Goal: Communication & Community: Answer question/provide support

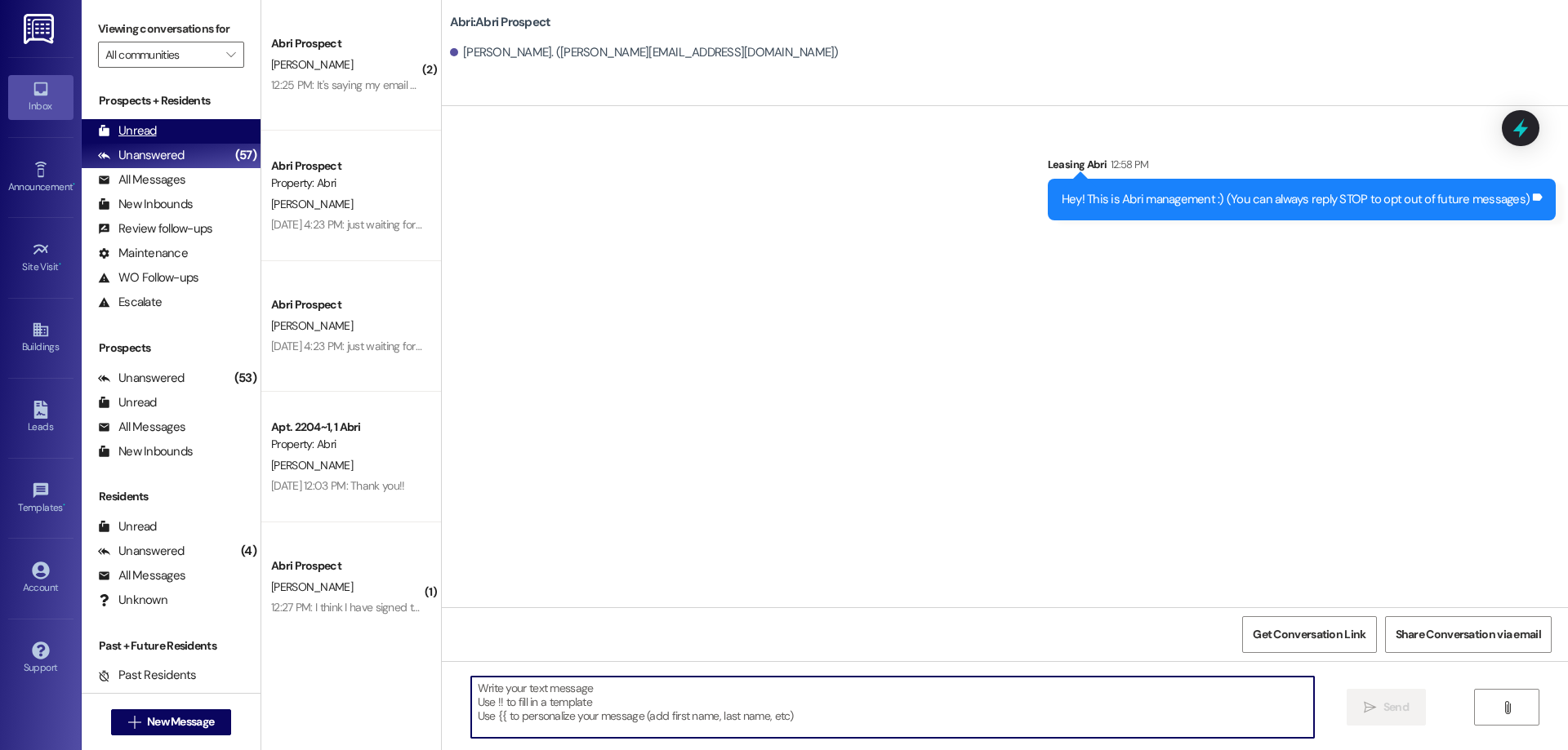
click at [162, 126] on div "Unread (0)" at bounding box center [171, 131] width 179 height 24
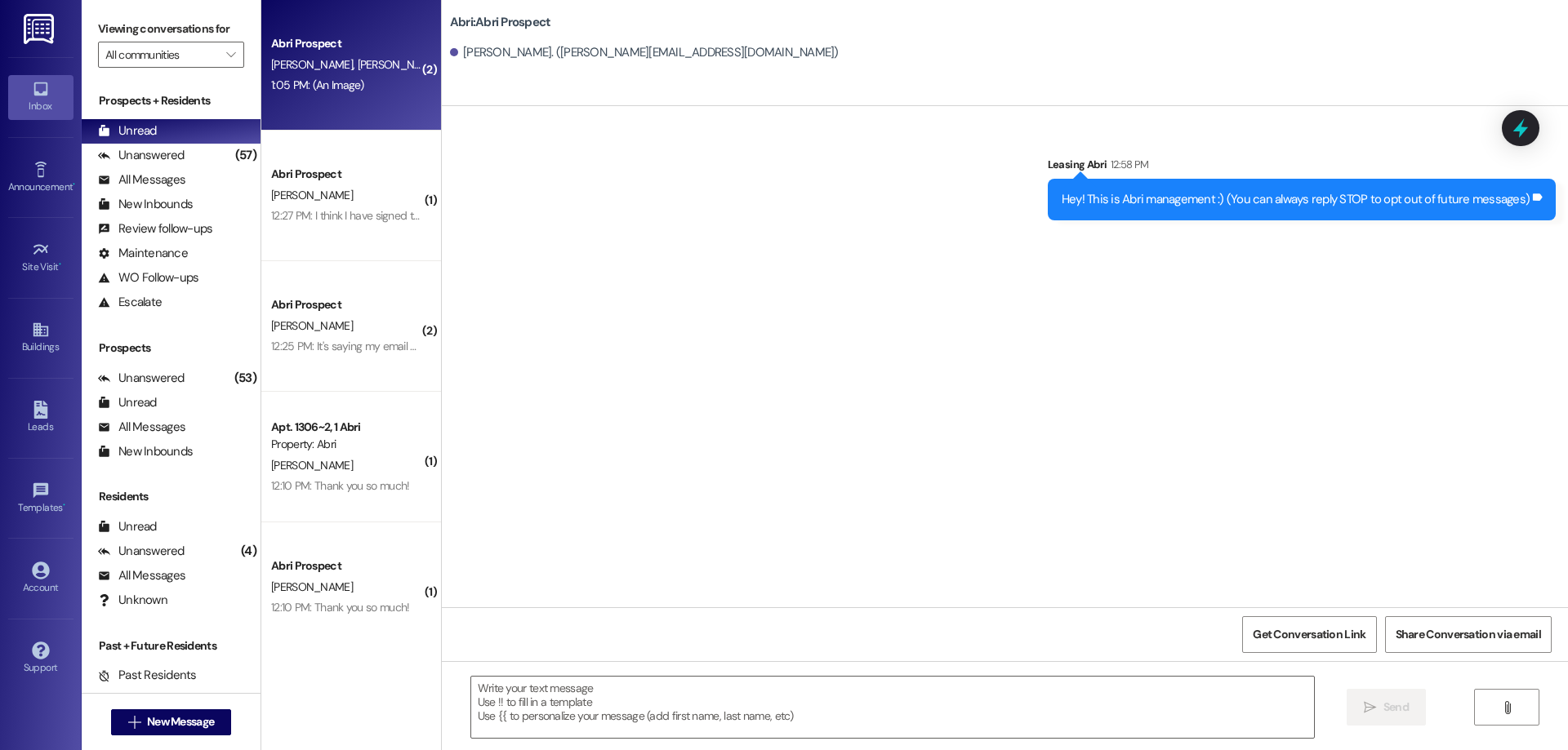
click at [337, 98] on div "Abri Prospect H. Blaser R. Blaser 1:05 PM: (An Image) 1:05 PM: (An Image)" at bounding box center [351, 65] width 180 height 130
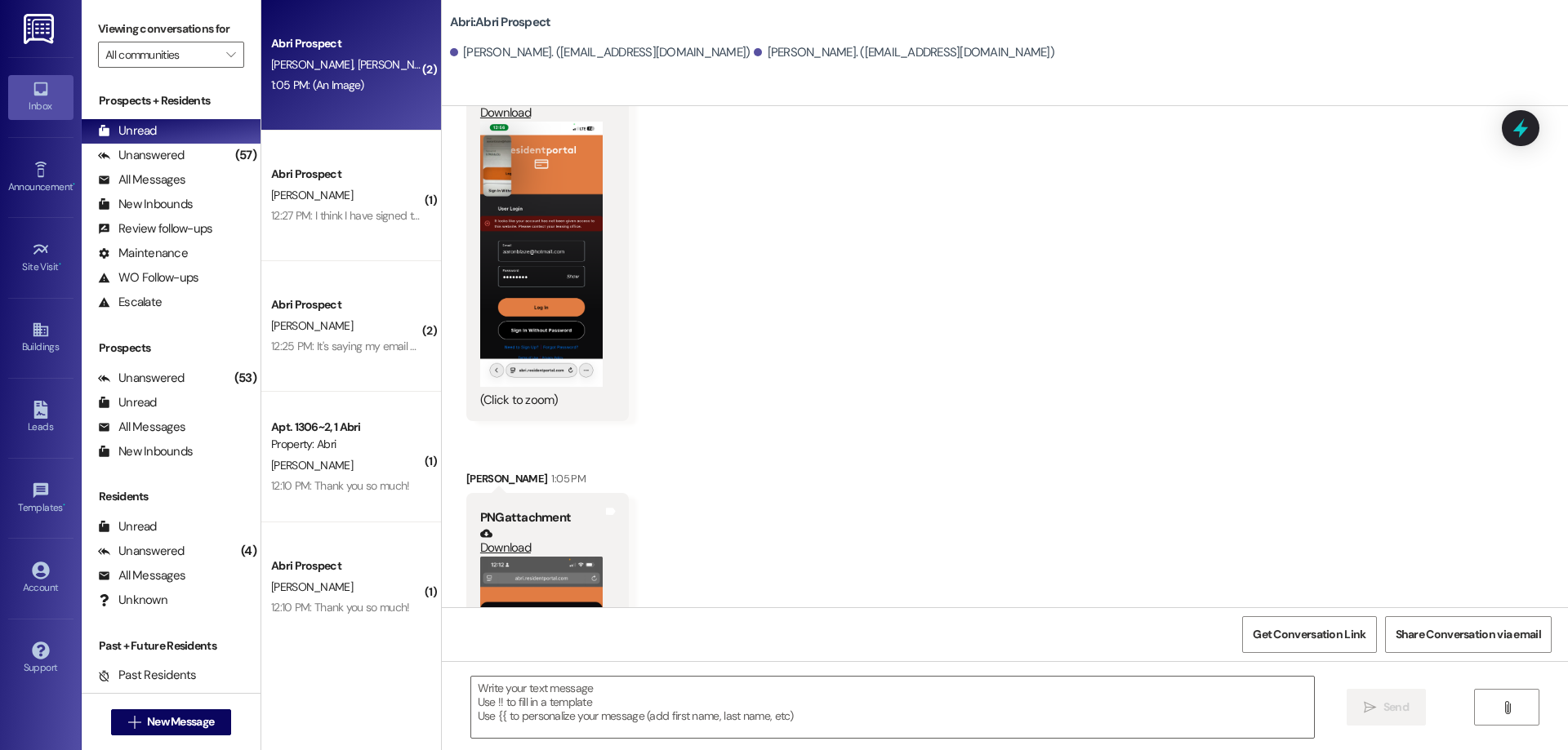
scroll to position [647, 0]
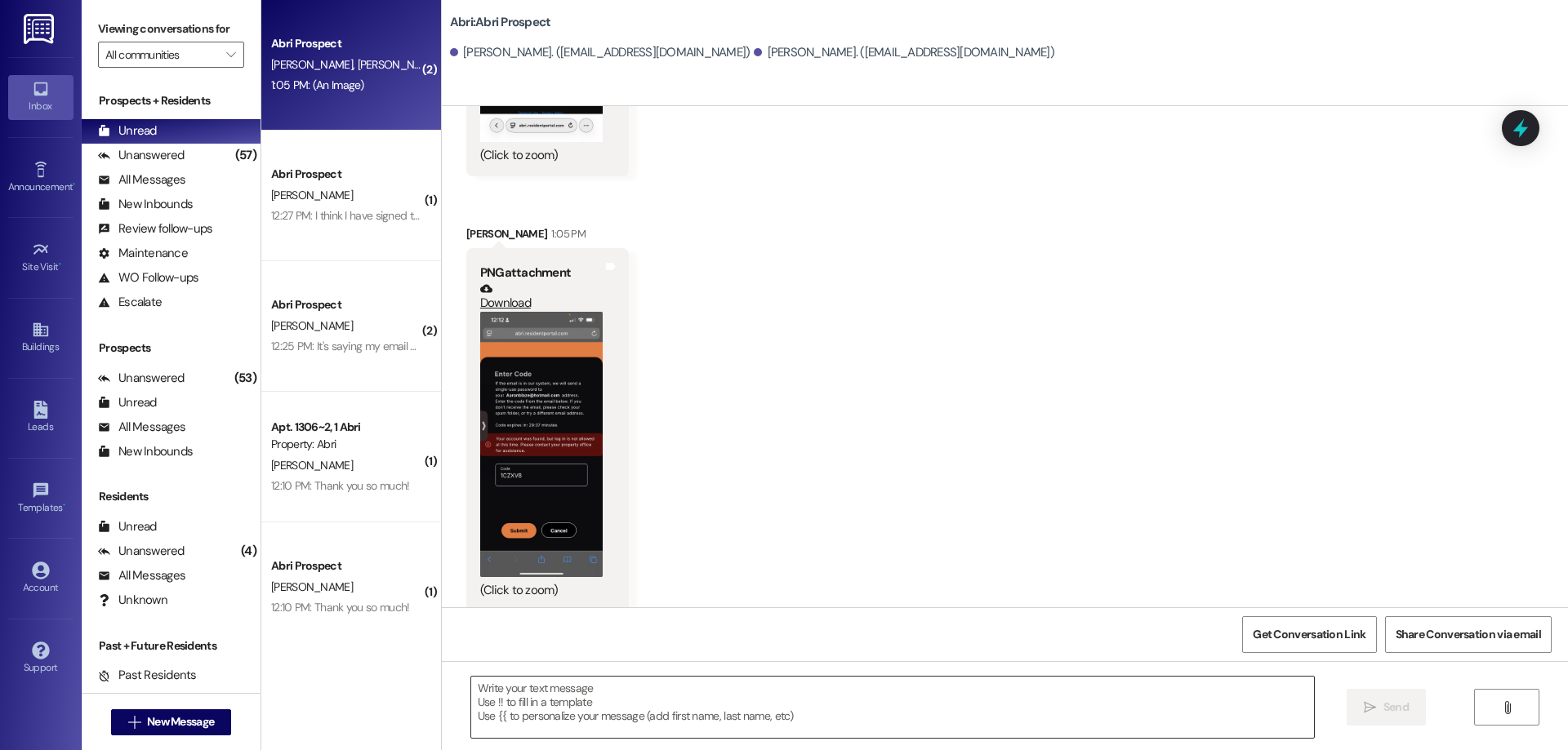
click at [753, 714] on textarea at bounding box center [892, 707] width 843 height 61
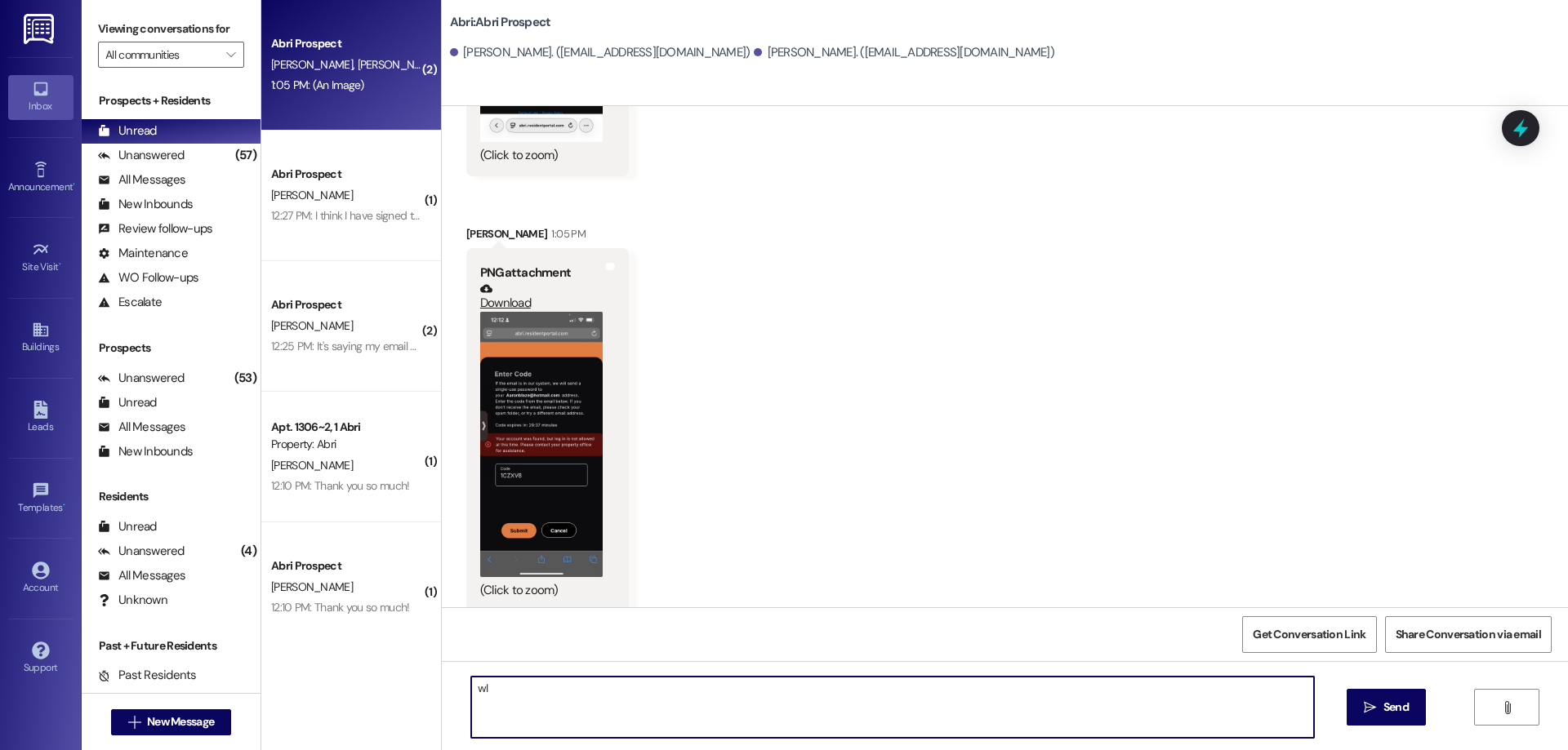
type textarea "w"
type textarea "Oh no! Will you try logging in without a password and see if that works?"
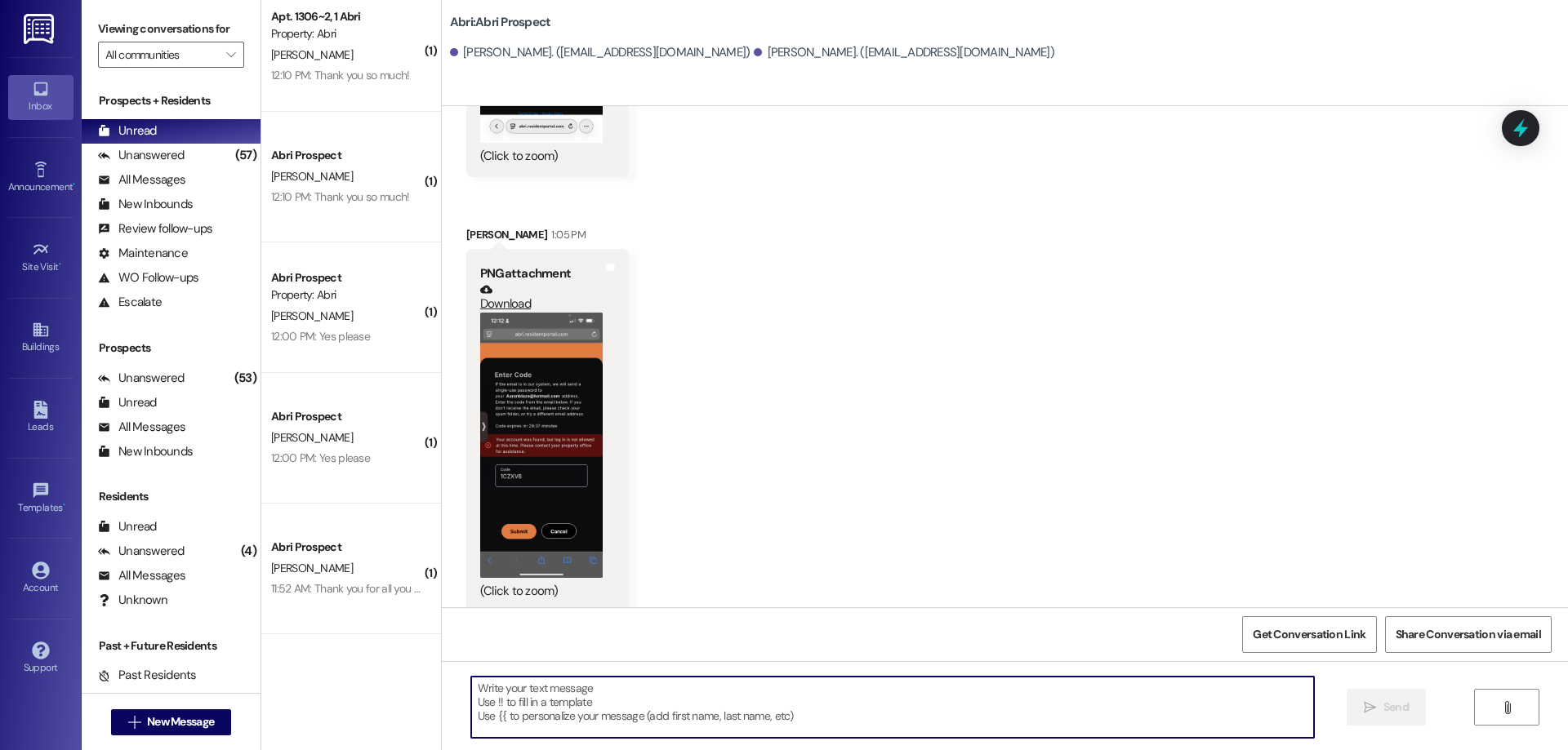
scroll to position [761, 0]
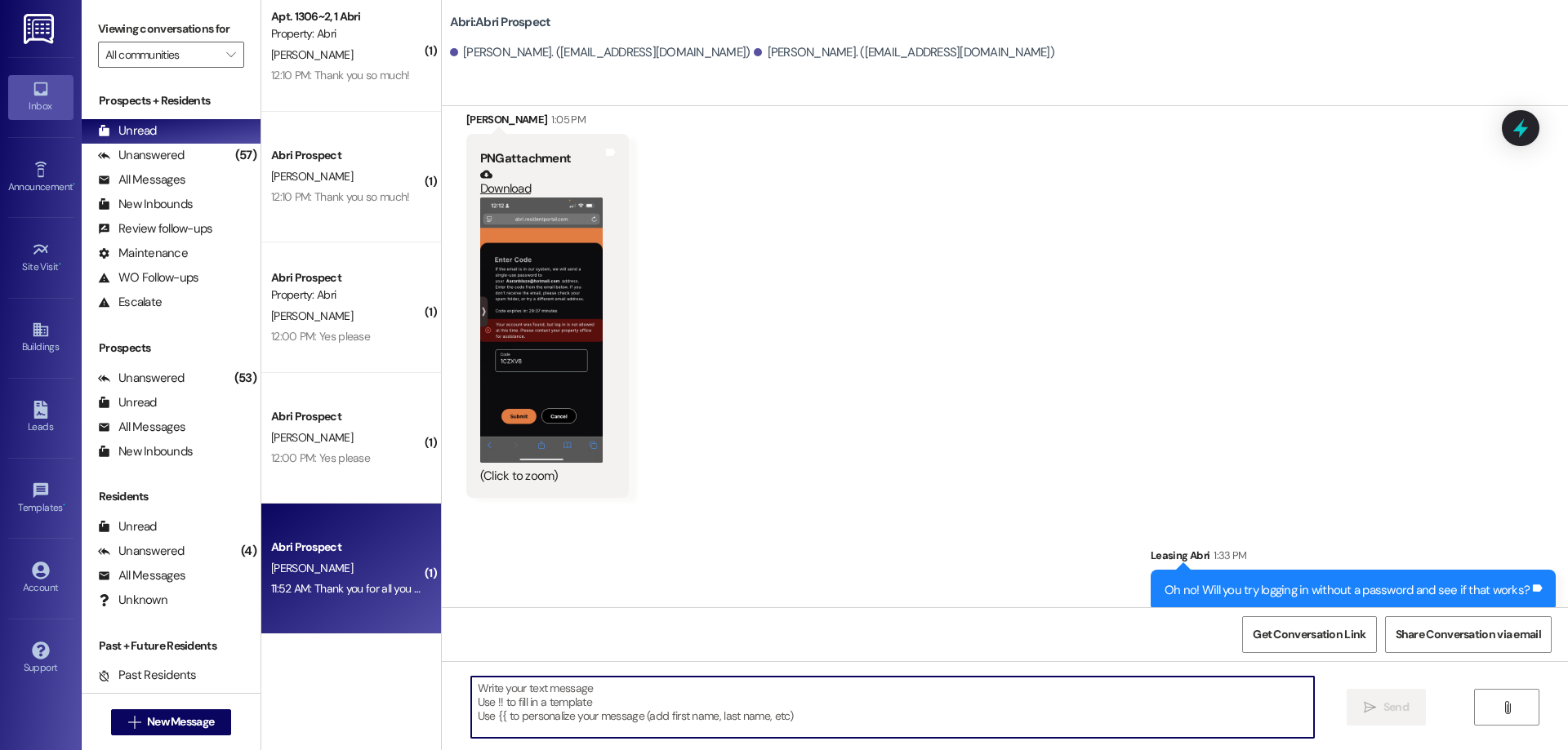
click at [355, 575] on div "[PERSON_NAME]" at bounding box center [347, 569] width 154 height 20
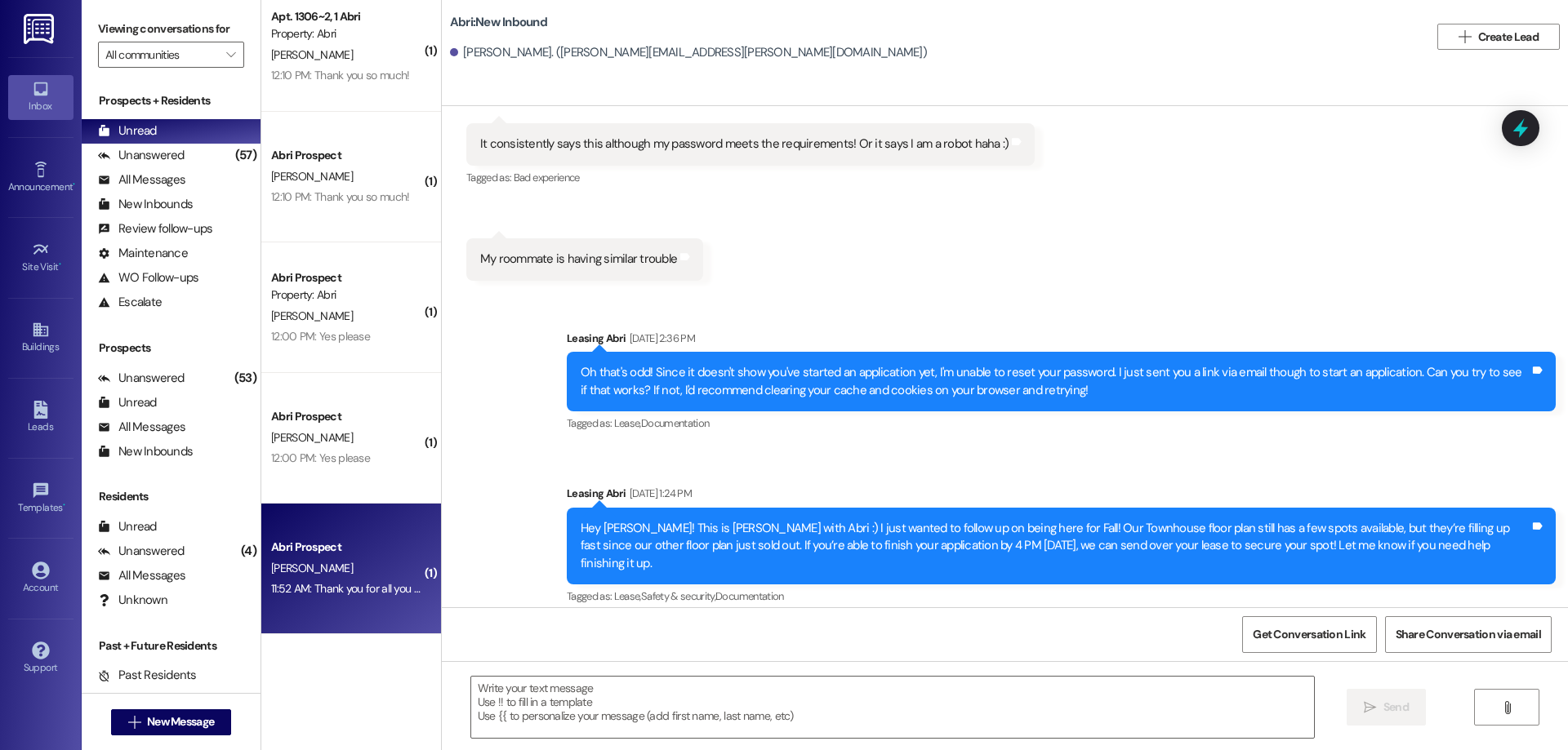
scroll to position [3490, 0]
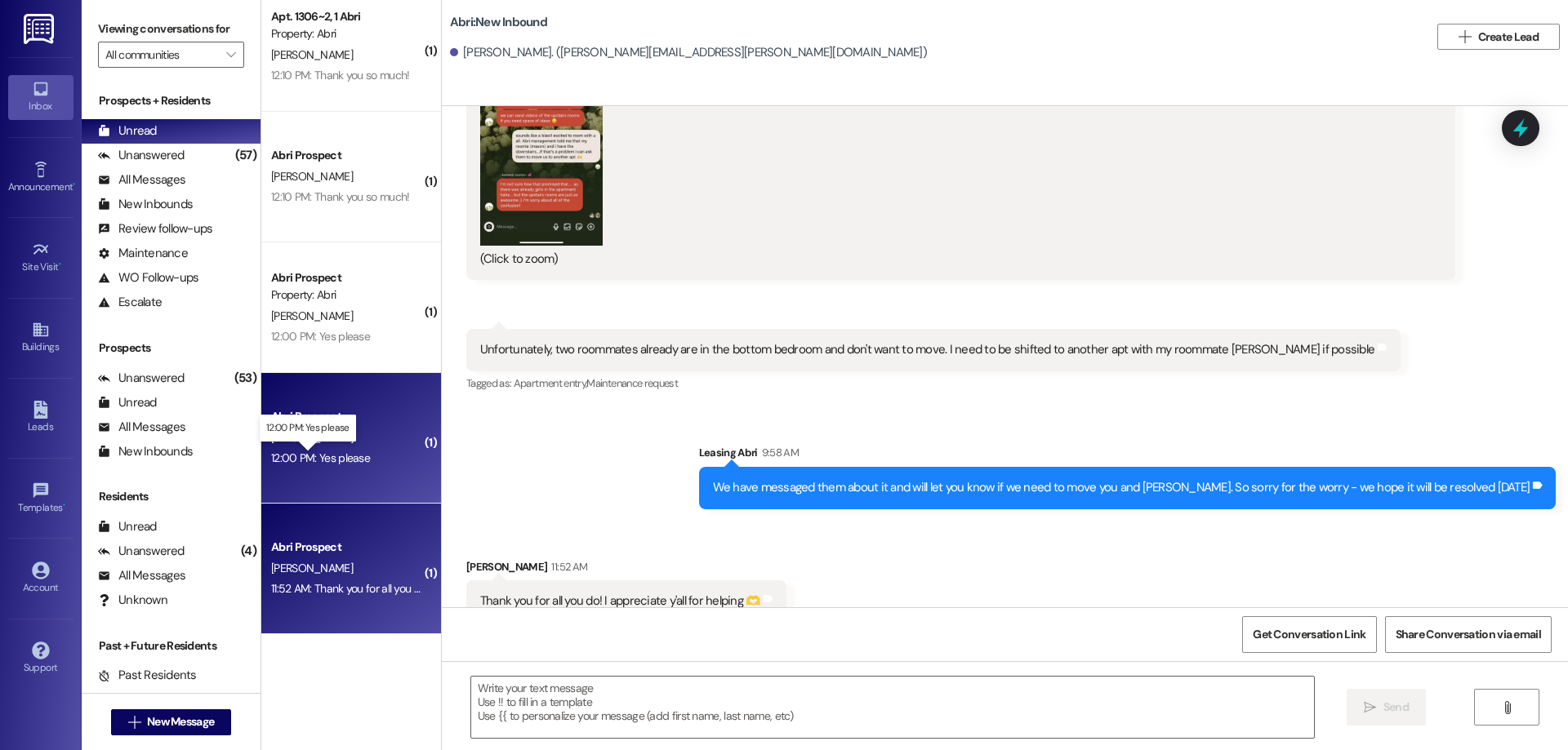
click at [341, 457] on div "12:00 PM: Yes please 12:00 PM: Yes please" at bounding box center [320, 458] width 99 height 15
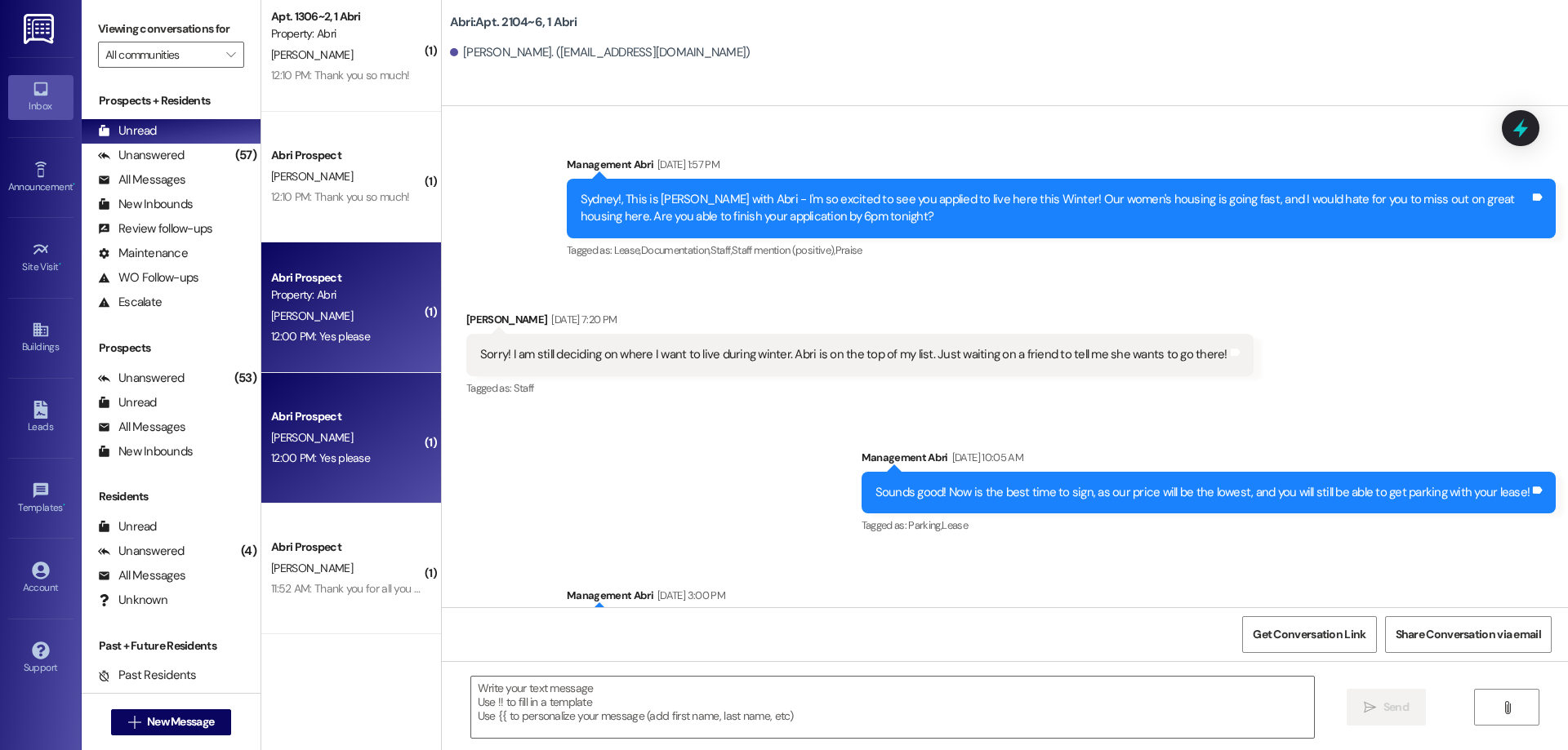
scroll to position [11394, 0]
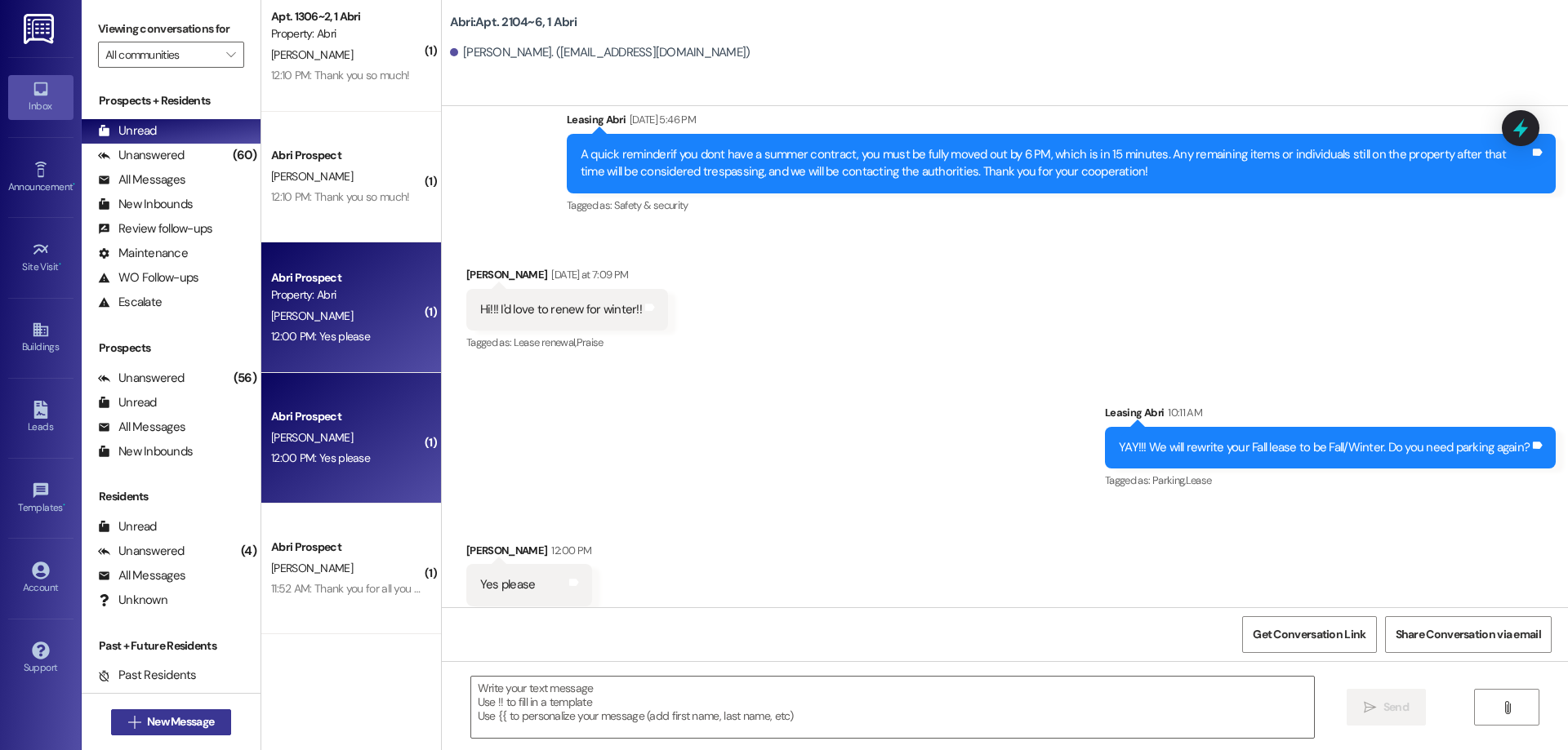
click at [163, 717] on span "New Message" at bounding box center [181, 722] width 67 height 17
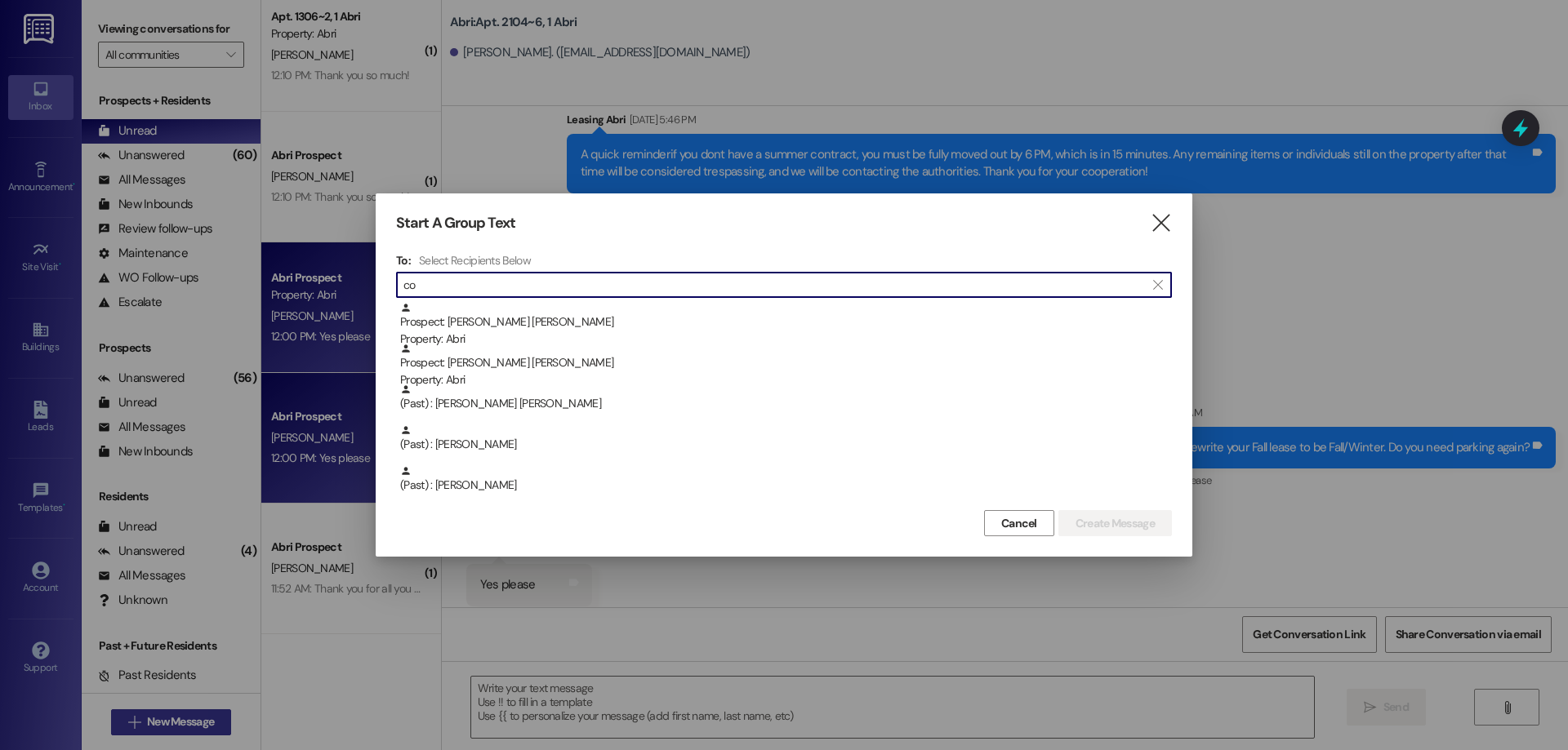
type input "c"
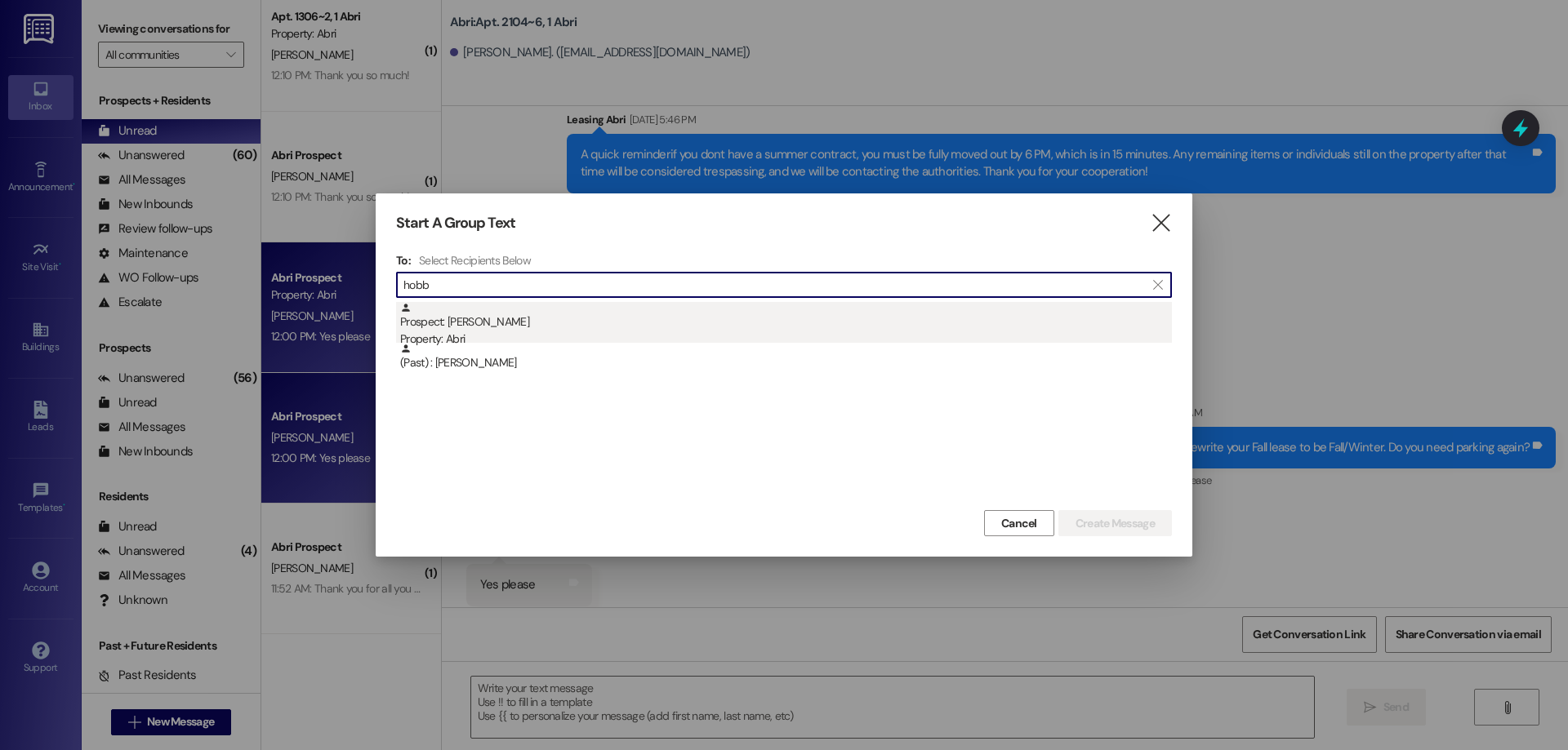
type input "hobb"
click at [537, 318] on div "Prospect: Charles Hobbs Property: Abri" at bounding box center [785, 326] width 771 height 47
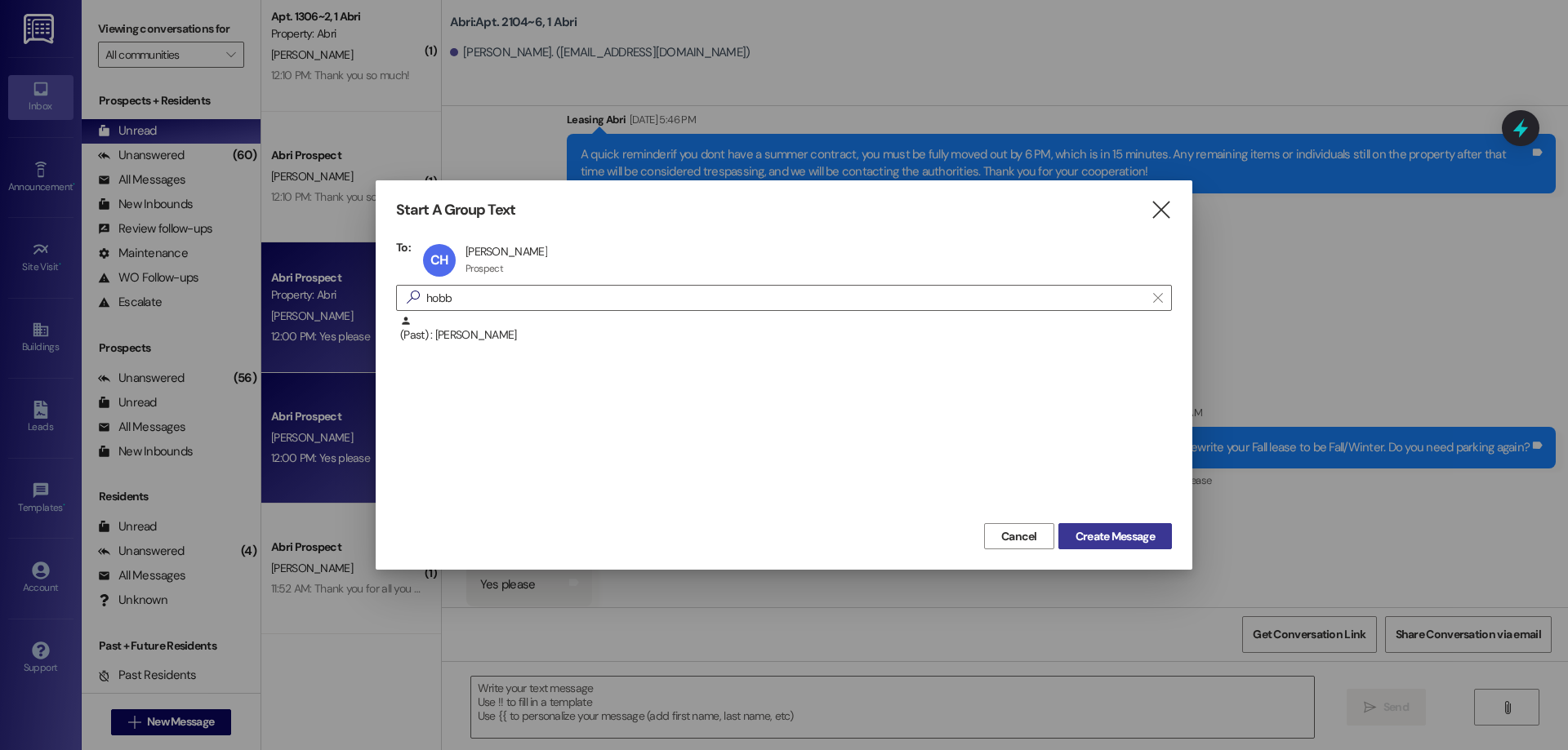
click at [1125, 538] on span "Create Message" at bounding box center [1115, 537] width 79 height 17
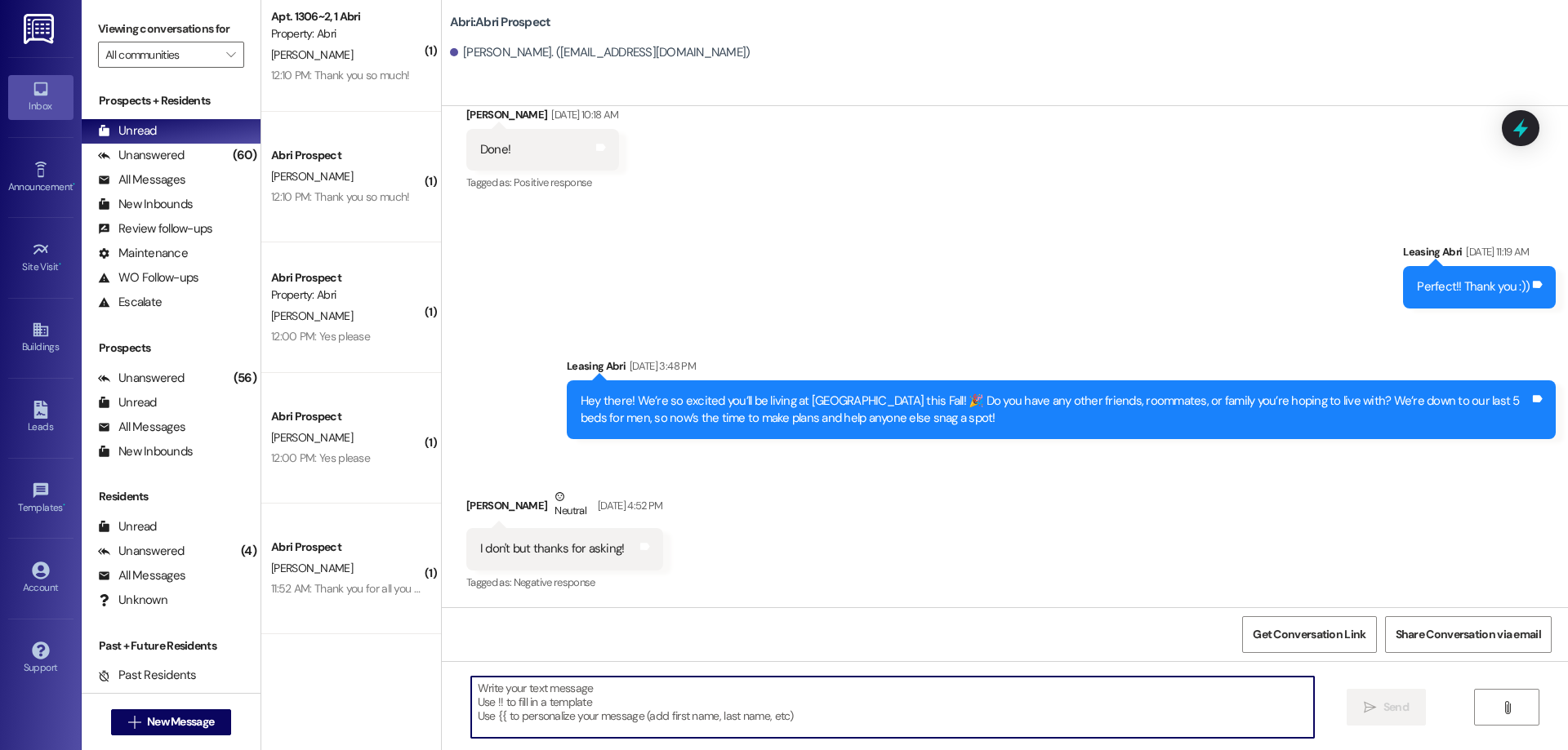
click at [673, 696] on textarea at bounding box center [892, 707] width 843 height 61
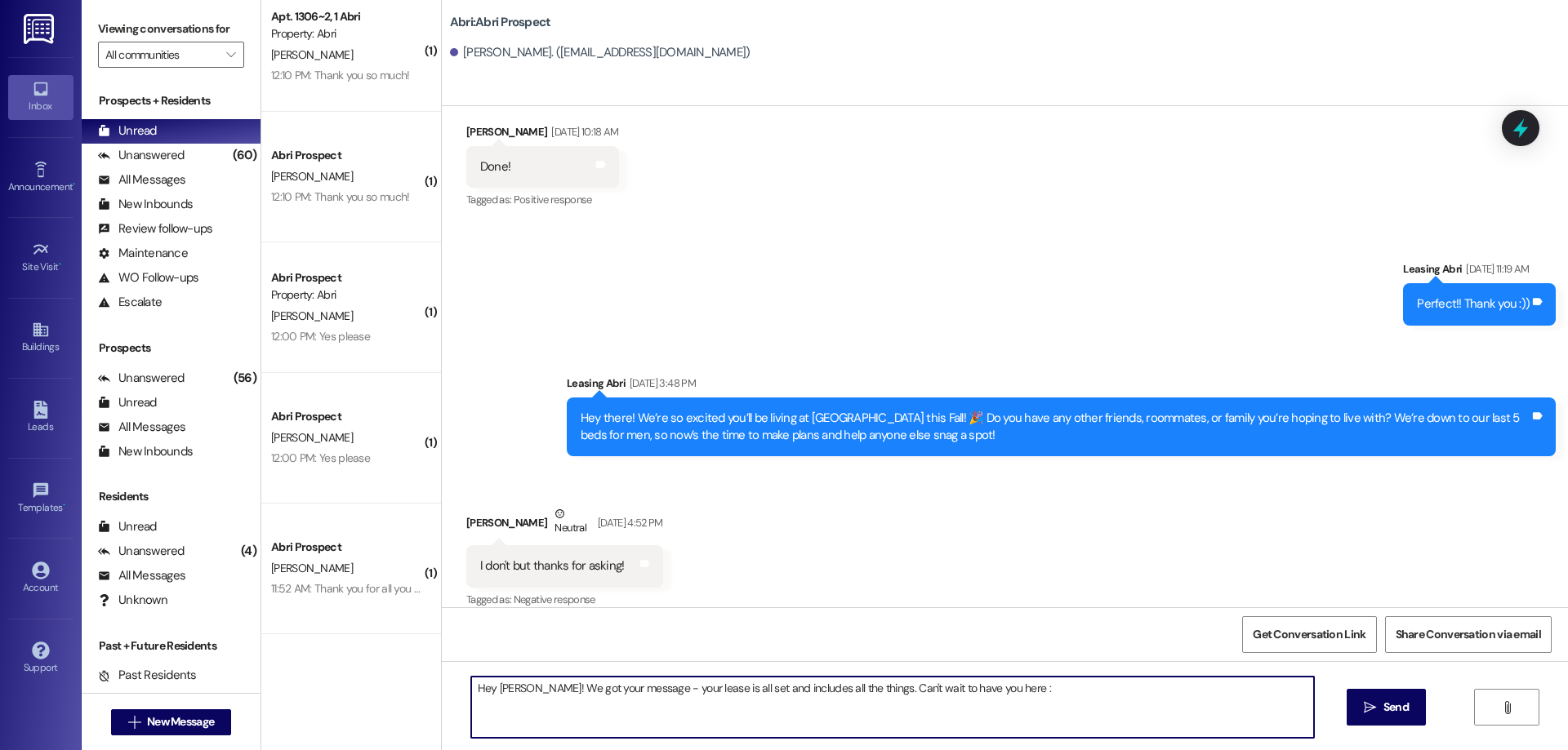
type textarea "Hey Charles! We got your message - your lease is all set and includes all the t…"
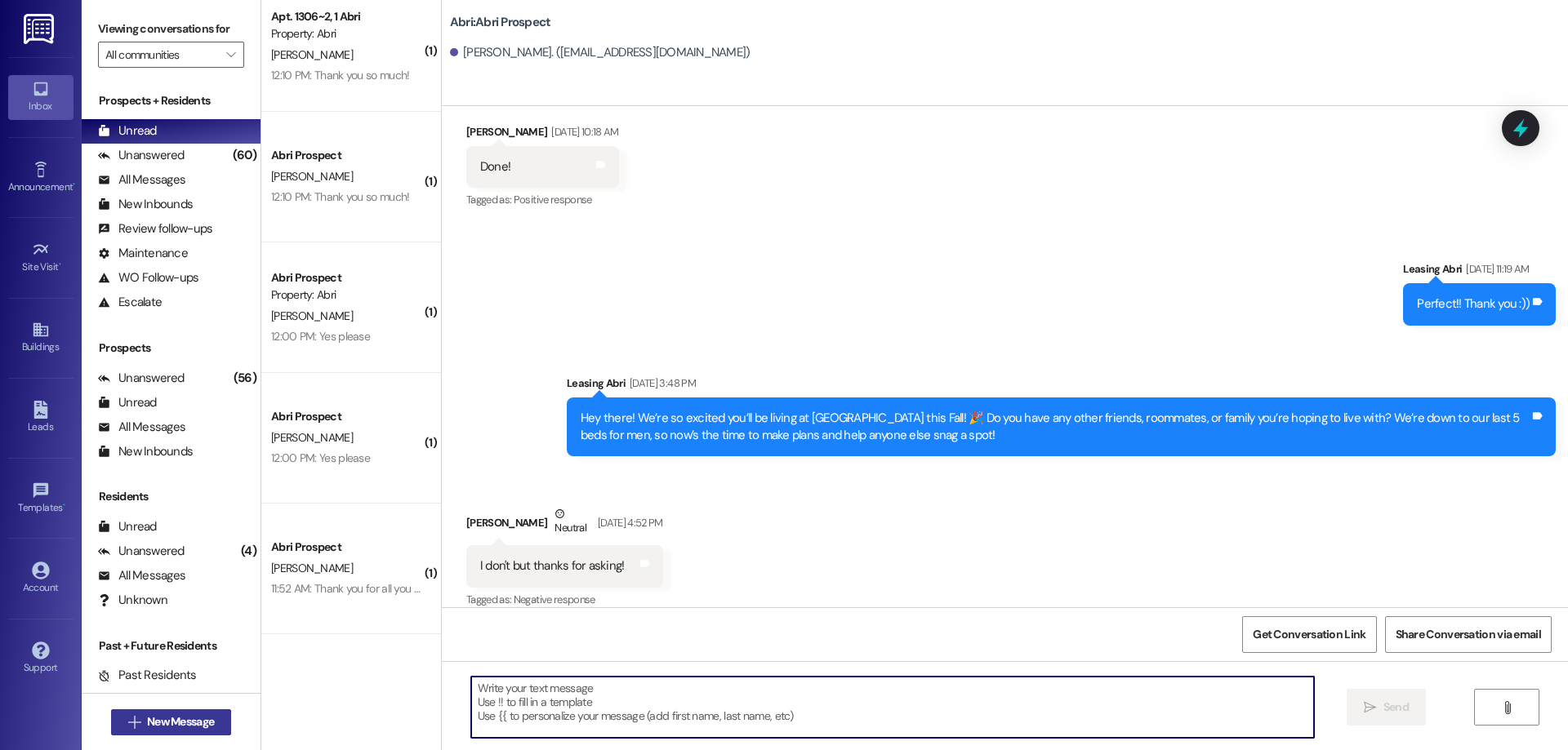
click at [207, 718] on span "New Message" at bounding box center [181, 722] width 67 height 17
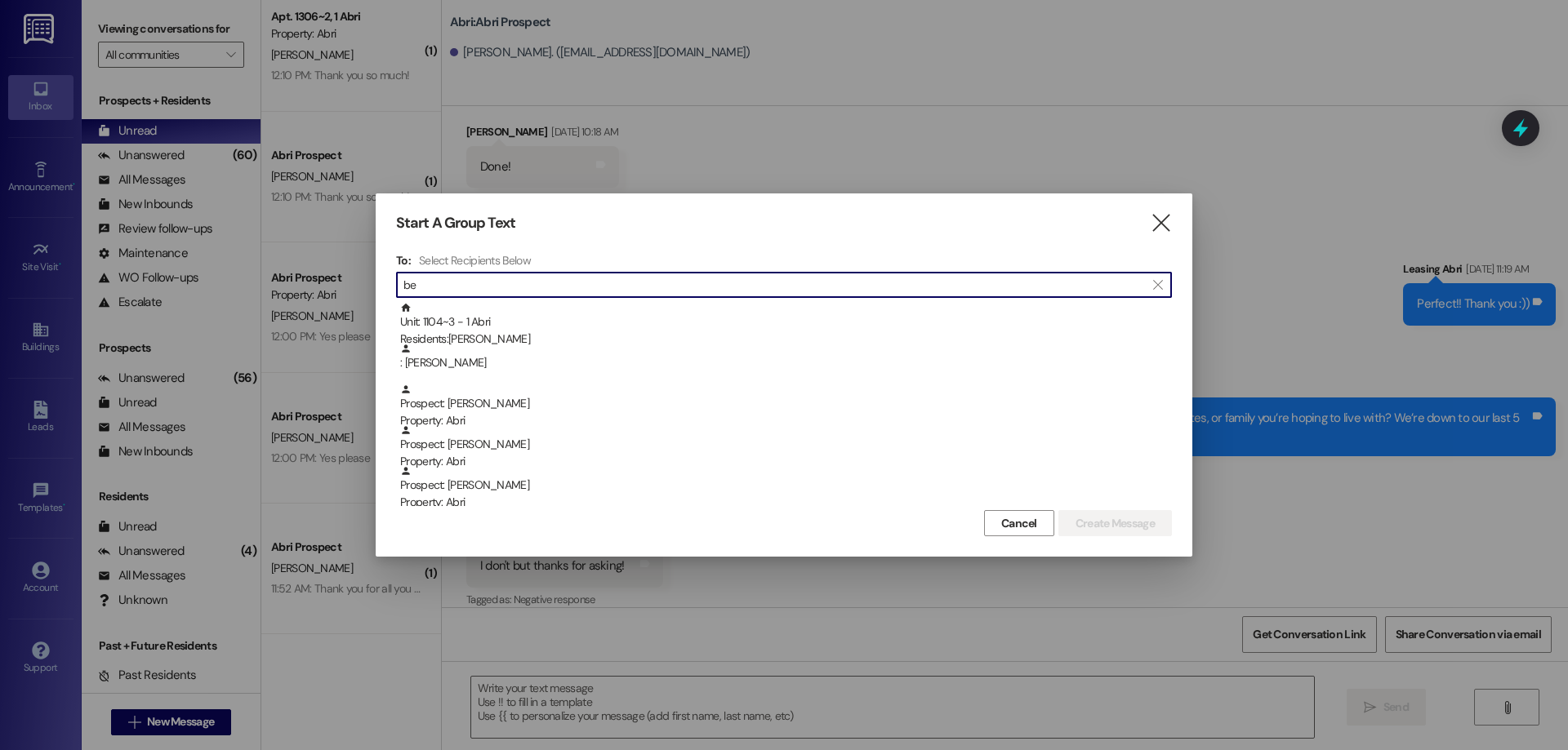
type input "b"
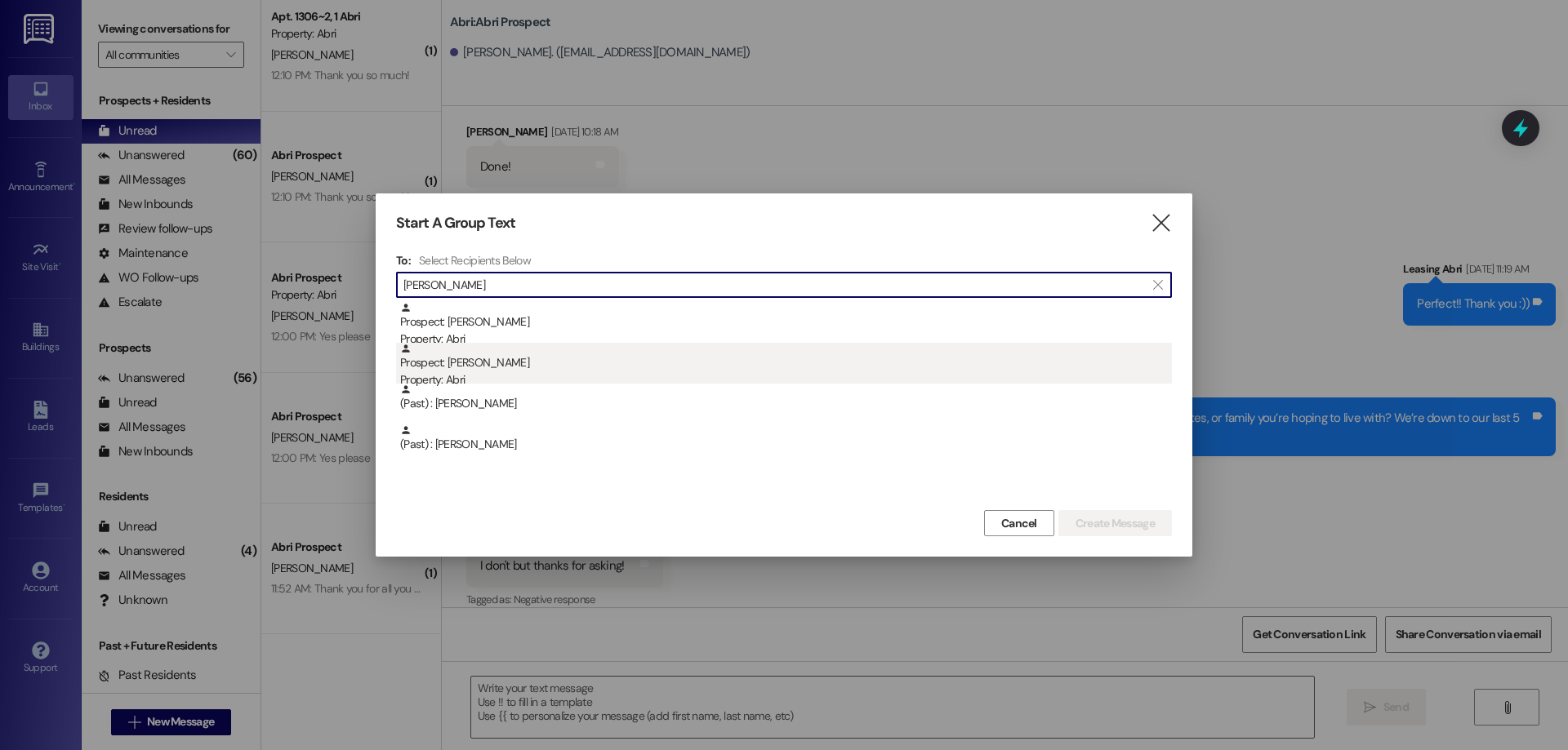
click at [557, 373] on div "Property: Abri" at bounding box center [785, 380] width 771 height 17
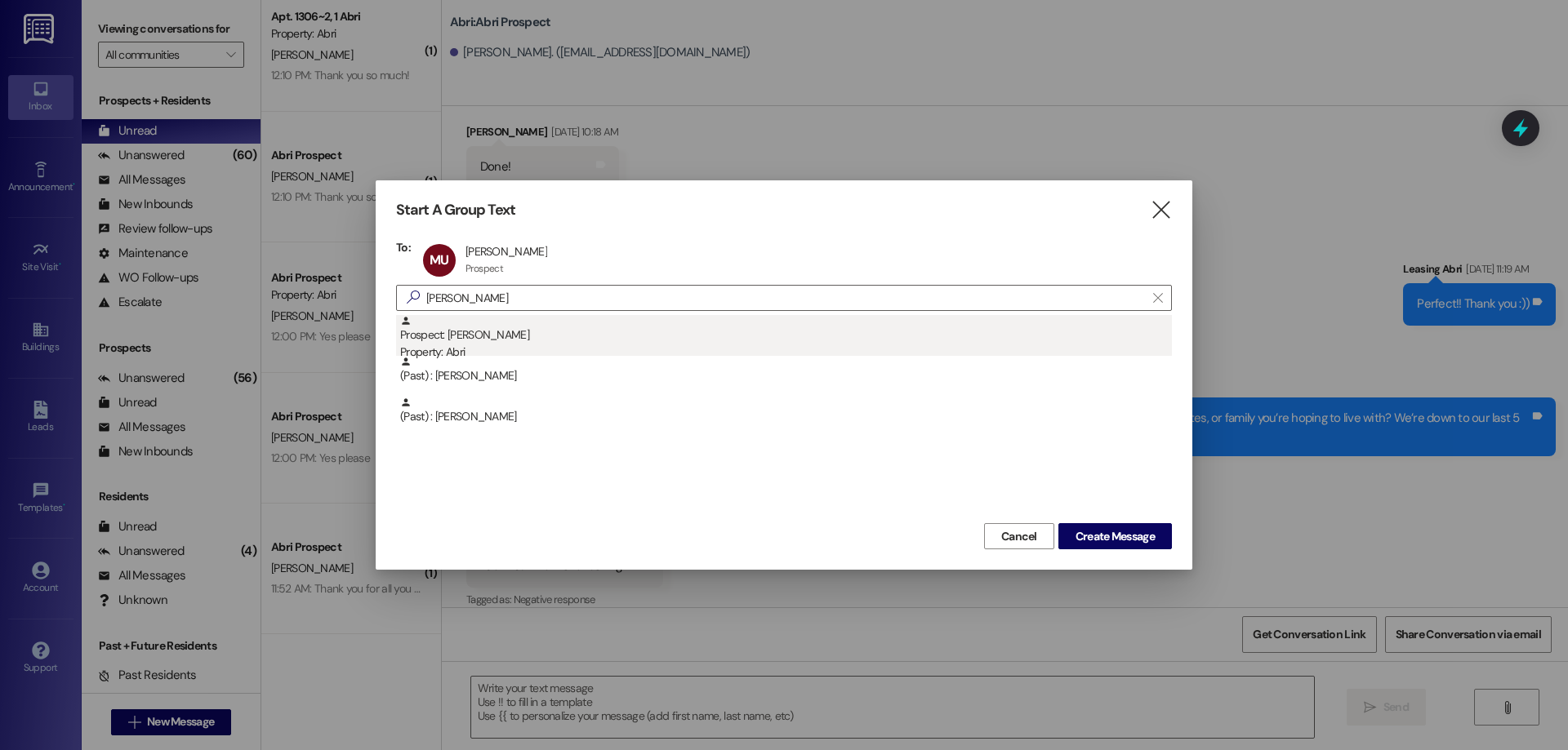
click at [547, 338] on div "Prospect: Tyler Urish Property: Abri" at bounding box center [785, 339] width 771 height 47
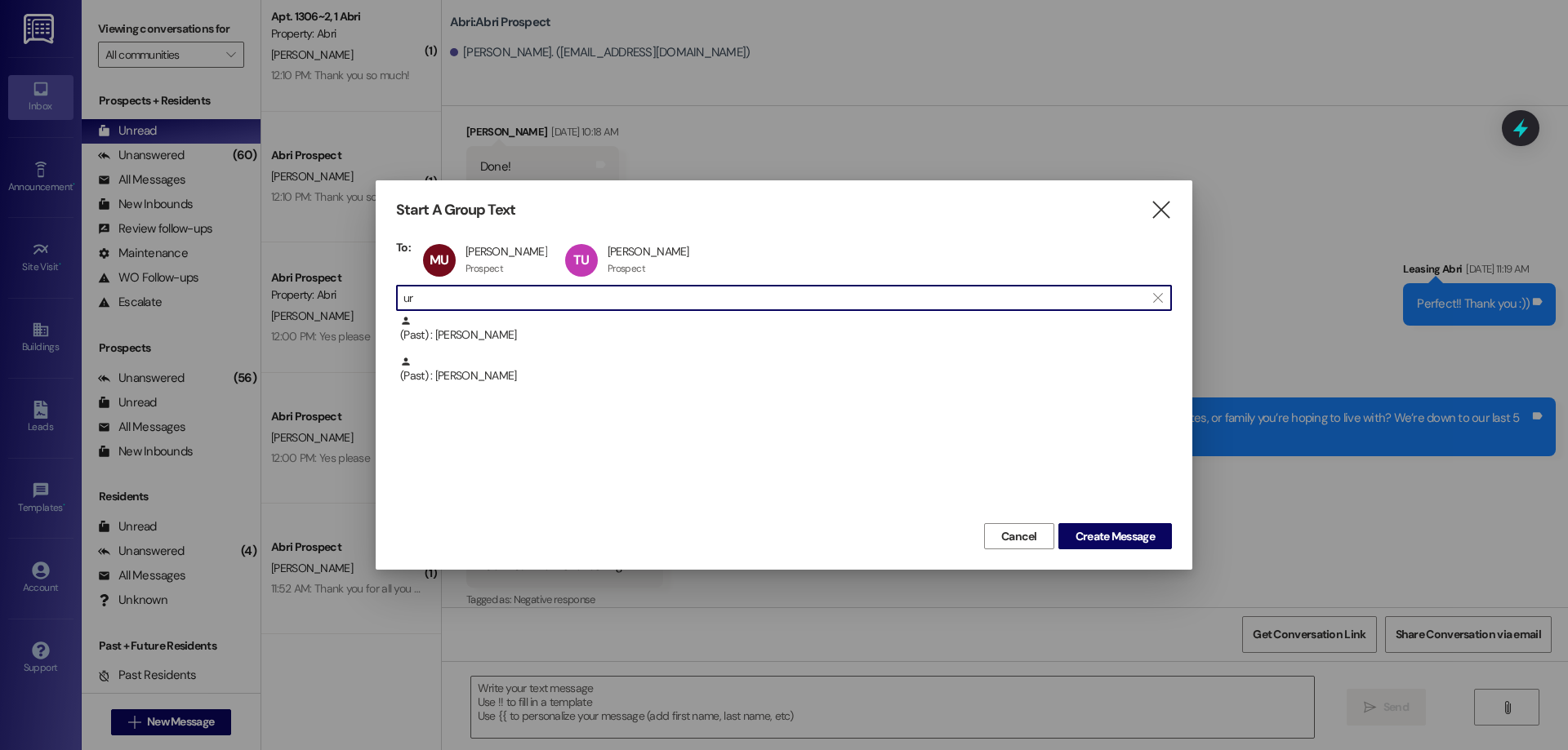
type input "u"
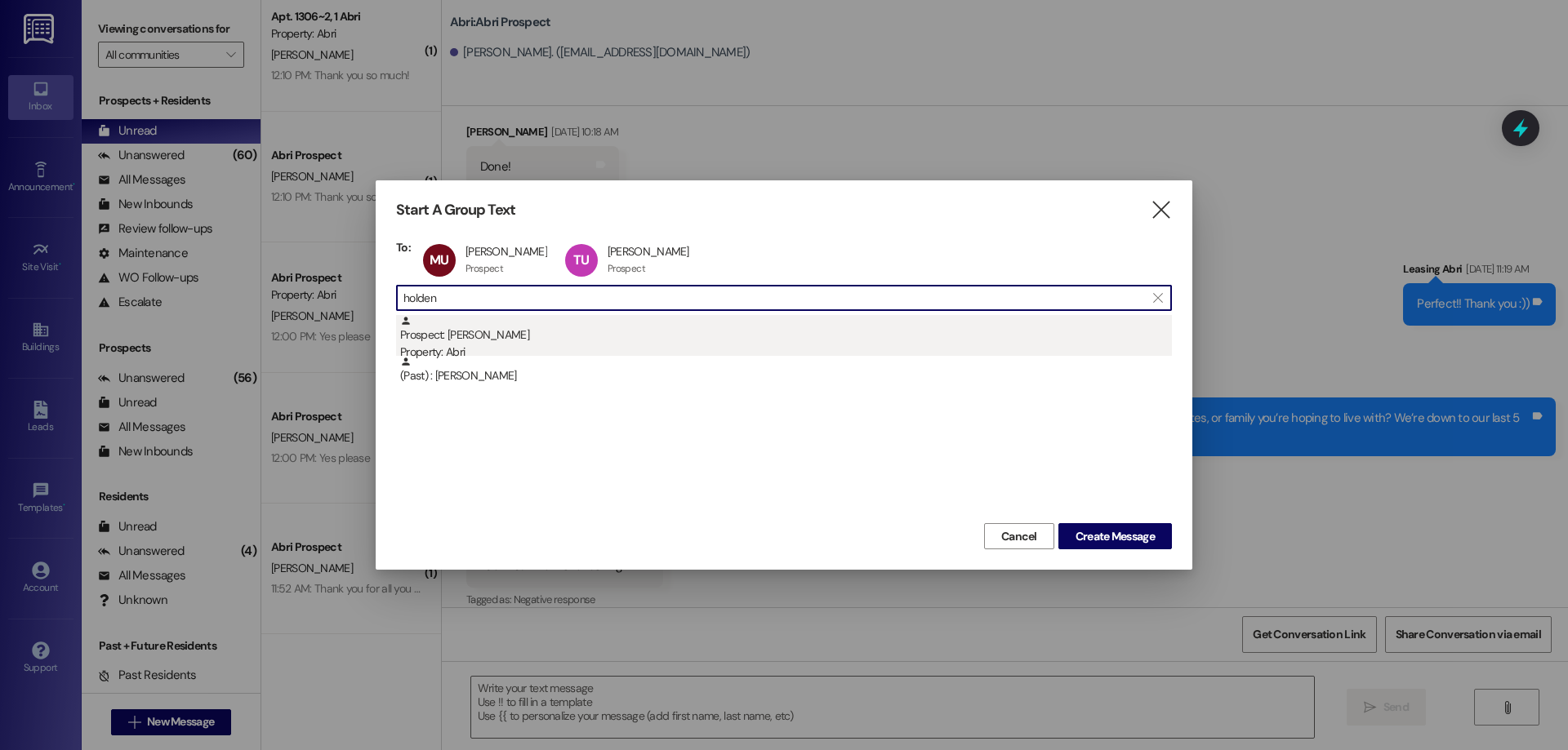
click at [485, 333] on div "Prospect: Holden Hunter Property: Abri" at bounding box center [785, 339] width 771 height 47
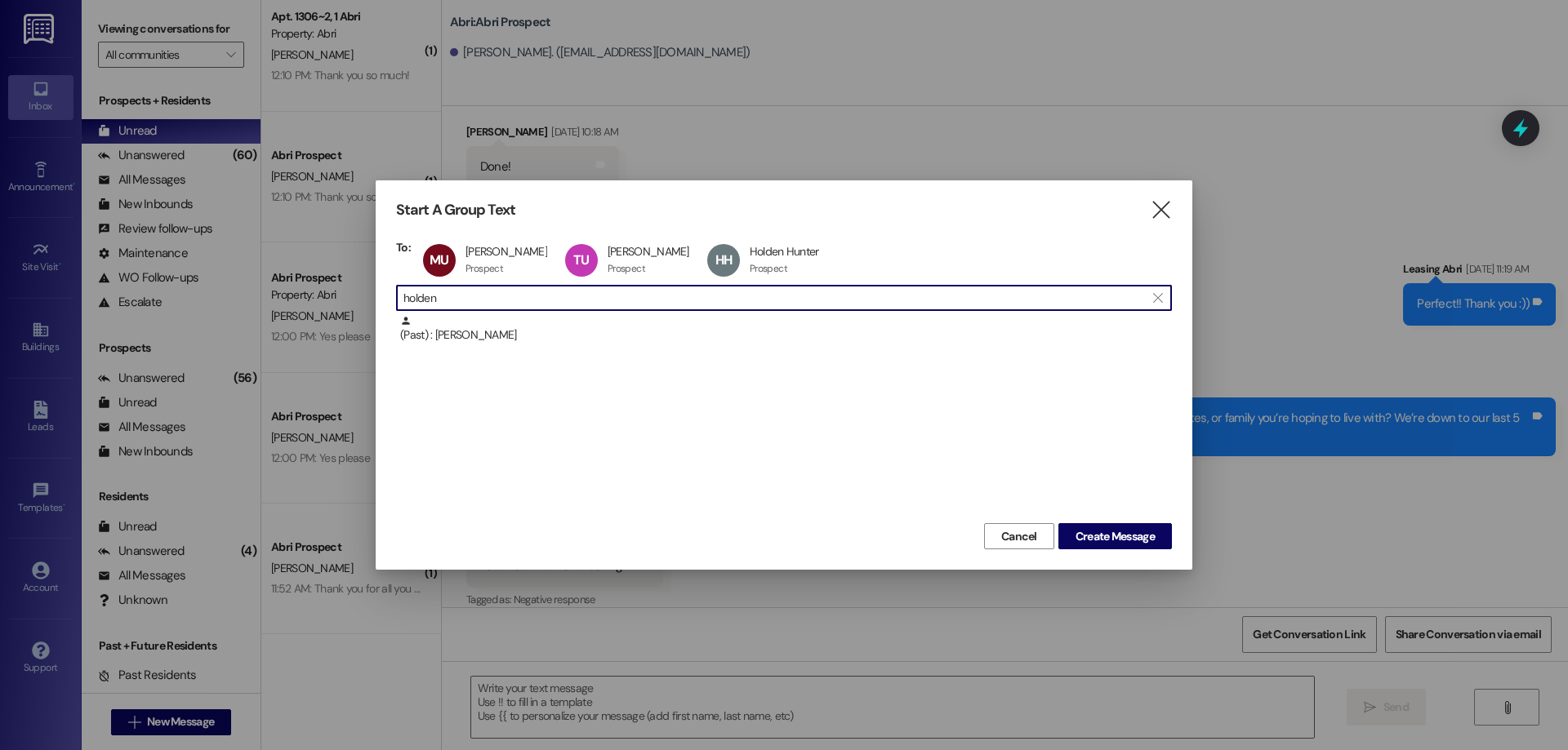
drag, startPoint x: 452, startPoint y: 302, endPoint x: 311, endPoint y: 301, distance: 141.0
click at [311, 301] on div "Start A Group Text  To: MU Mason Urish Mason Urish Prospect Prospect click to …" at bounding box center [784, 375] width 1568 height 750
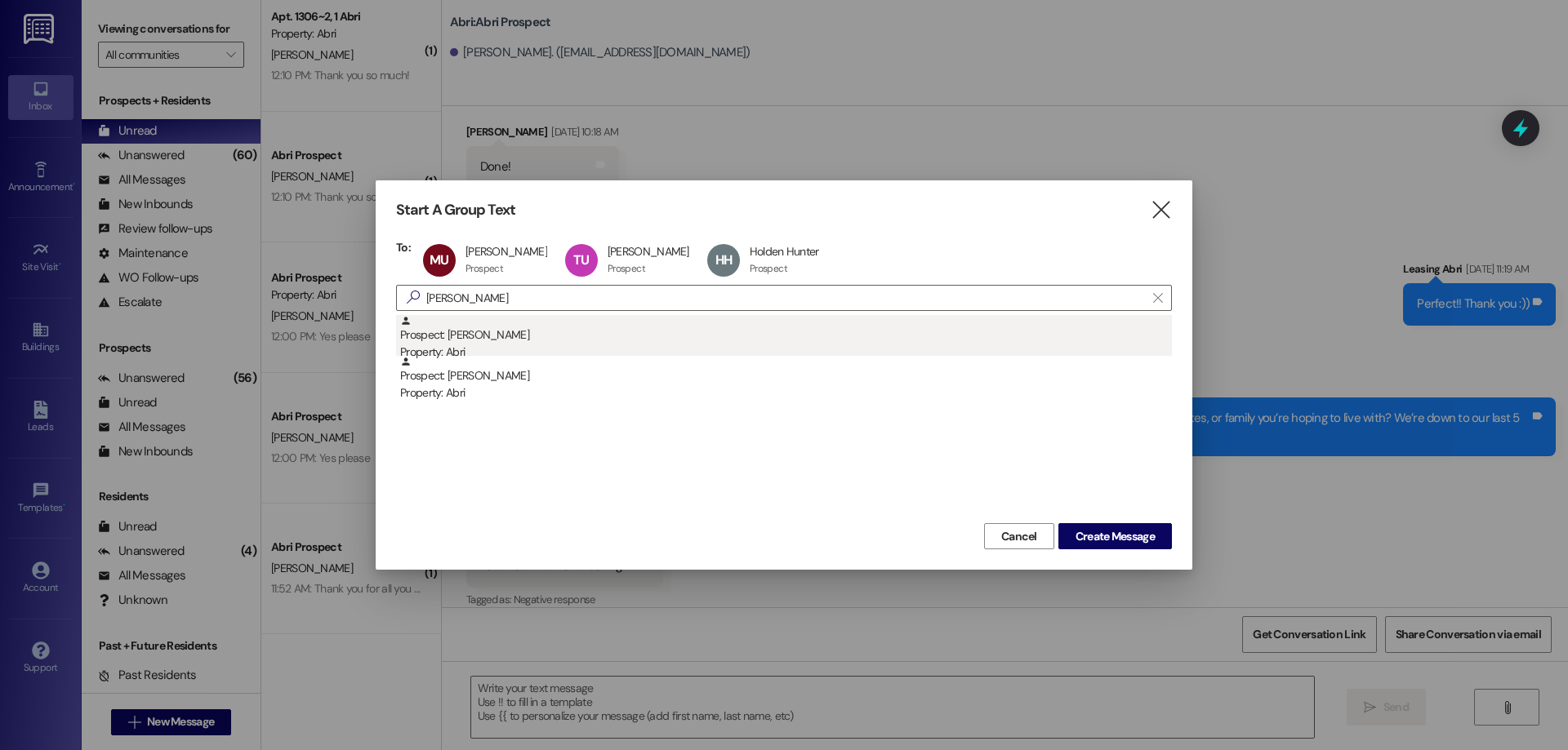
click at [605, 342] on div "Prospect: Devein Peart Property: Abri" at bounding box center [785, 339] width 771 height 47
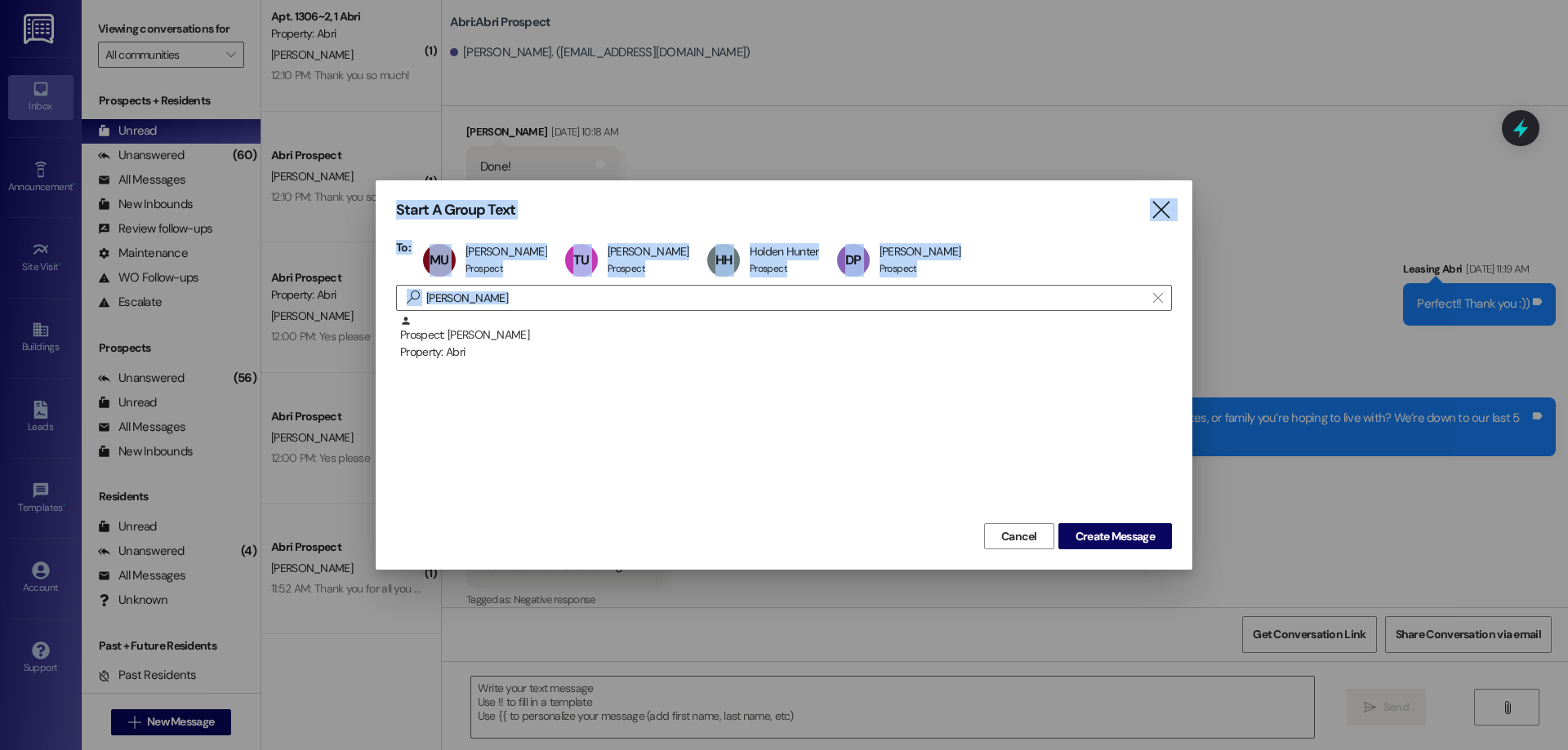
drag, startPoint x: 497, startPoint y: 317, endPoint x: 315, endPoint y: 319, distance: 182.0
click at [315, 319] on div "Start A Group Text  To: MU Mason Urish Mason Urish Prospect Prospect click to …" at bounding box center [784, 375] width 1568 height 750
click at [483, 301] on input "peart" at bounding box center [773, 298] width 742 height 23
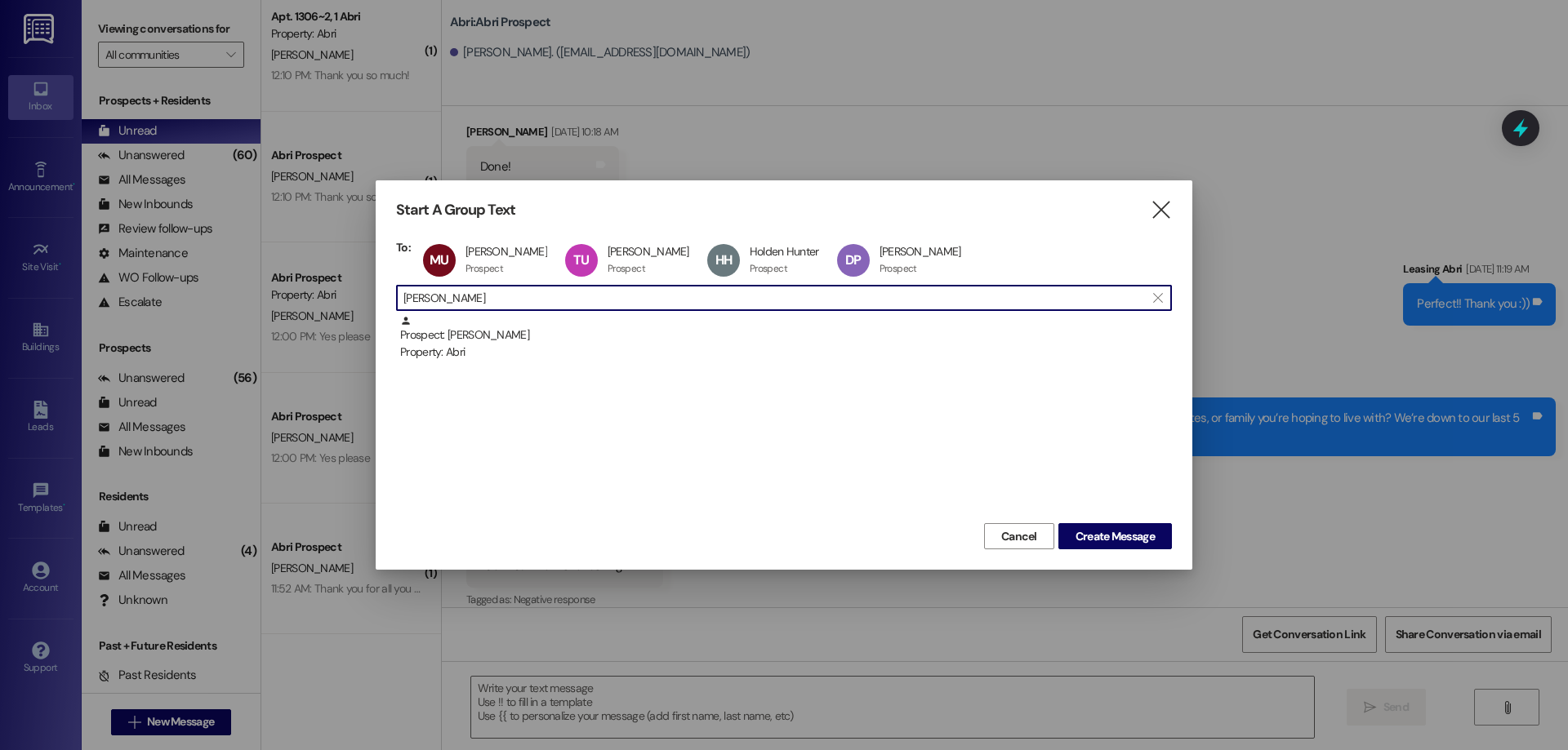
drag, startPoint x: 483, startPoint y: 301, endPoint x: 330, endPoint y: 312, distance: 153.4
click at [330, 312] on div "Start A Group Text  To: MU Mason Urish Mason Urish Prospect Prospect click to …" at bounding box center [784, 375] width 1568 height 750
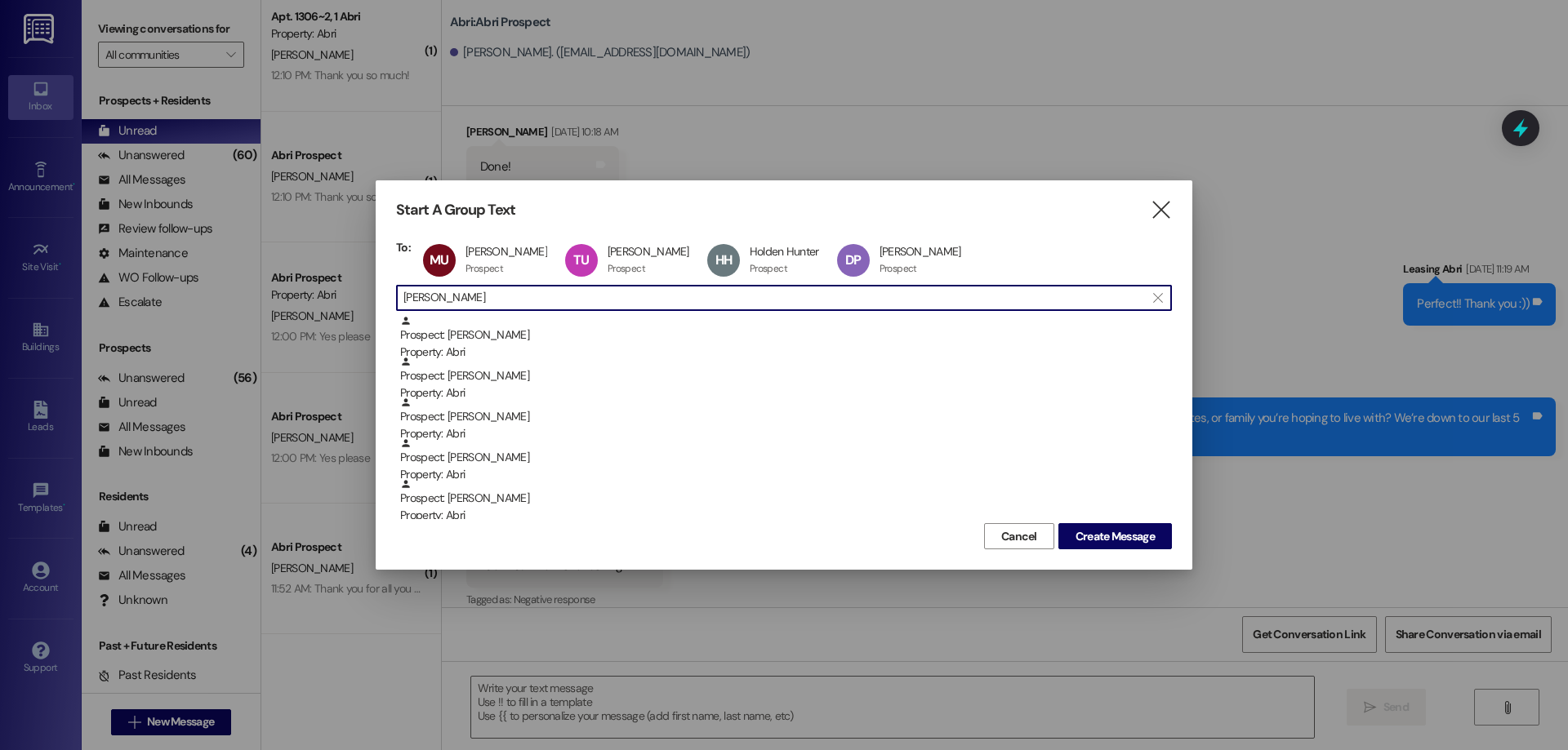
type input "johnson"
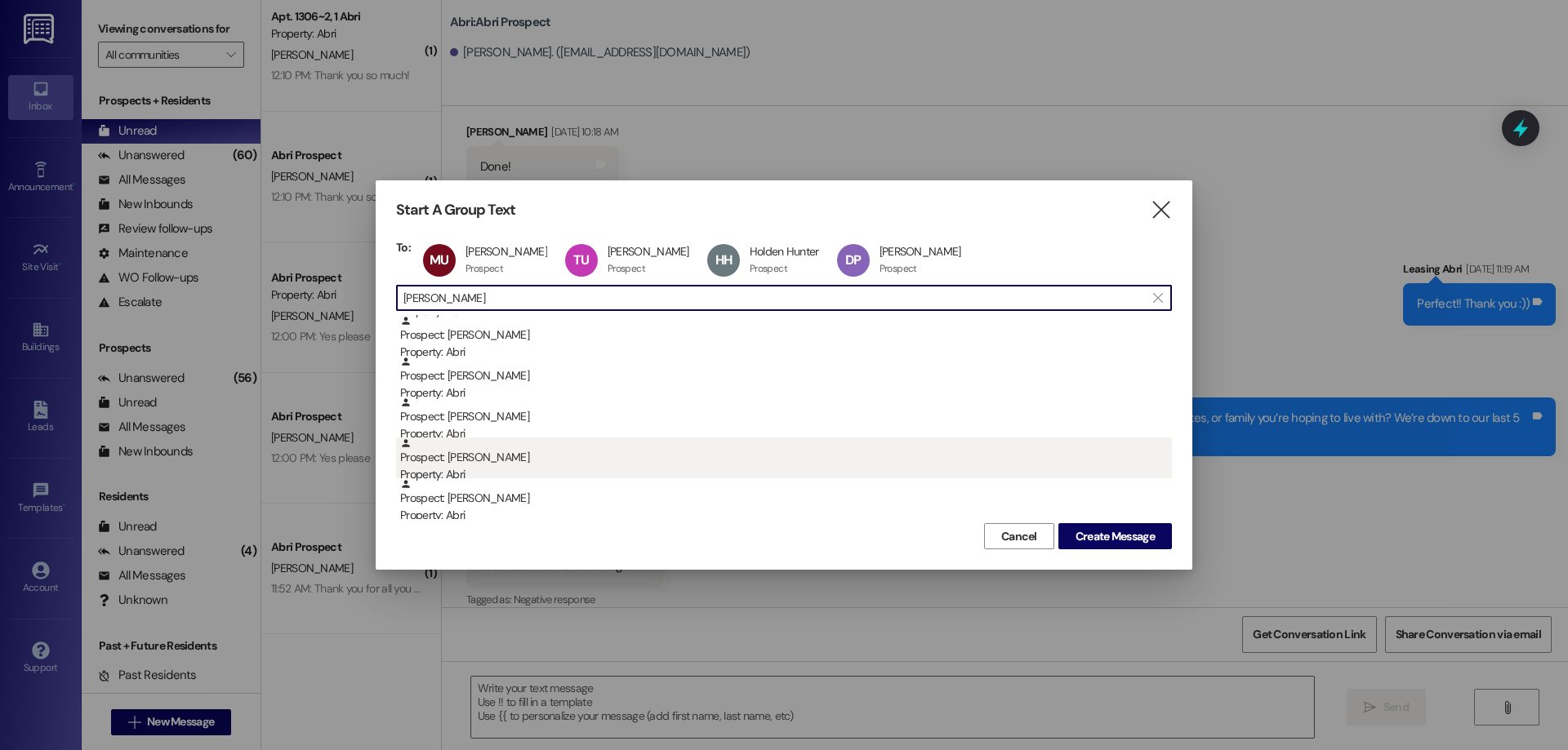
click at [515, 456] on div "Prospect: Noah Johnson Property: Abri" at bounding box center [785, 461] width 771 height 47
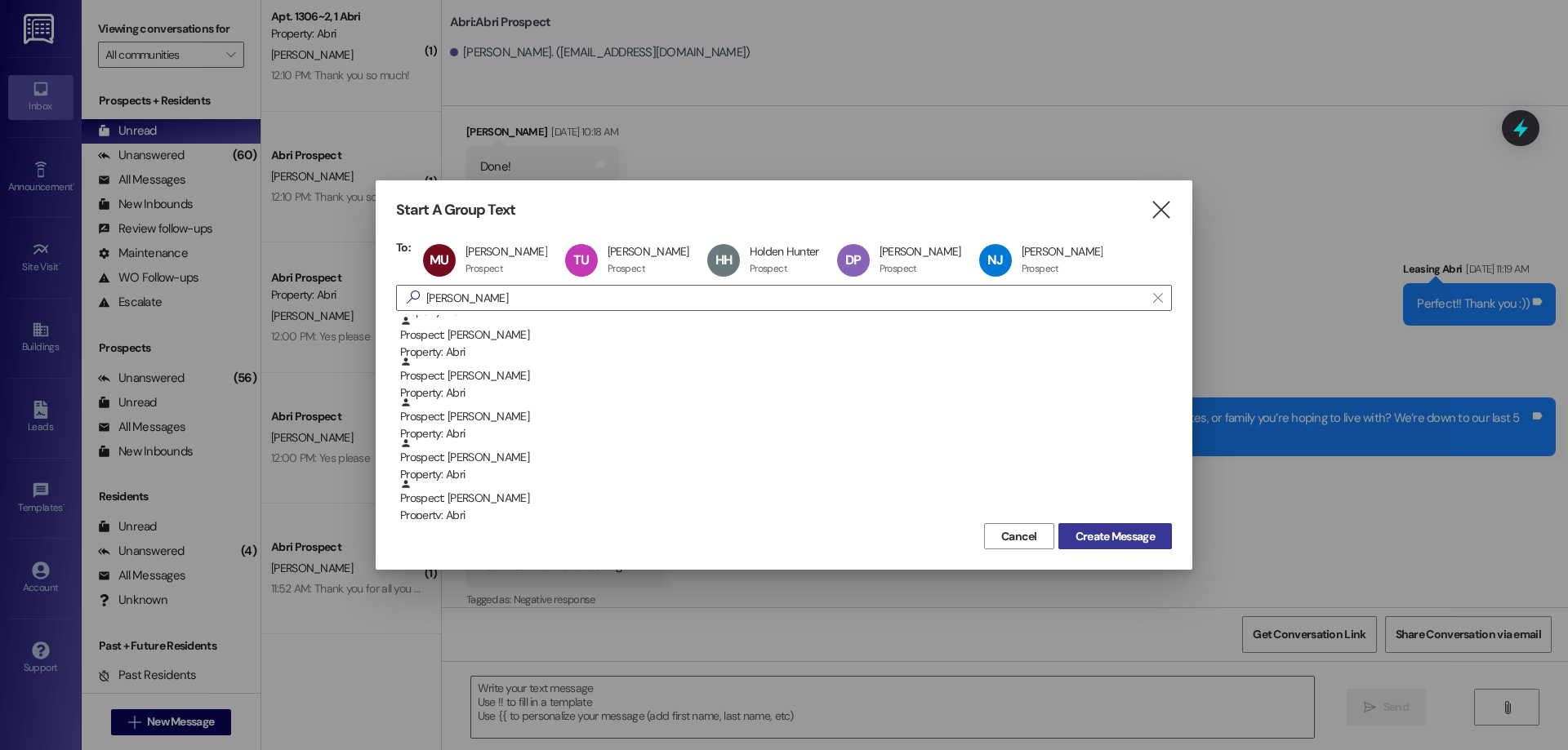
click at [1123, 537] on span "Create Message" at bounding box center [1115, 537] width 79 height 17
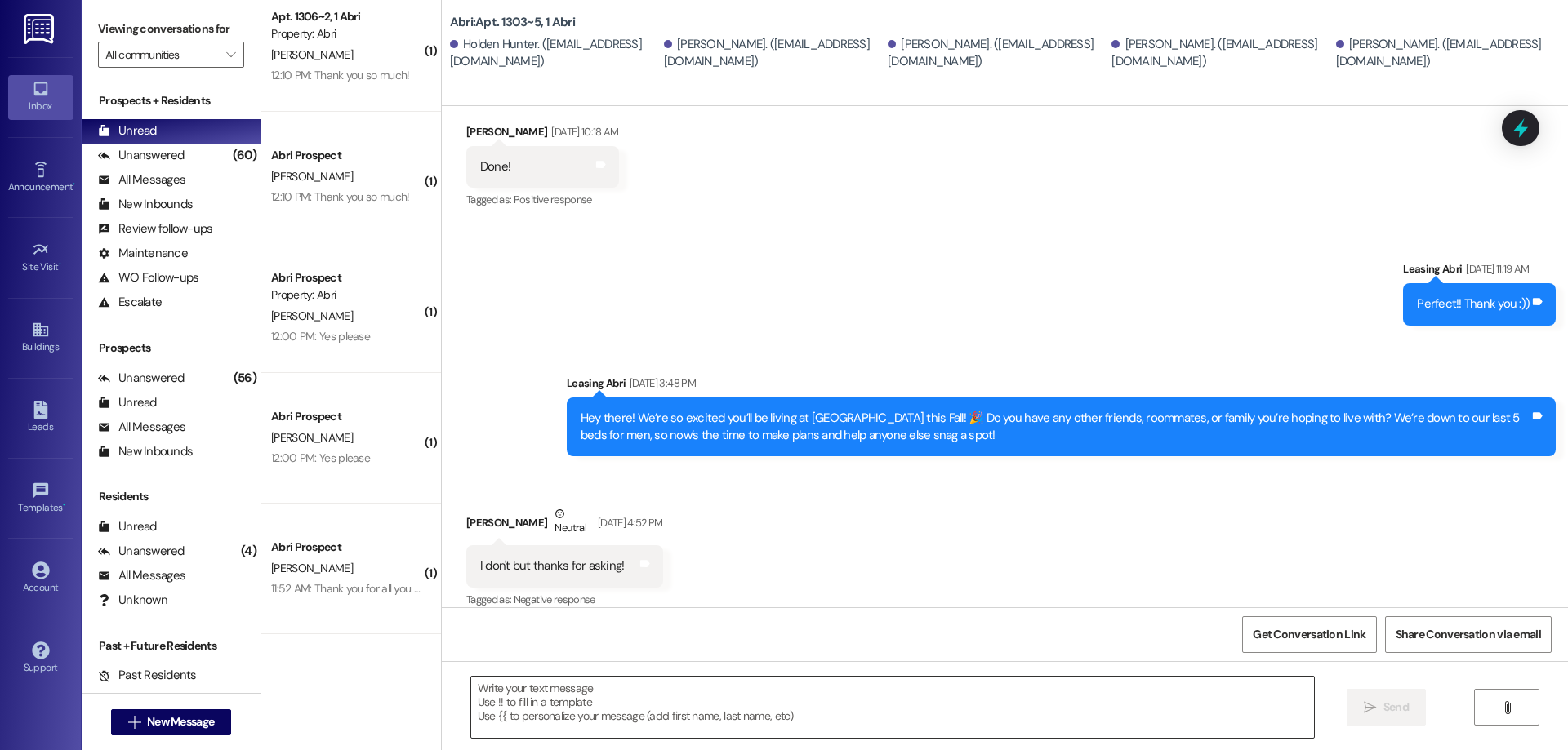
scroll to position [0, 0]
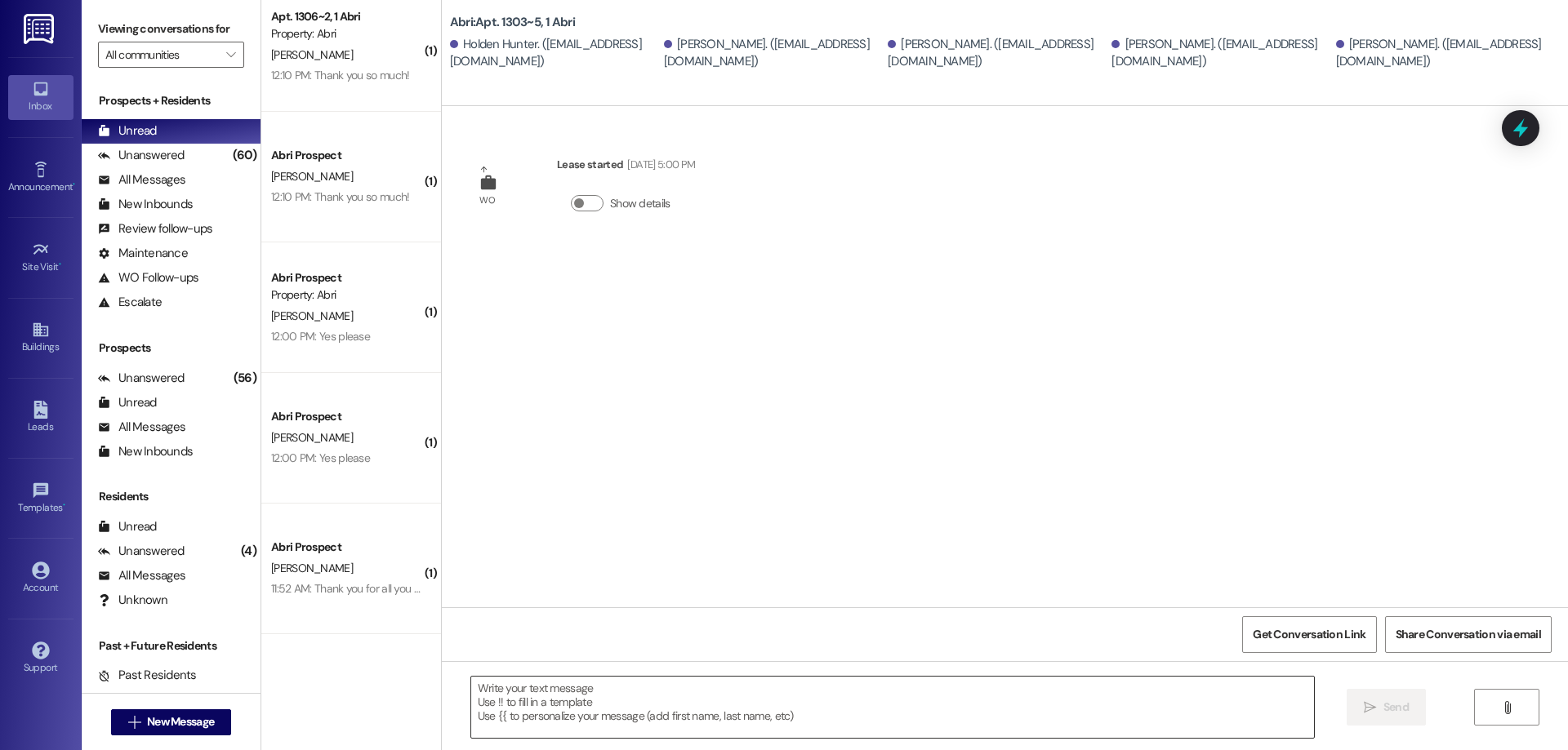
click at [761, 703] on textarea at bounding box center [892, 707] width 843 height 61
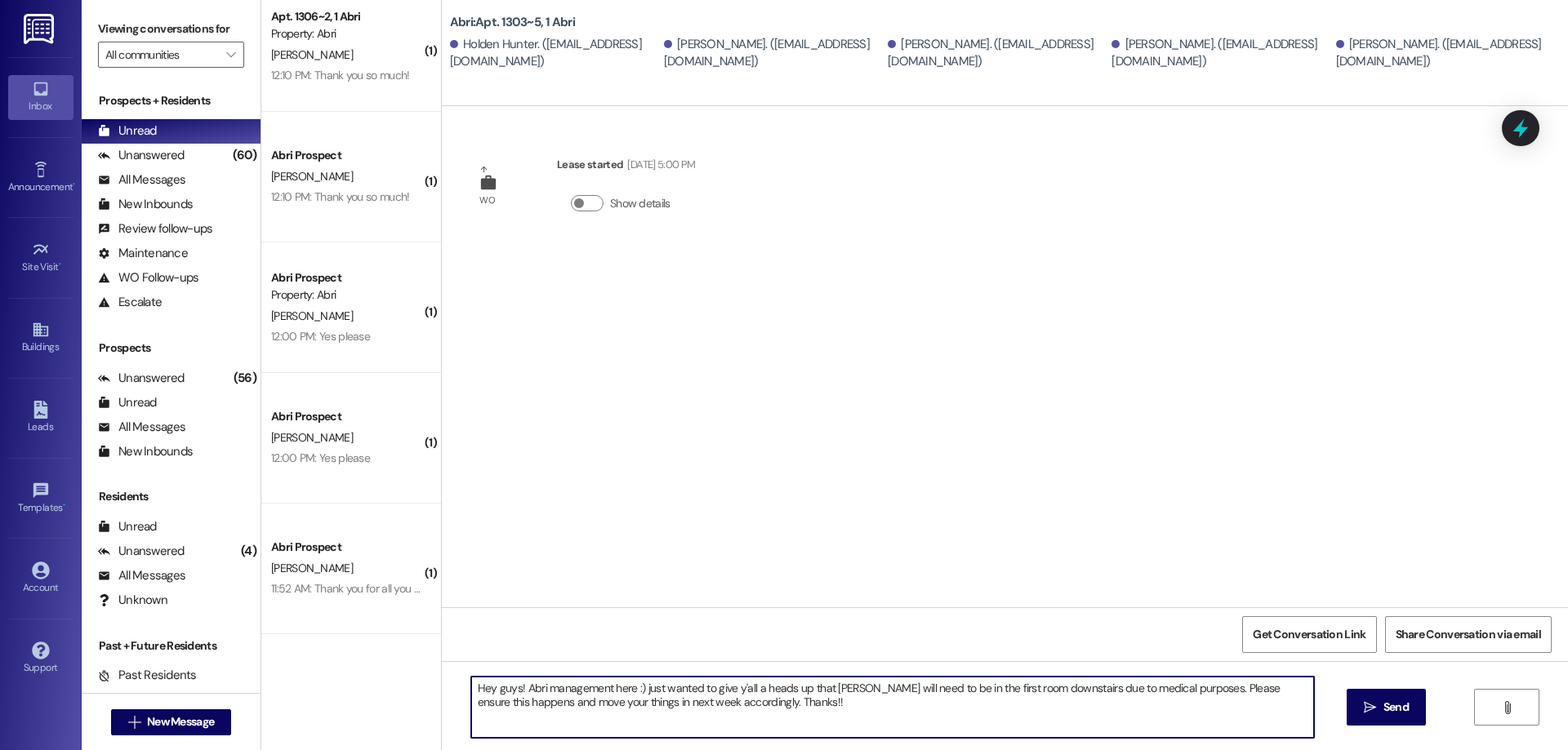
type textarea "Hey guys! Abri management here :) just wanted to give y'all a heads up that Ben…"
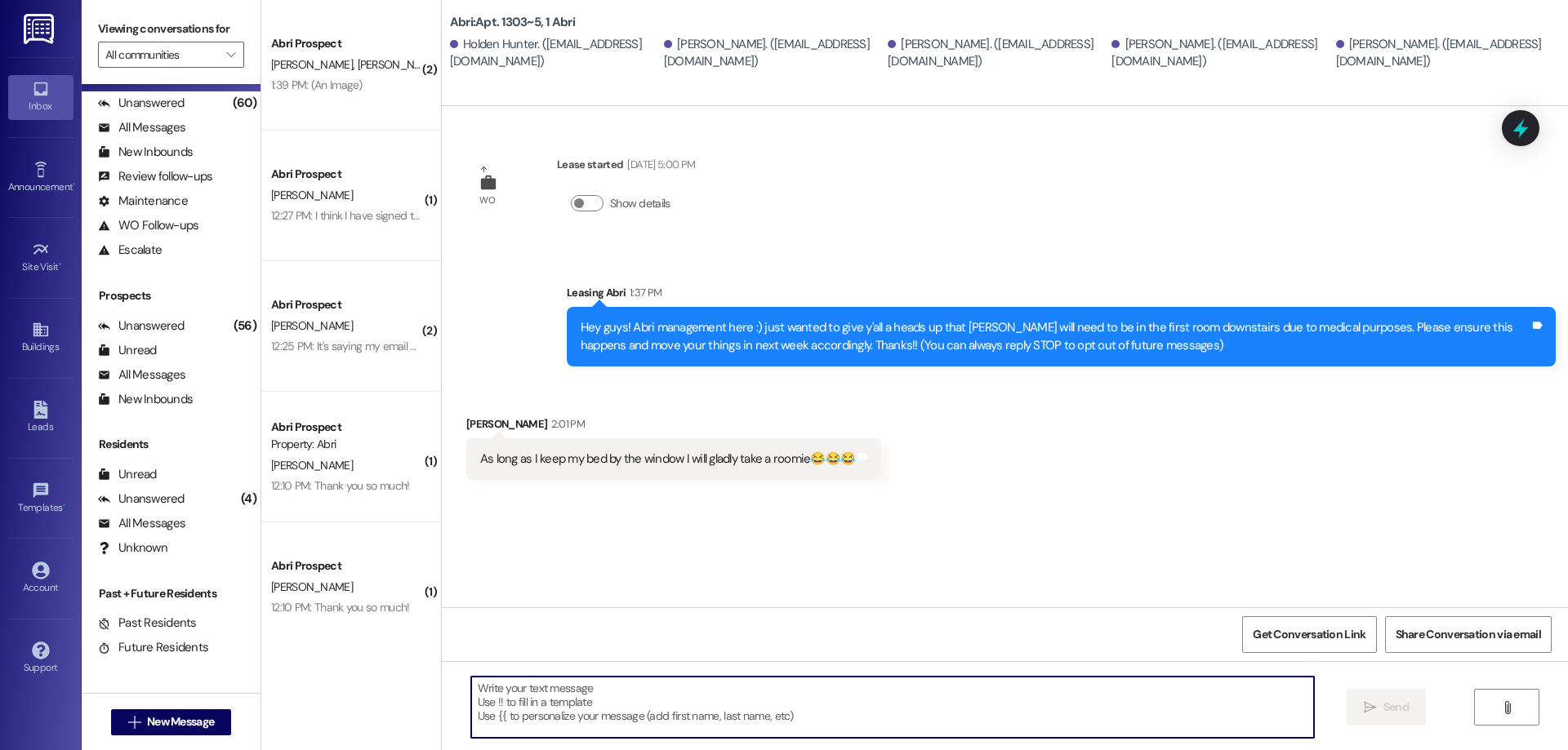
scroll to position [19, 0]
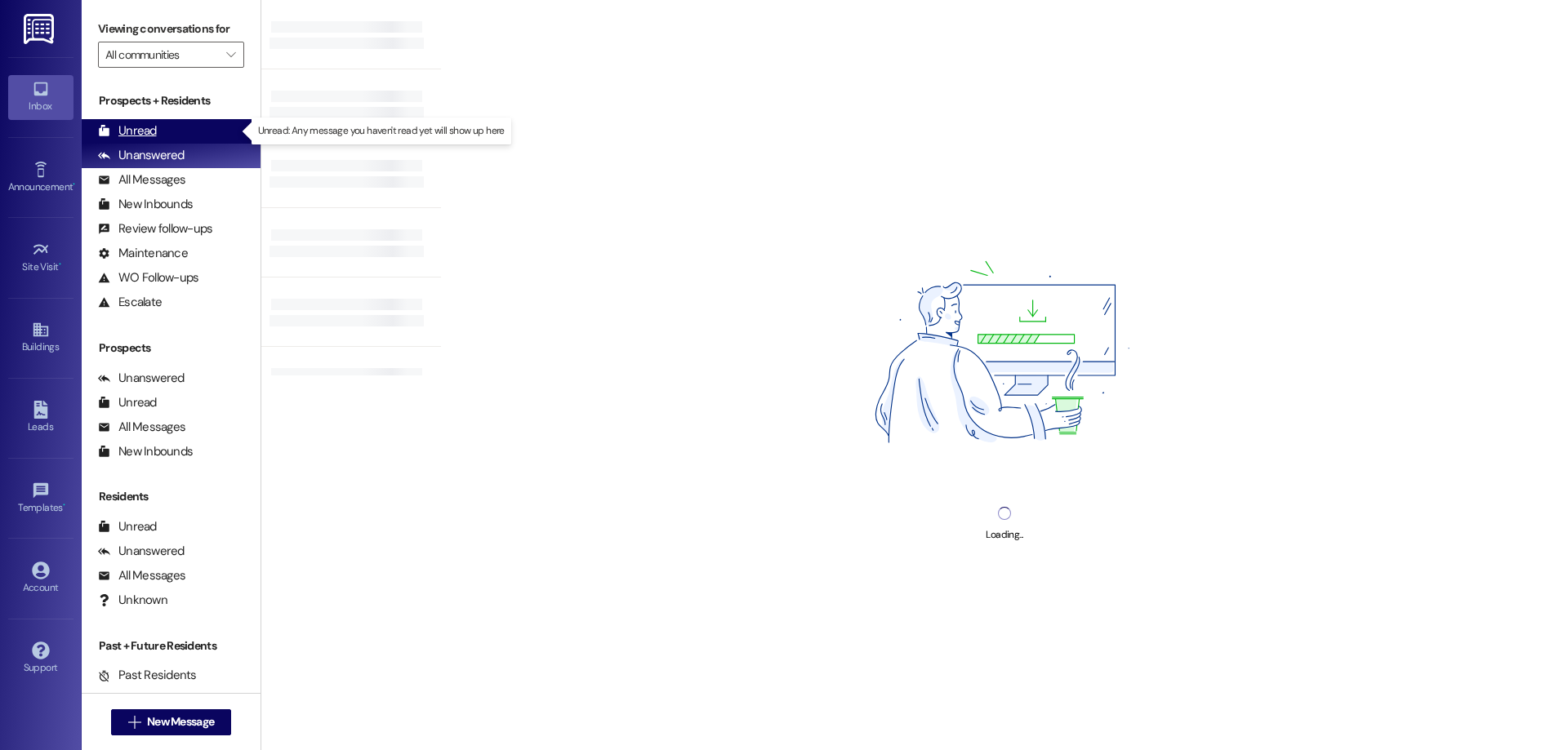
click at [129, 131] on div "Unread" at bounding box center [127, 131] width 59 height 17
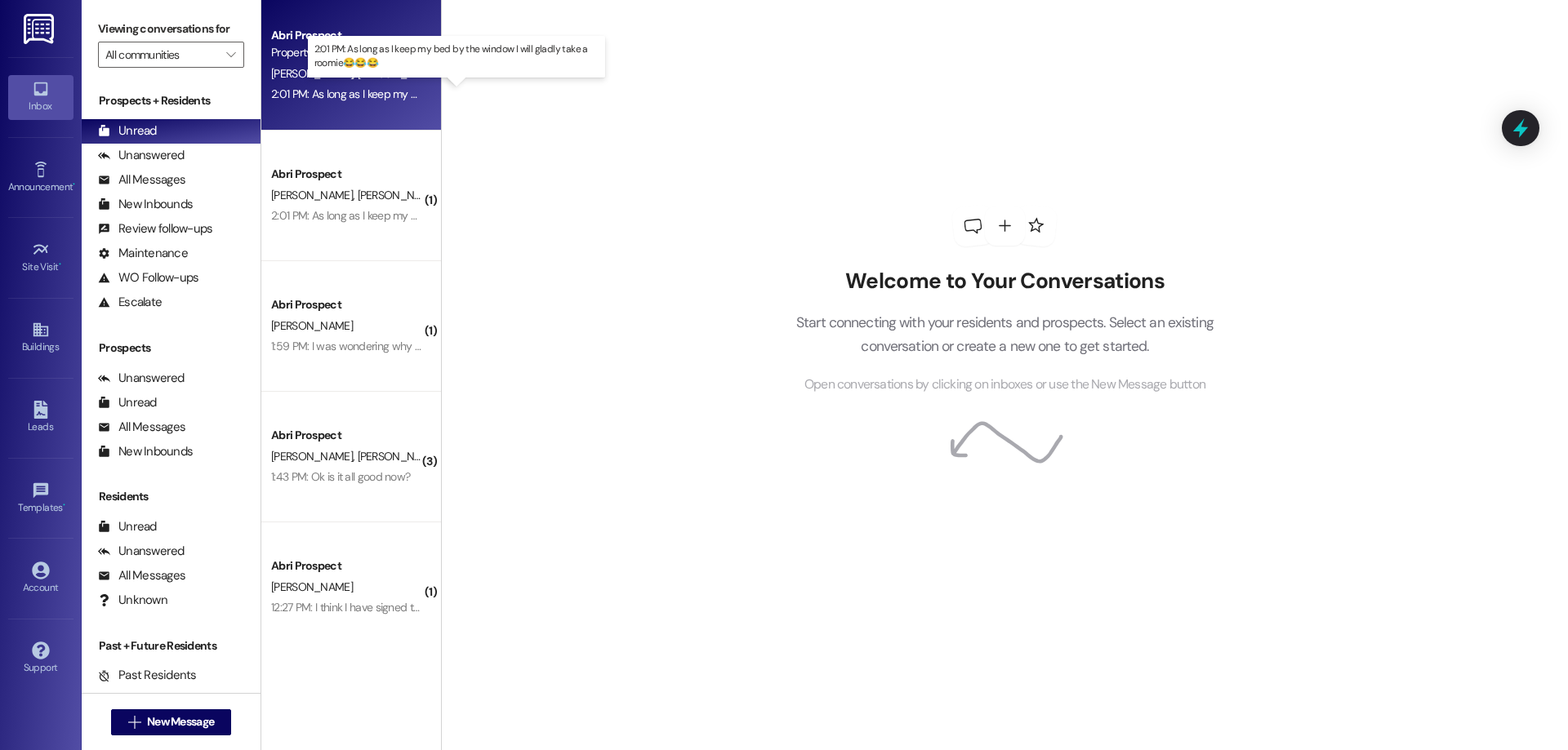
click at [363, 97] on div "2:01 PM: As long as I keep my bed by the window I will gladly take a roomie😂😂😂 …" at bounding box center [465, 94] width 390 height 15
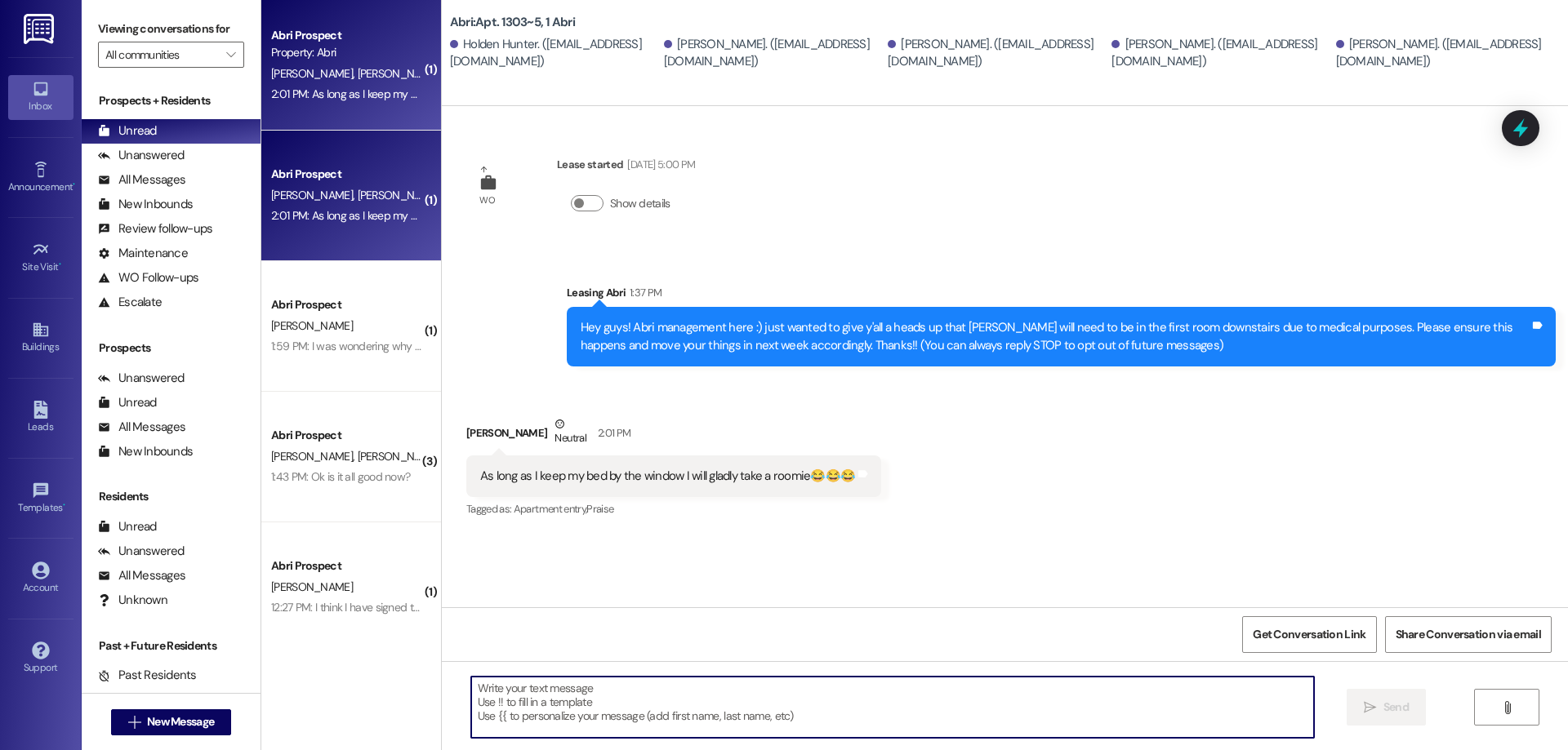
click at [676, 709] on textarea at bounding box center [892, 707] width 843 height 61
type textarea "s"
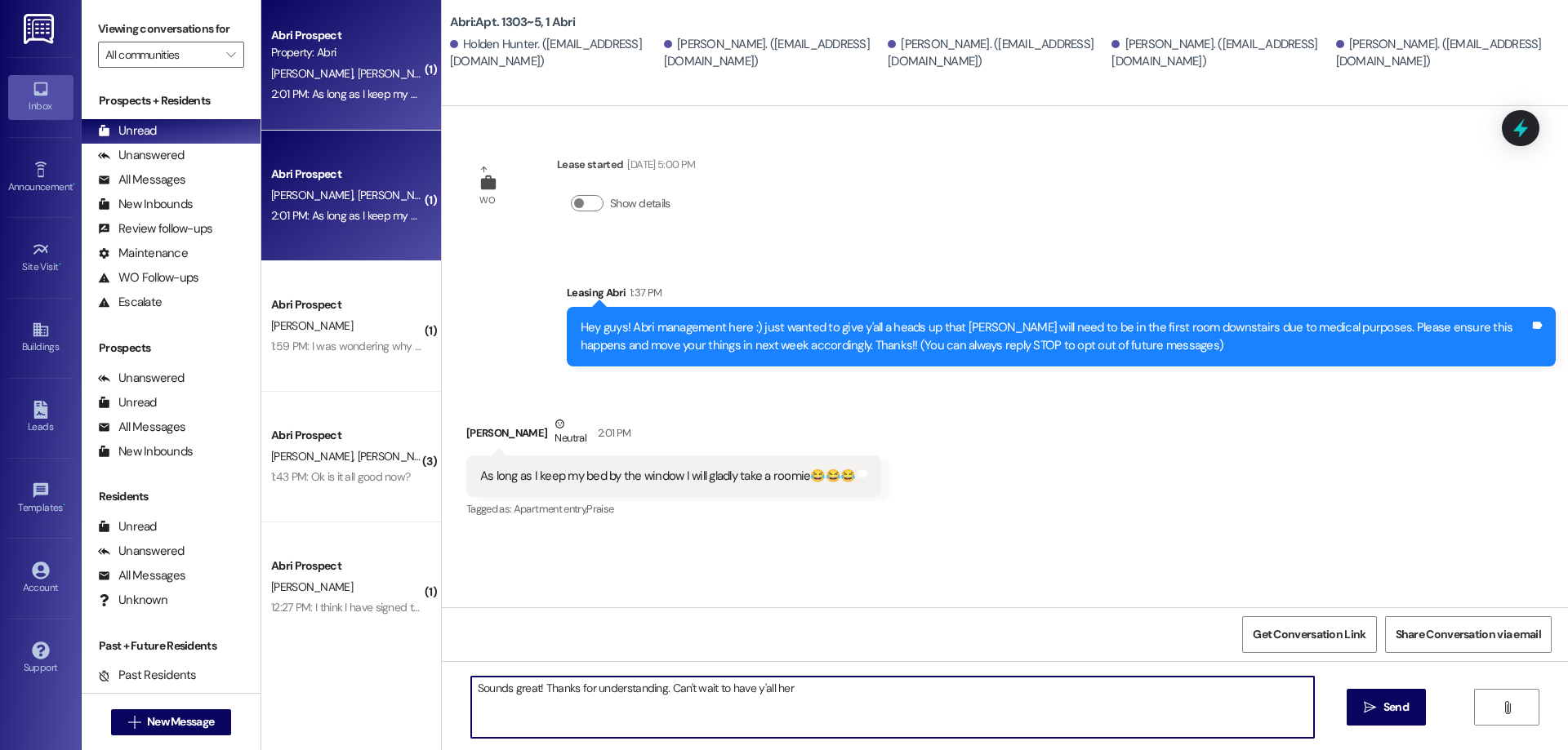
type textarea "Sounds great! Thanks for understanding. Can't wait to have y'all here"
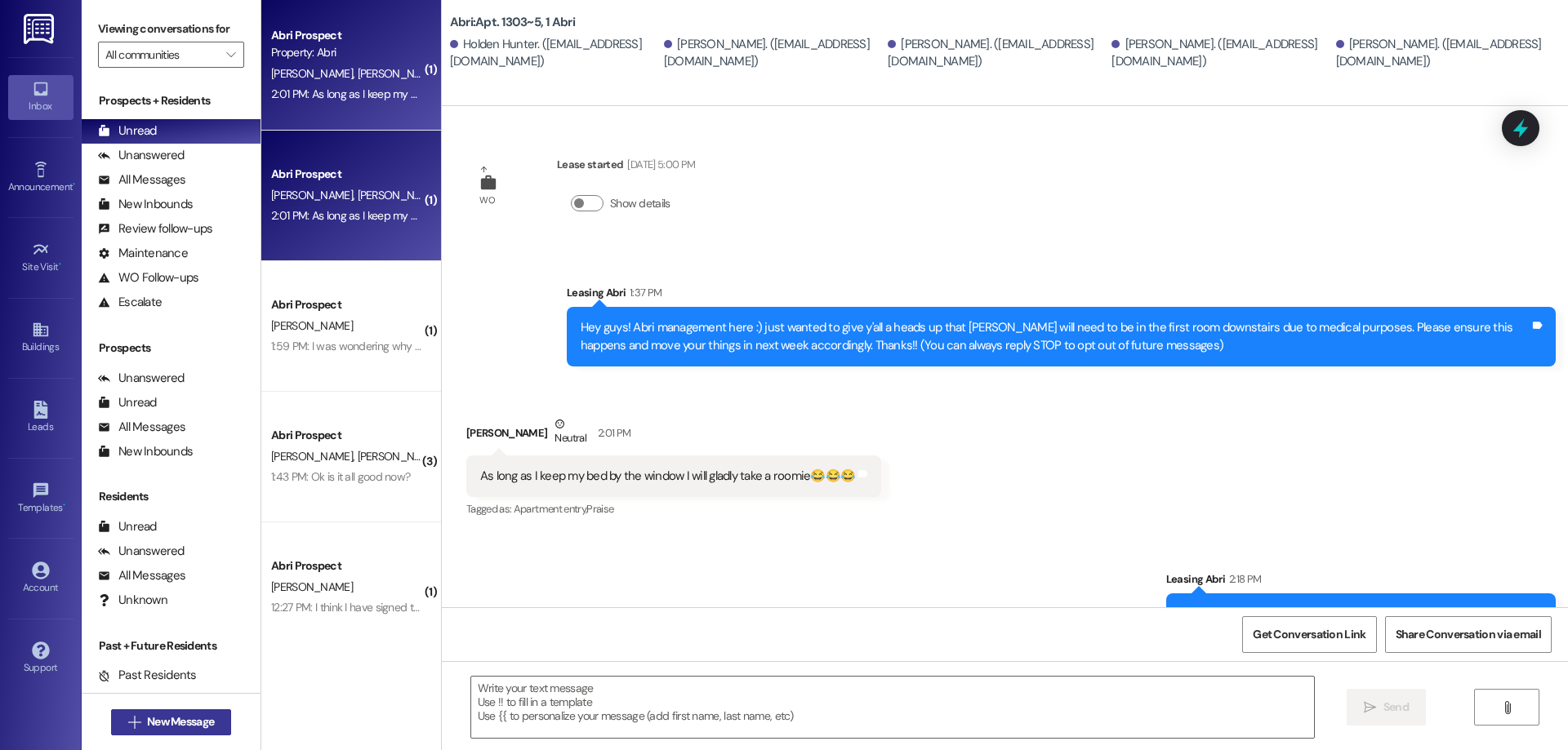
click at [196, 727] on span "New Message" at bounding box center [181, 722] width 67 height 17
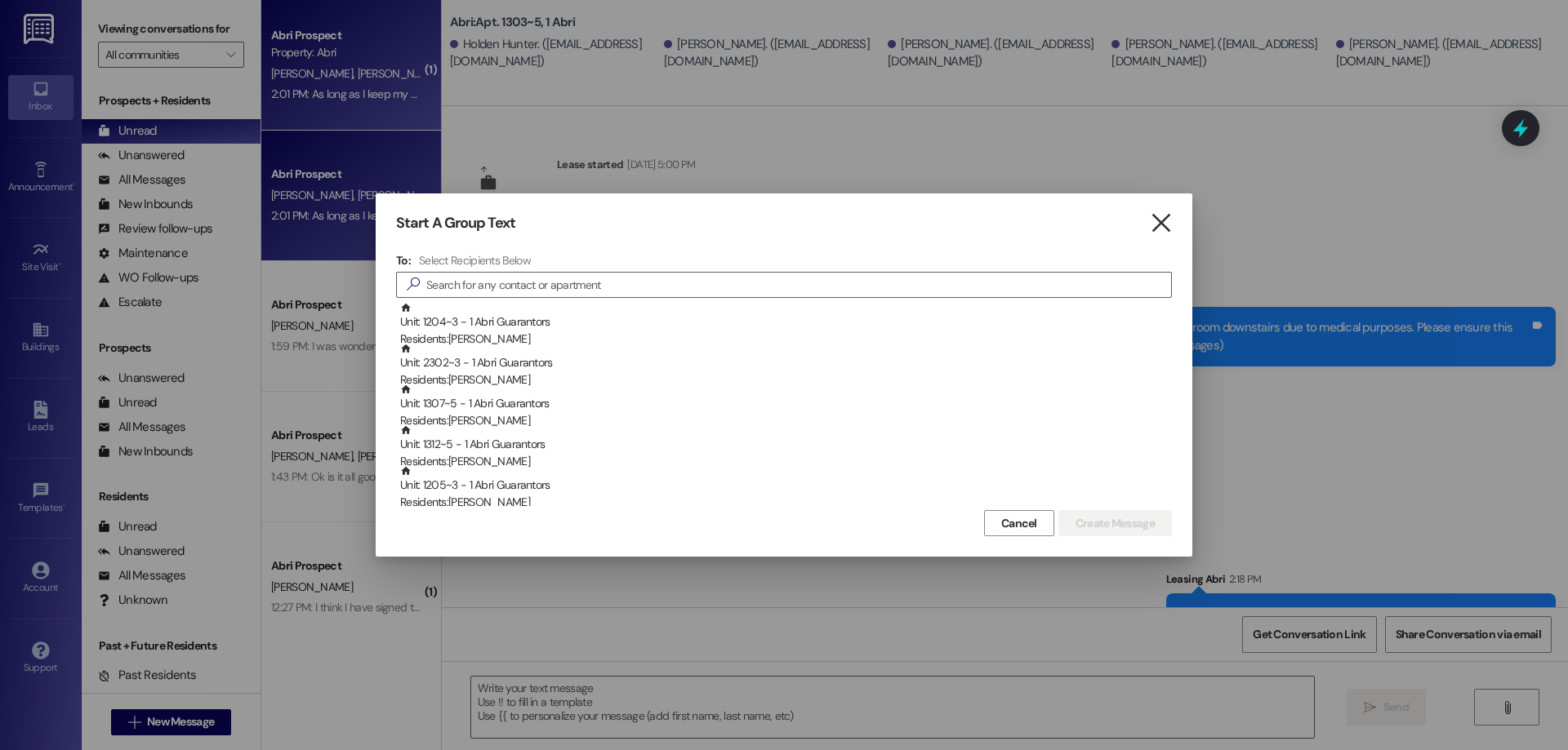
click at [1167, 222] on icon "" at bounding box center [1160, 223] width 22 height 17
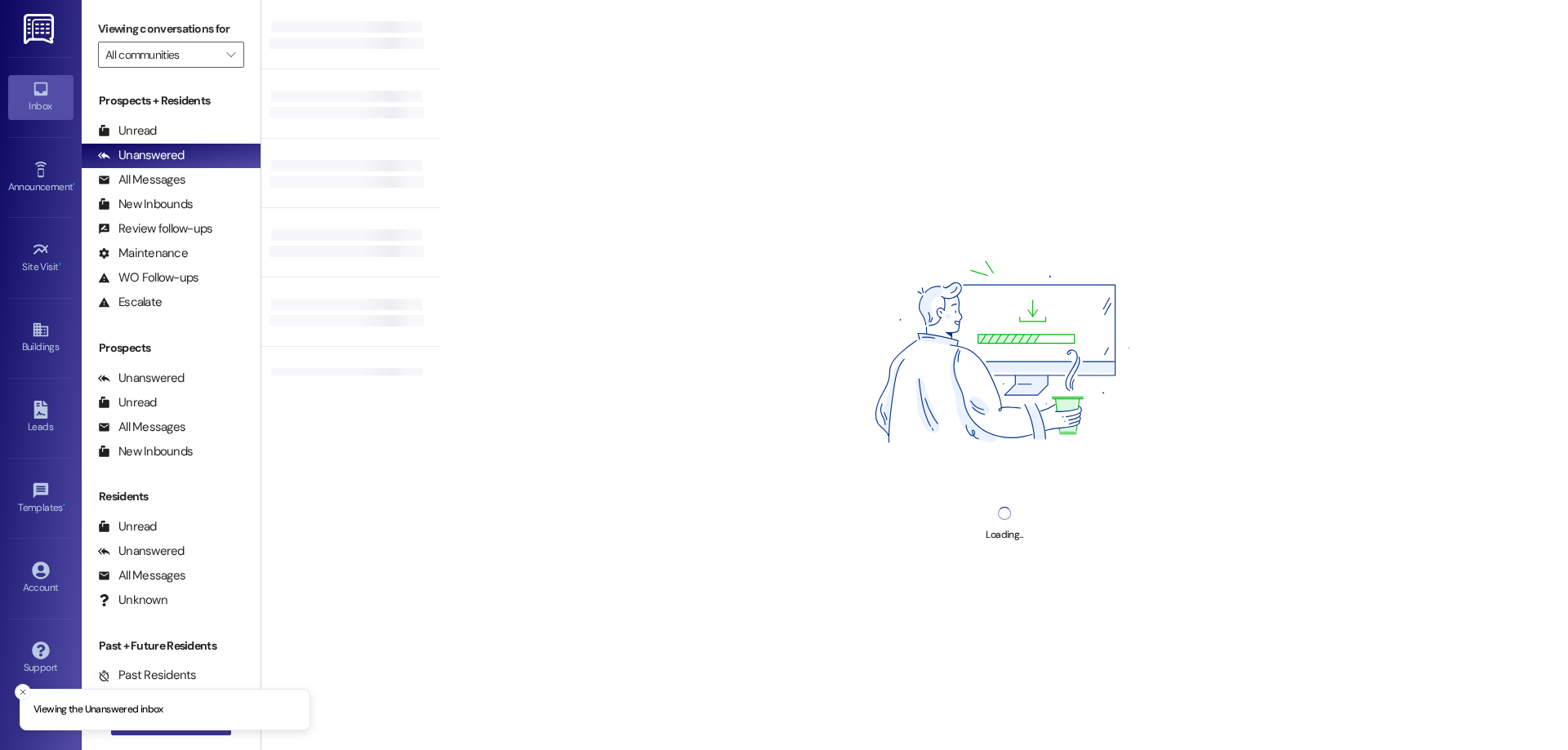
click at [188, 733] on button " New Message" at bounding box center [171, 723] width 121 height 26
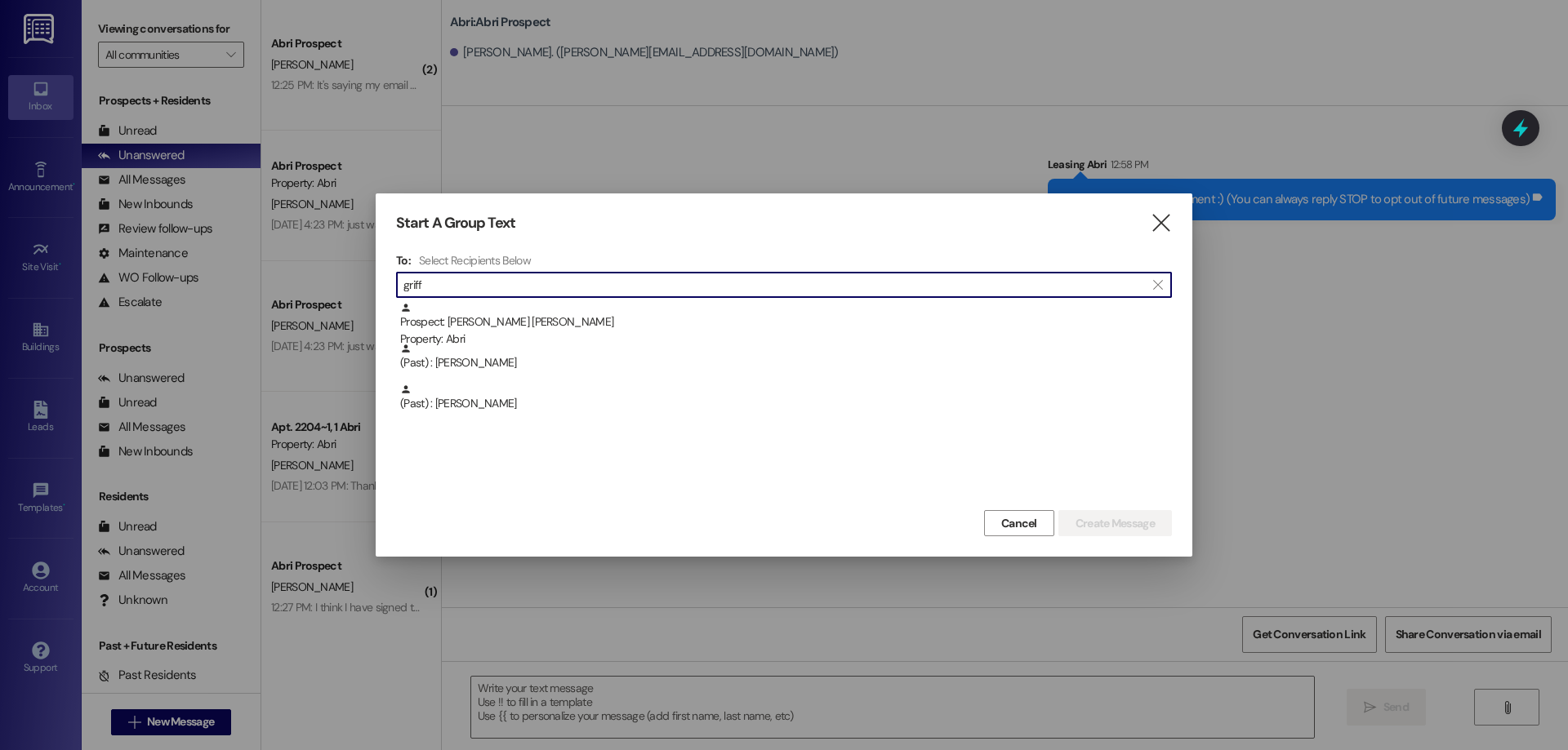
type input "griff"
click at [701, 301] on div "To: Select Recipients Below  griff  Prospect: McKenna Griffin Property: Abri …" at bounding box center [784, 380] width 776 height 253
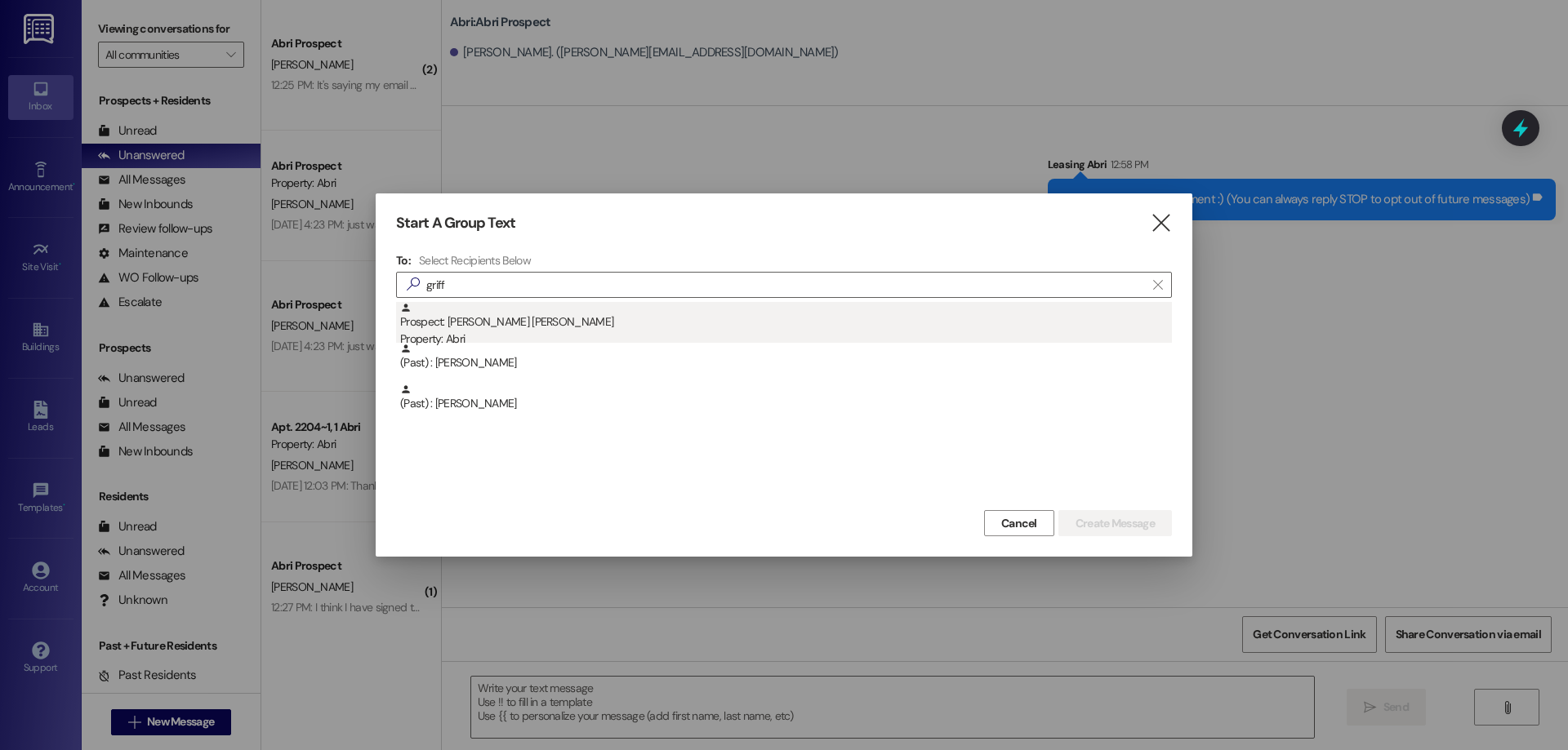
click at [695, 316] on div "Prospect: McKenna Griffin Property: Abri" at bounding box center [785, 326] width 771 height 47
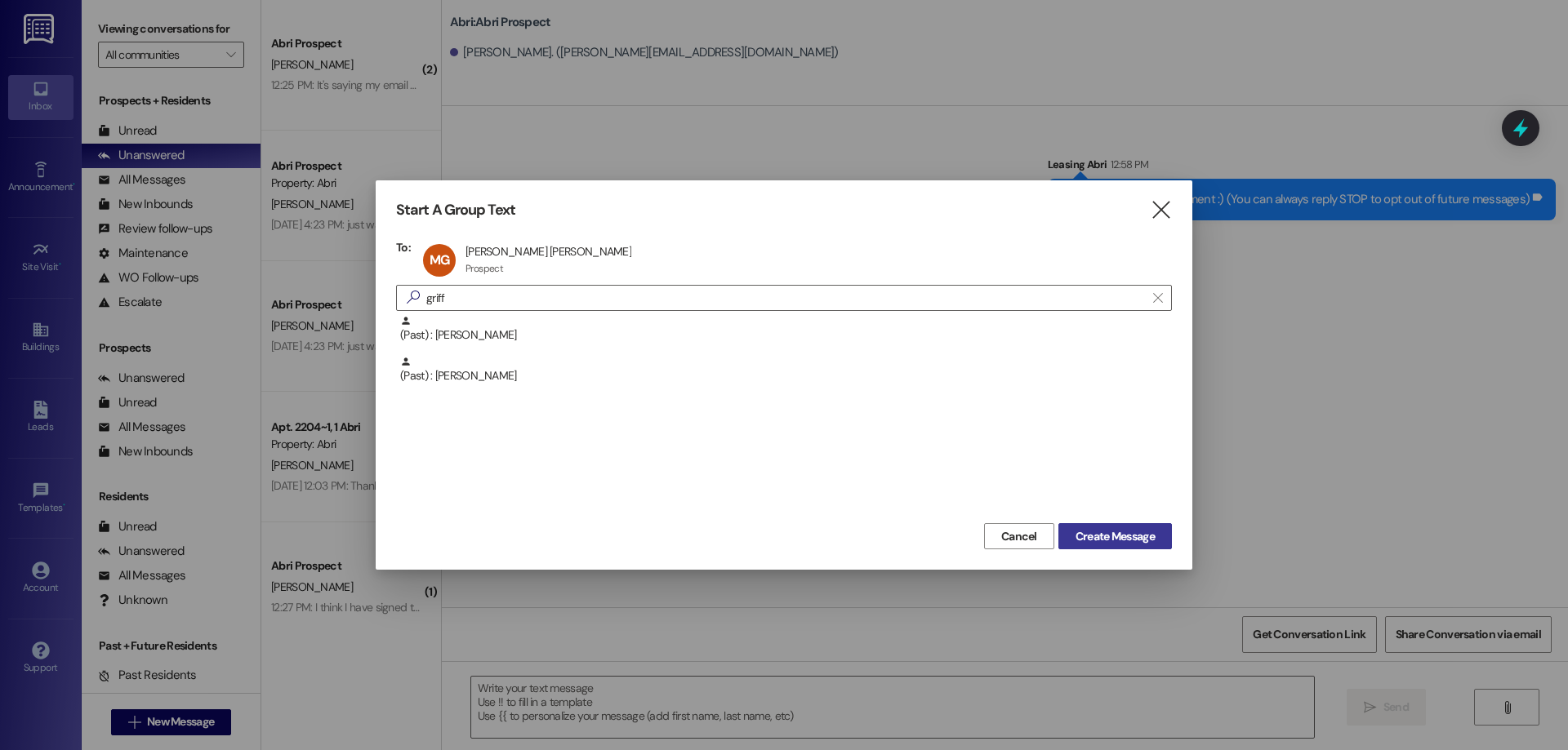
click at [1128, 526] on button "Create Message" at bounding box center [1115, 536] width 114 height 26
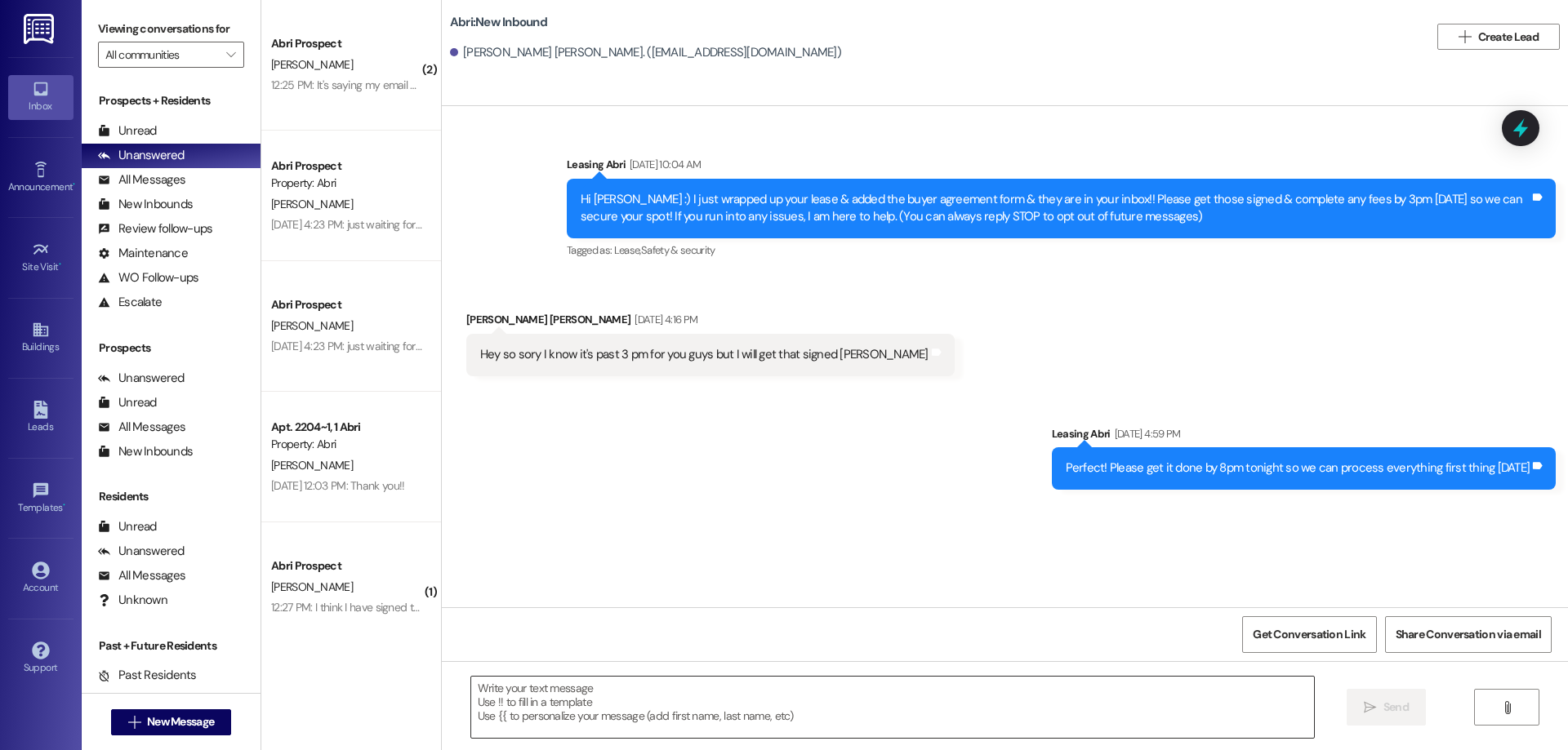
click at [637, 706] on textarea at bounding box center [892, 707] width 843 height 61
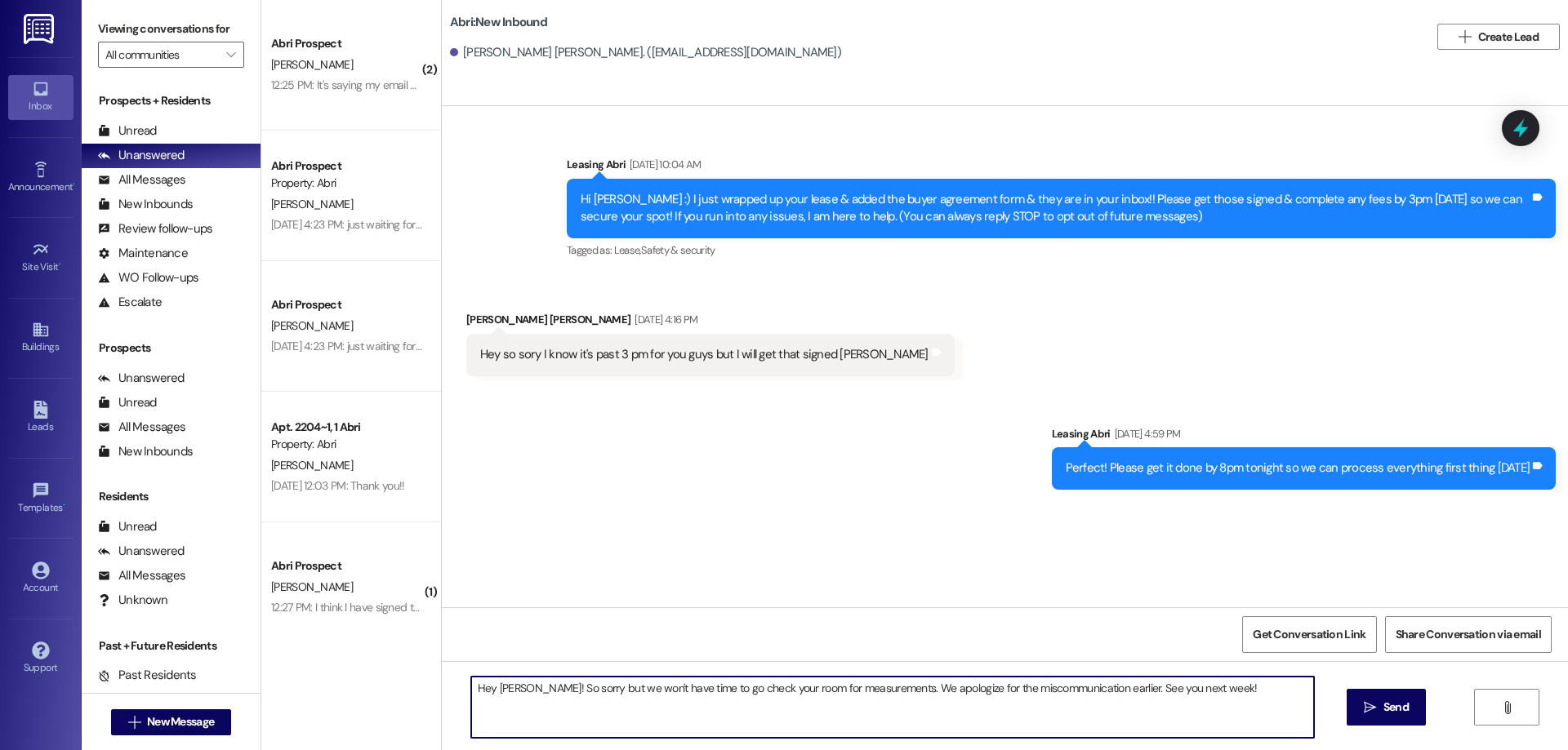
type textarea "Hey McKenna! So sorry but we won't have time to go check your room for measurem…"
click at [1344, 706] on div "Hey McKenna! So sorry but we won't have time to go check your room for measurem…" at bounding box center [1005, 723] width 1126 height 123
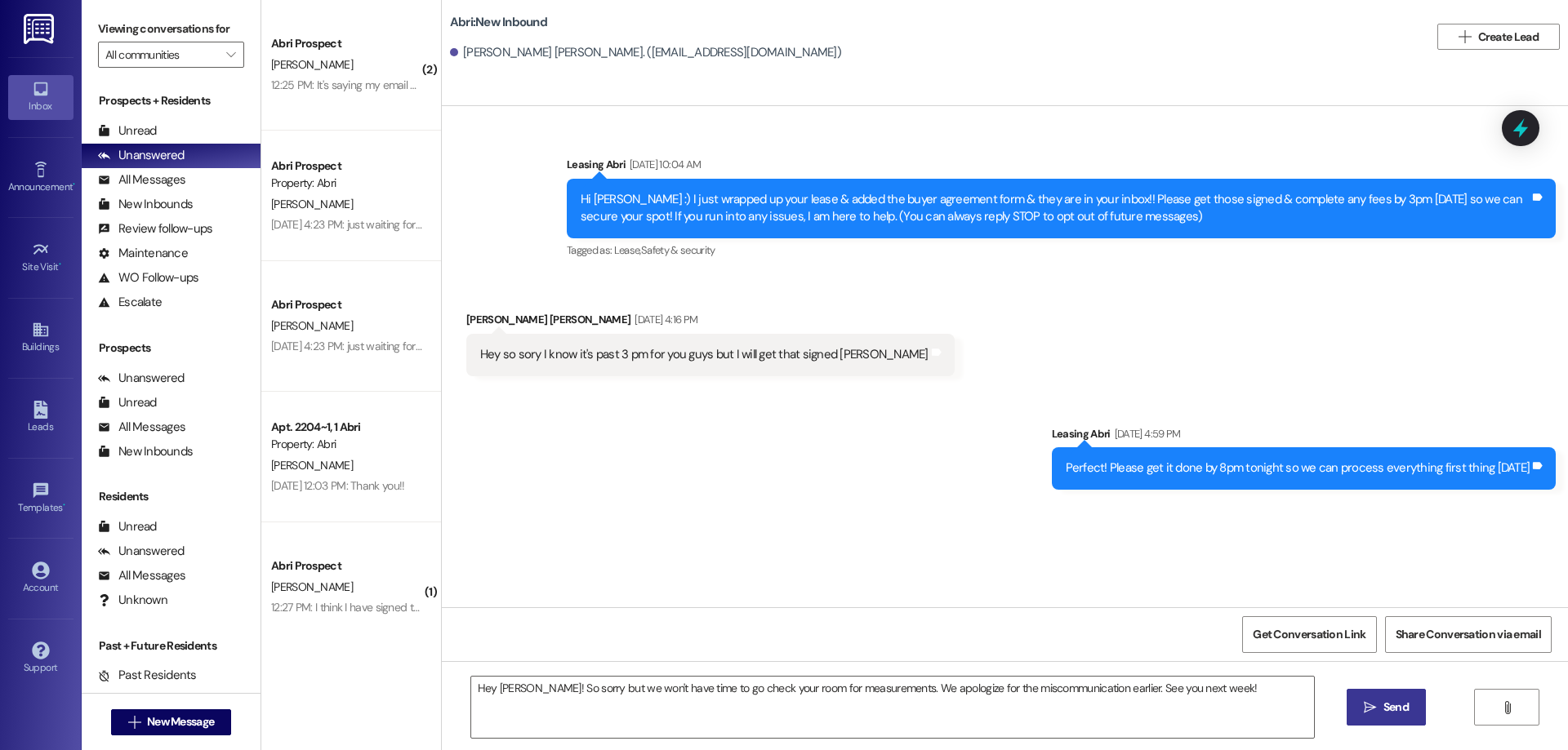
click at [1388, 709] on span "Send" at bounding box center [1395, 707] width 25 height 17
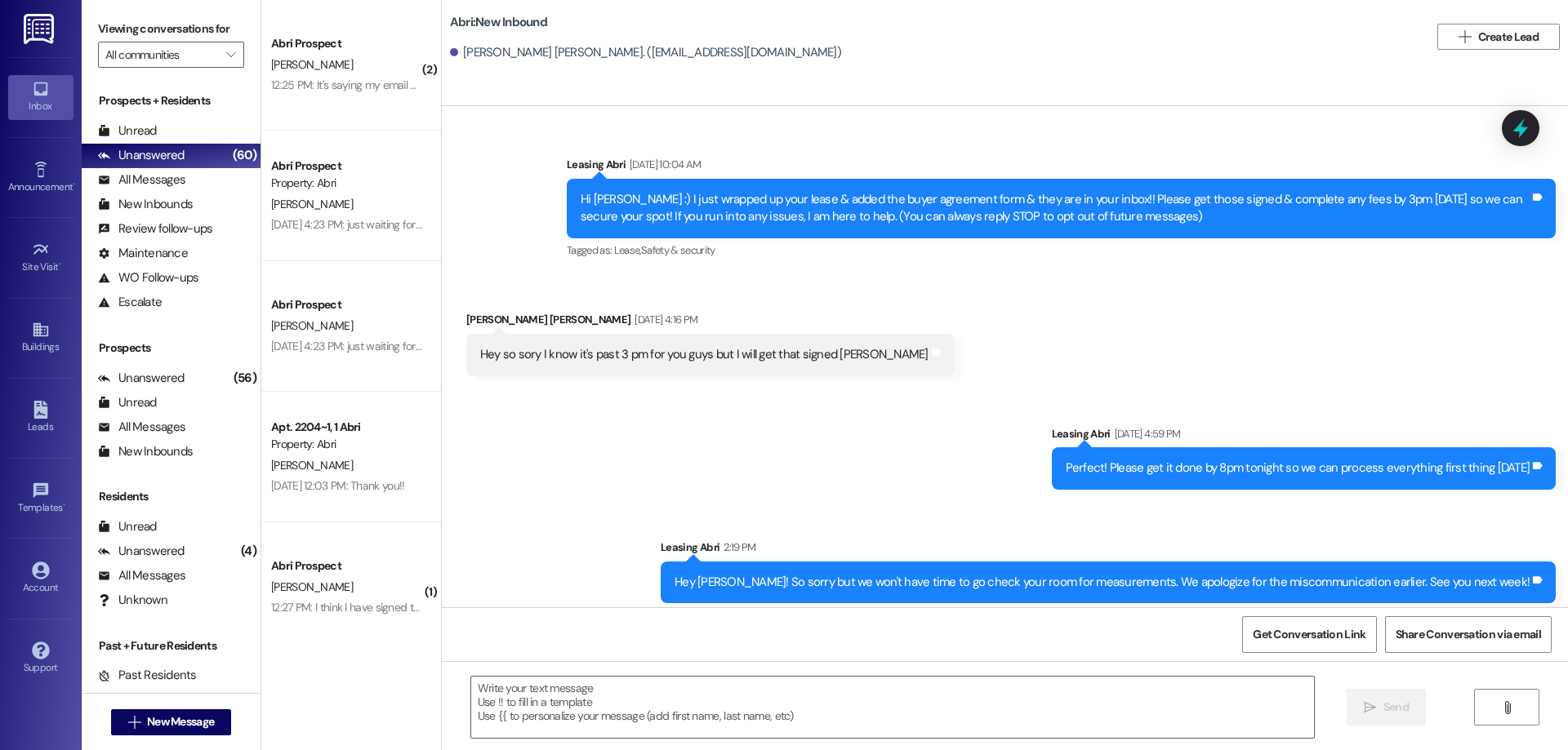
scroll to position [123, 0]
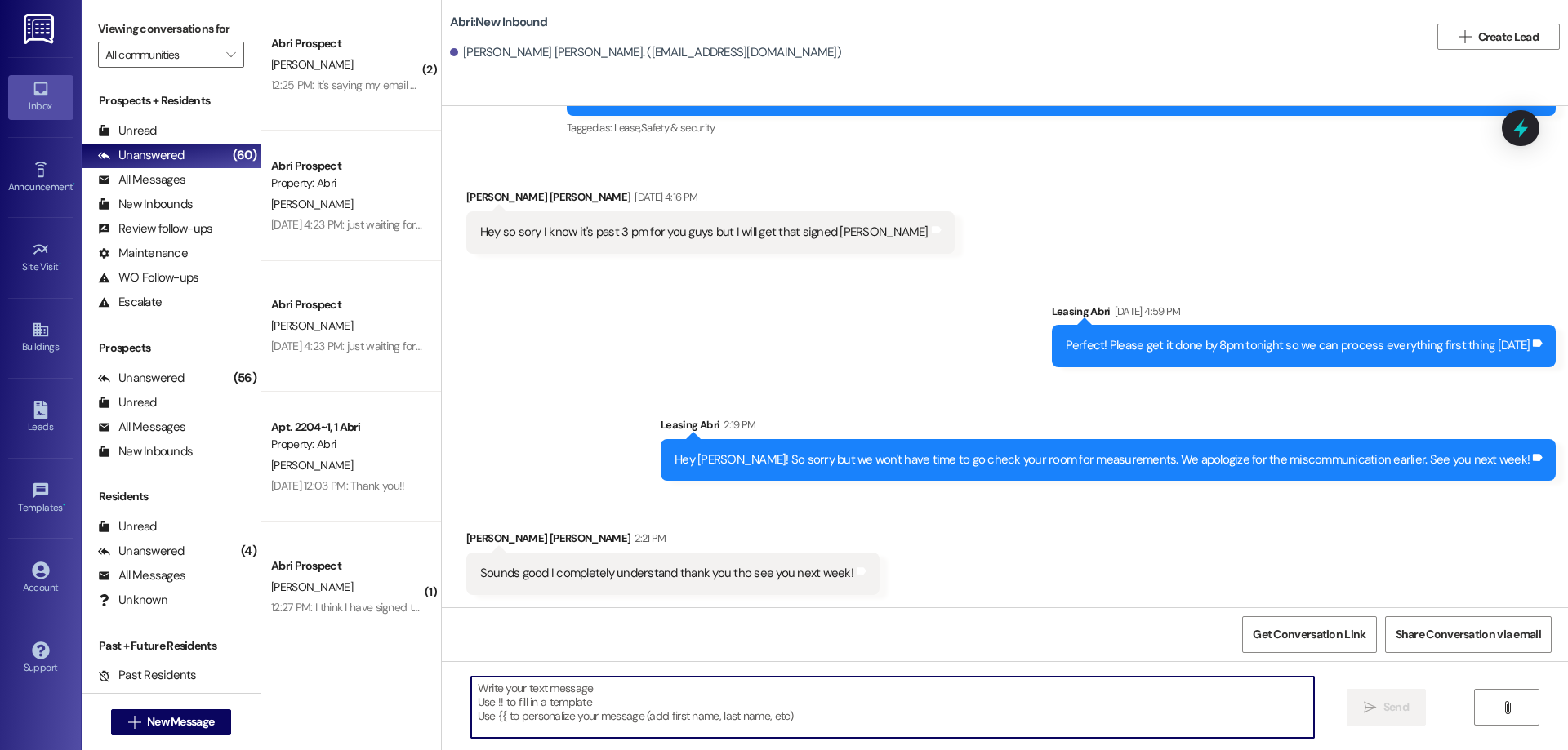
click at [784, 693] on textarea at bounding box center [892, 707] width 843 height 61
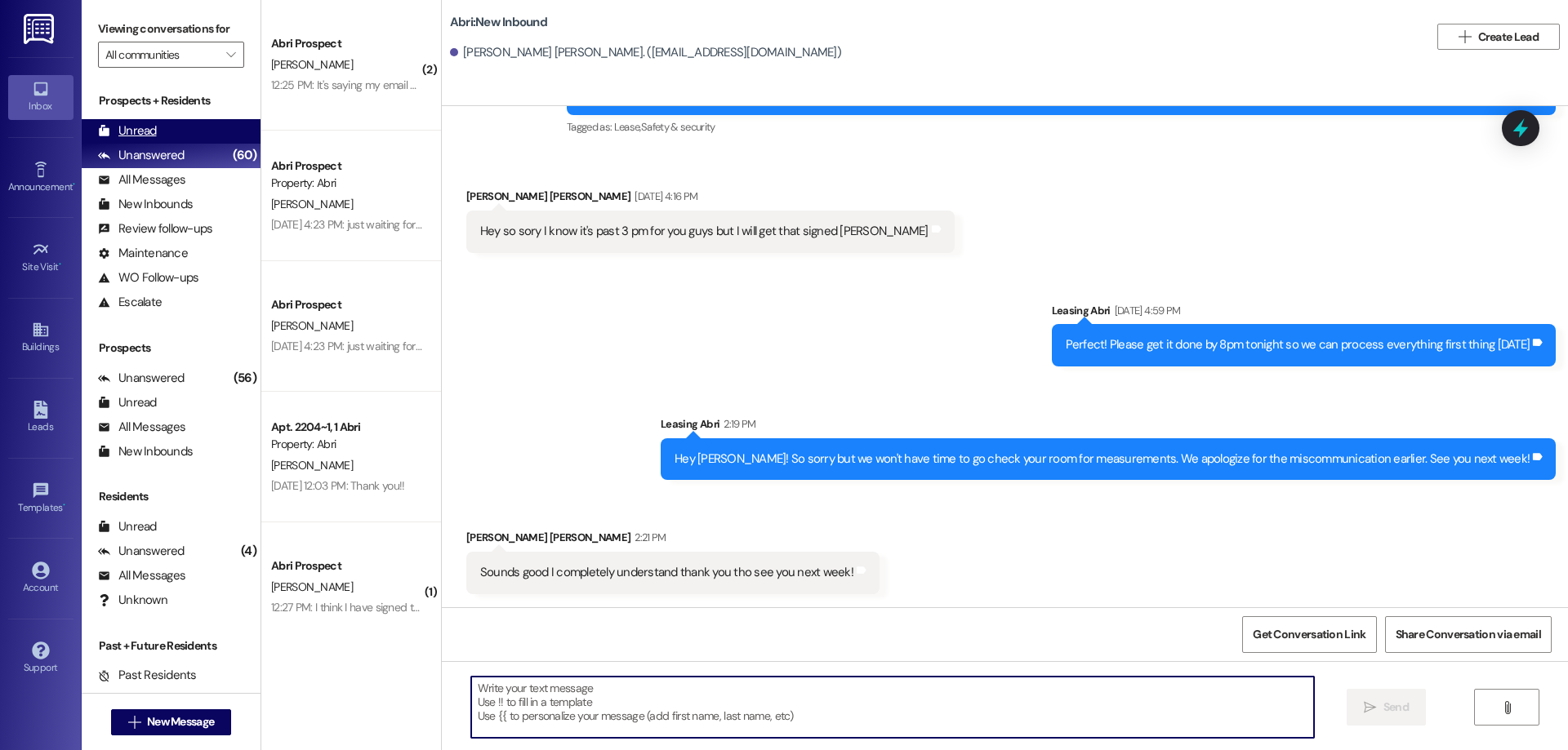
click at [146, 128] on div "Unread" at bounding box center [127, 131] width 59 height 17
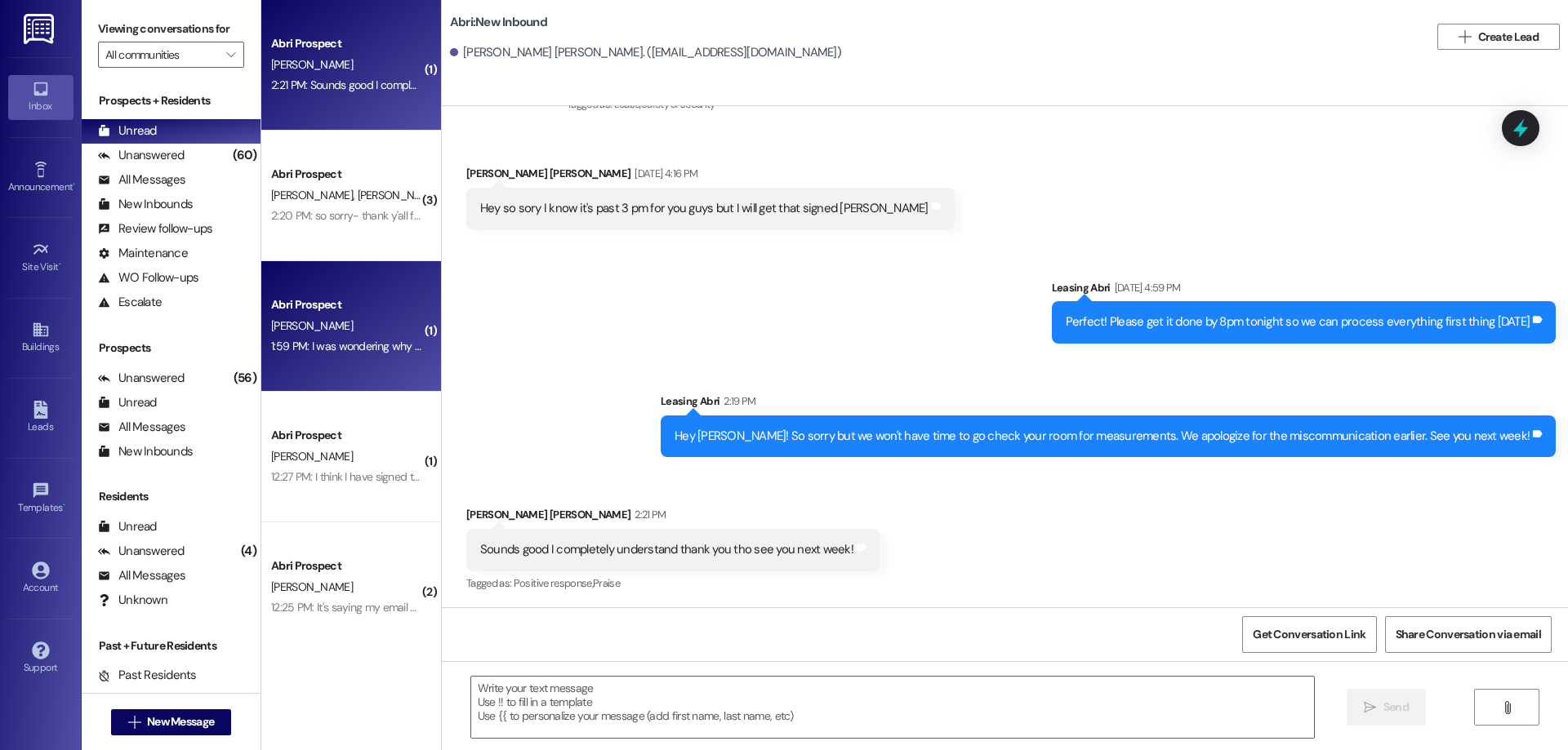
scroll to position [280, 0]
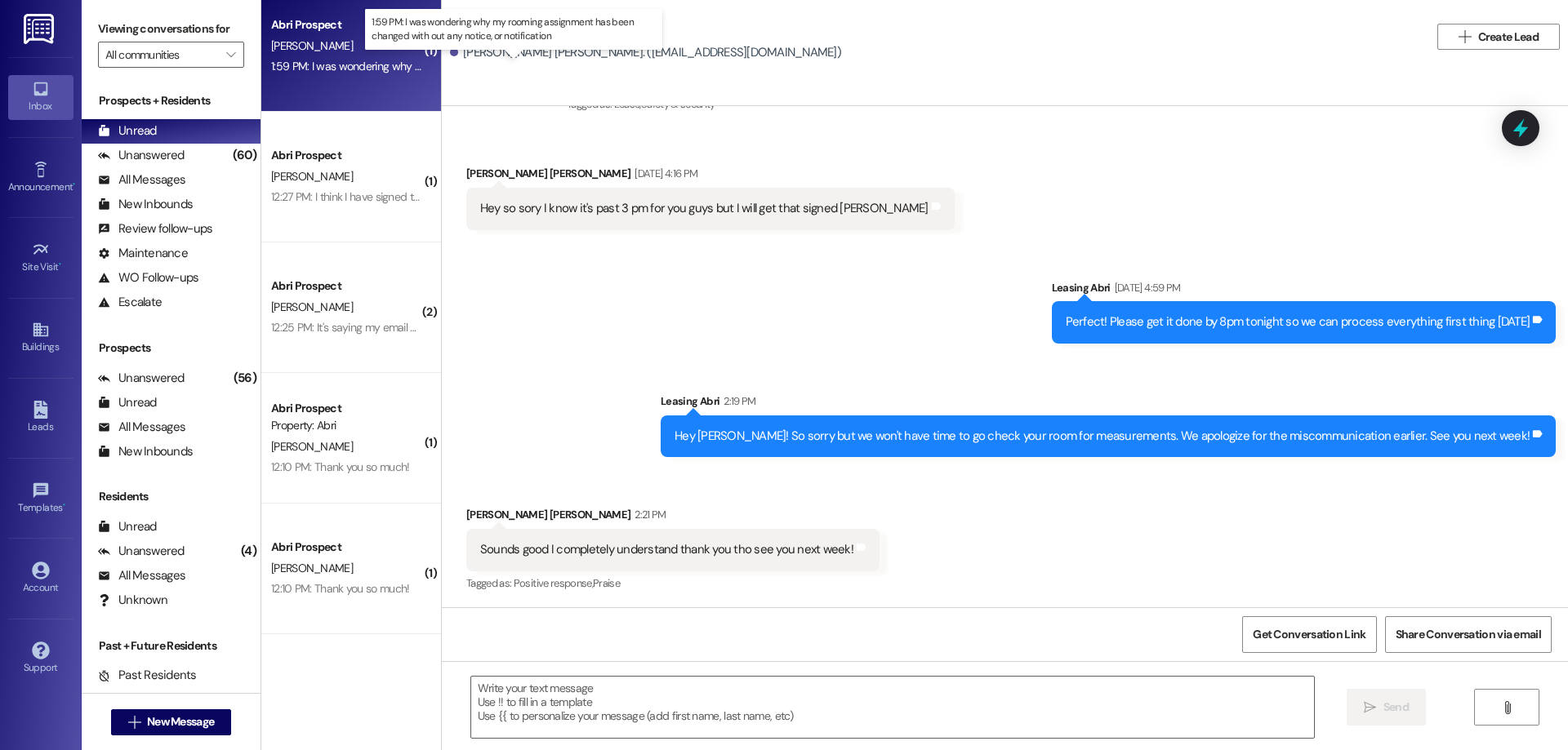
click at [364, 65] on div "1:59 PM: I was wondering why my rooming assignment has been changed with out an…" at bounding box center [526, 66] width 511 height 15
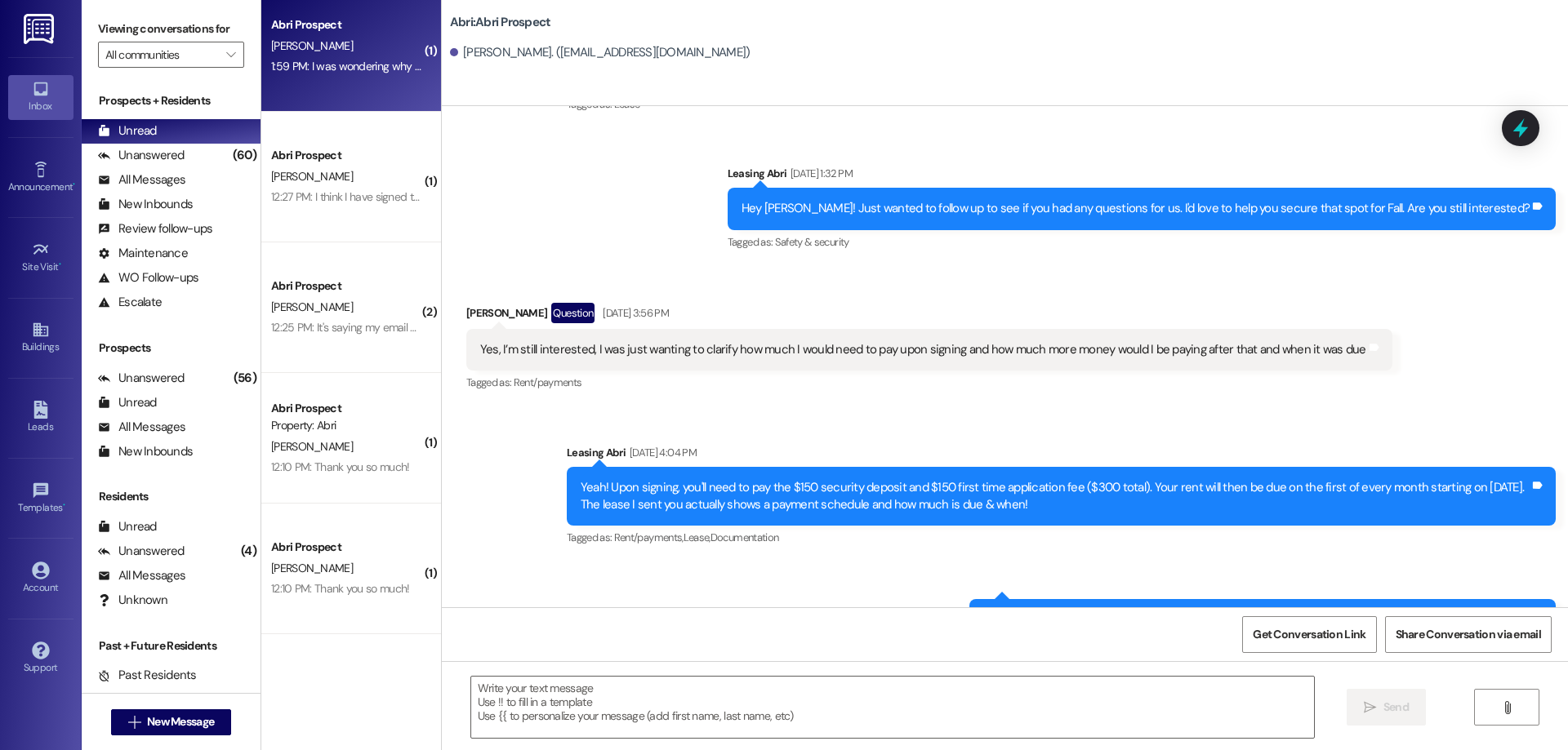
scroll to position [1780, 0]
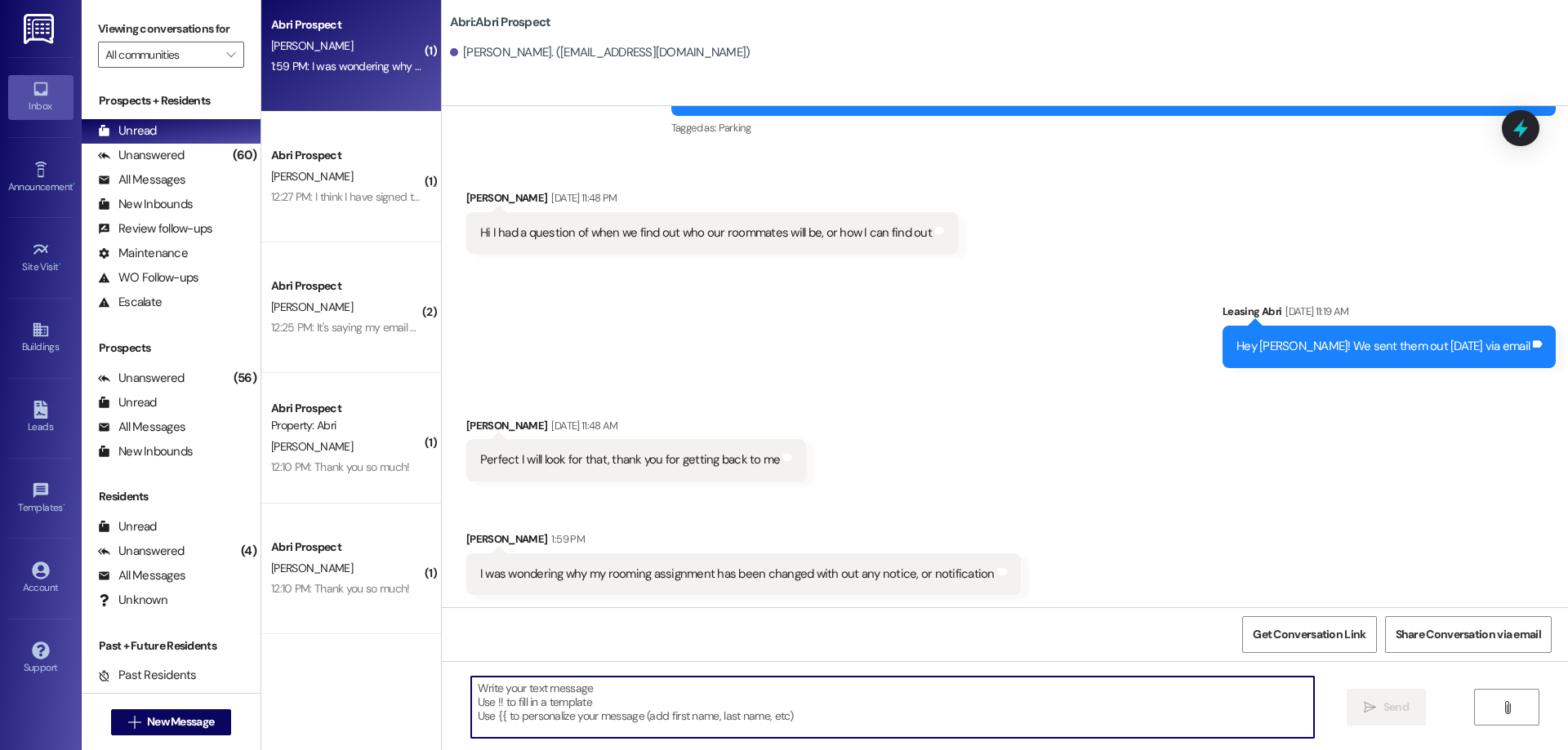
click at [717, 681] on textarea at bounding box center [892, 707] width 843 height 61
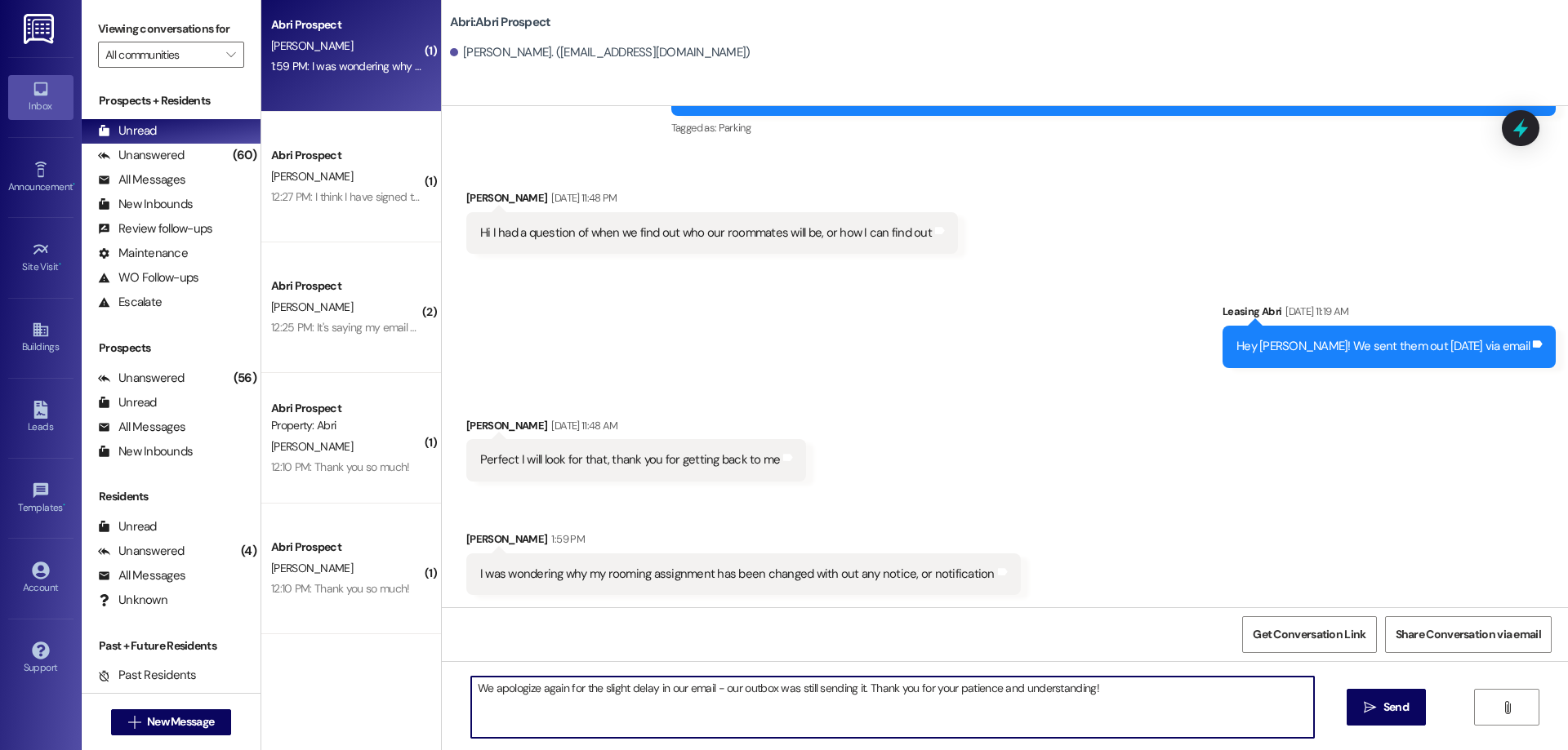
type textarea "We apologize again for the slight delay in our email - our outbox was still sen…"
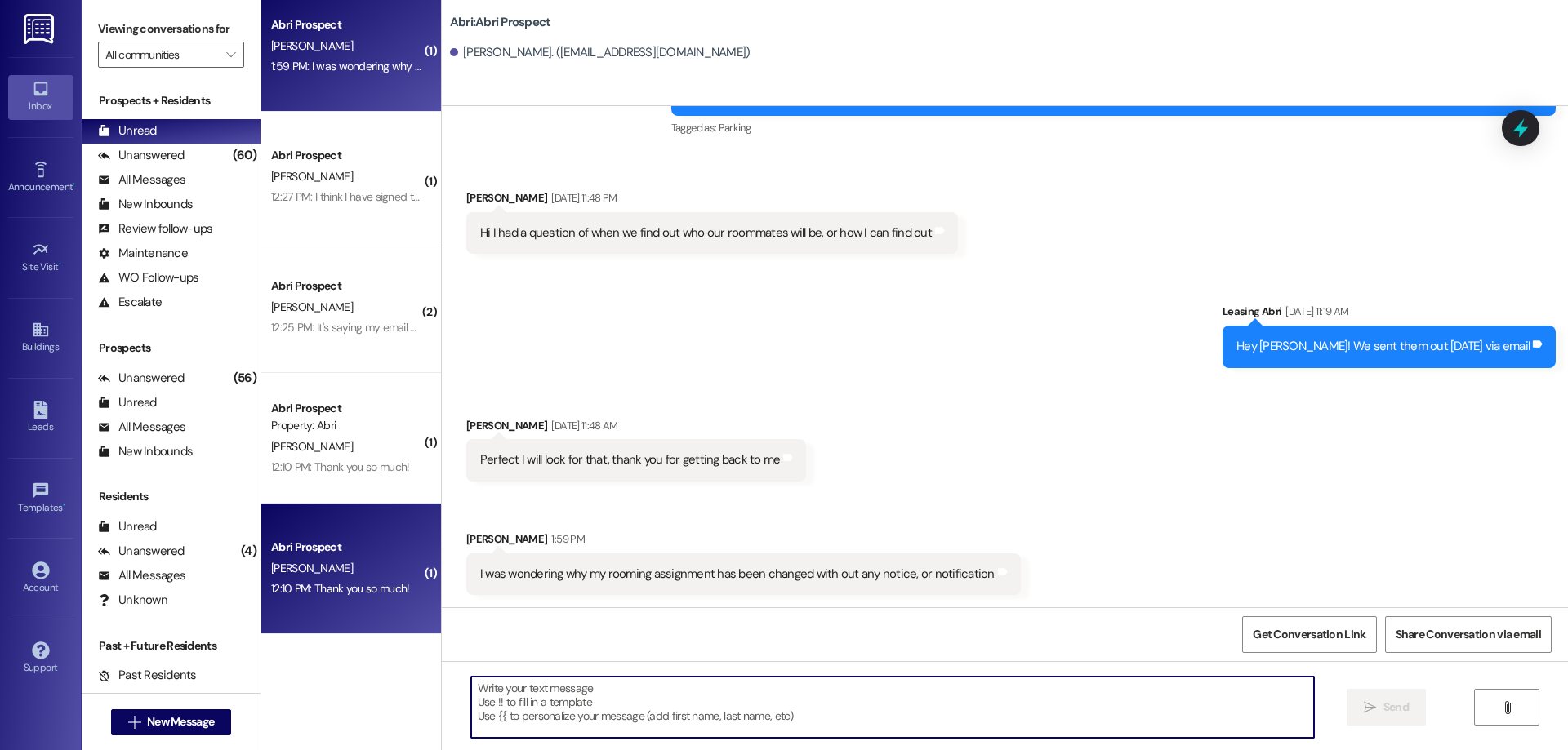
click at [366, 599] on div "12:10 PM: Thank you so much! 12:10 PM: Thank you so much!" at bounding box center [347, 589] width 154 height 20
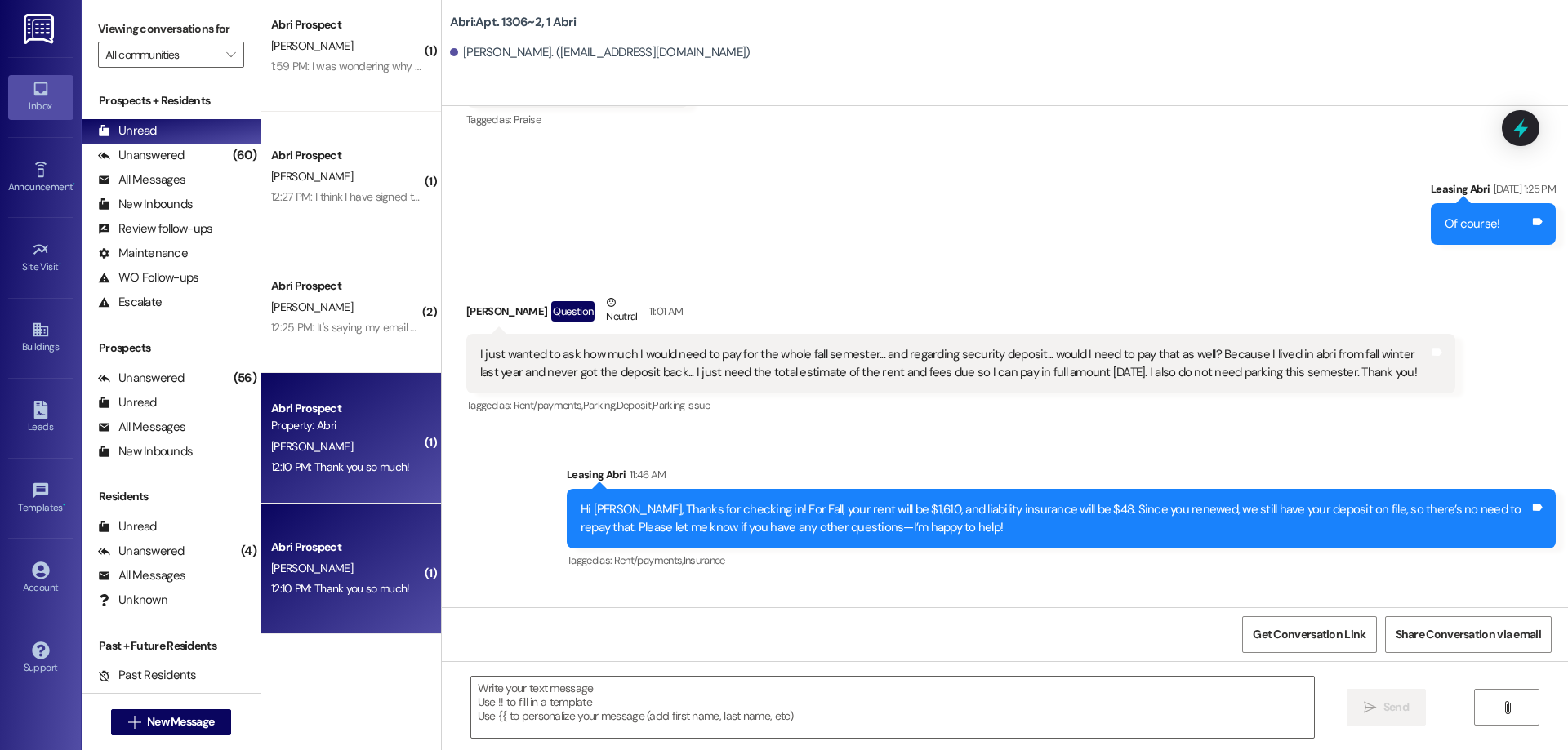
scroll to position [24128, 0]
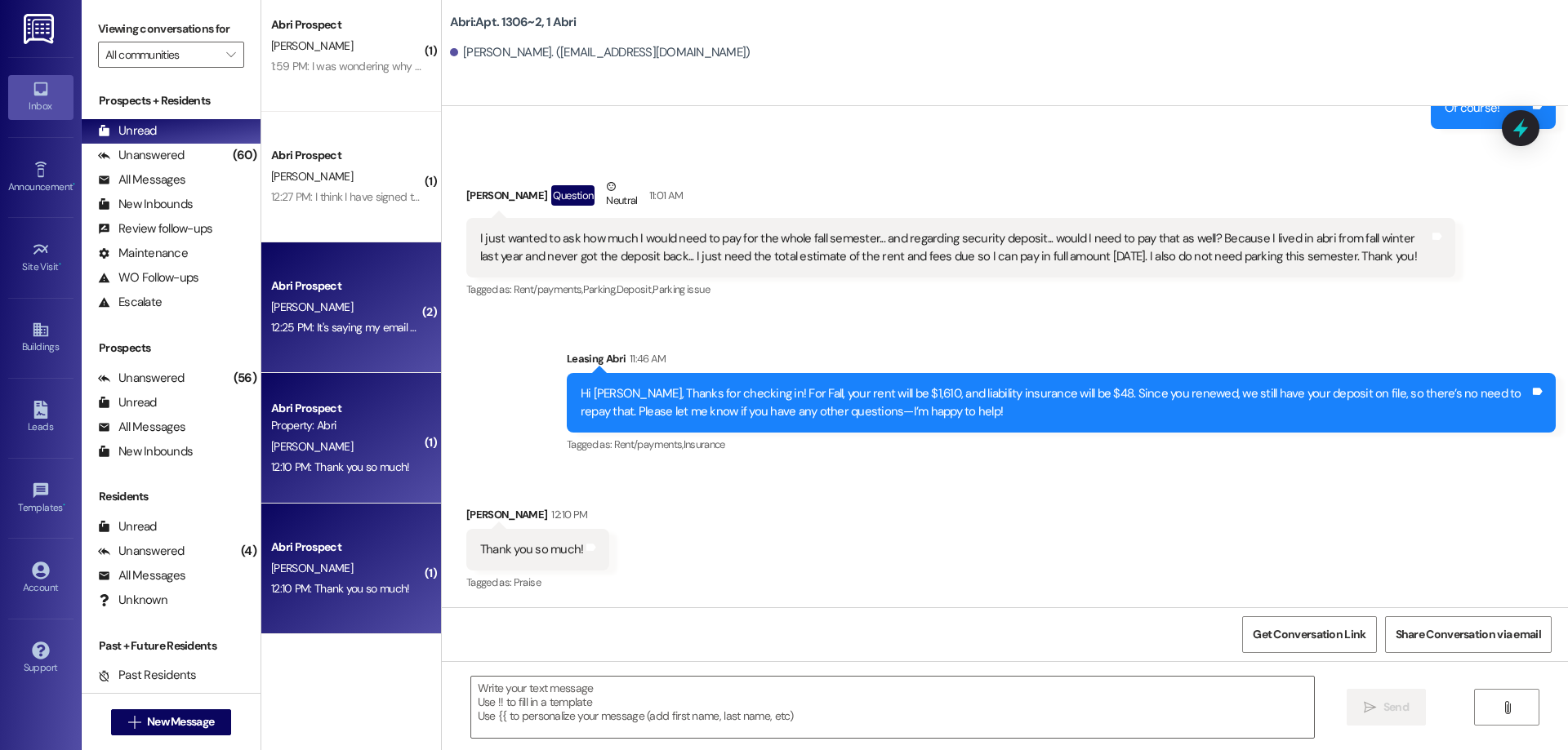
click at [369, 275] on div "Abri Prospect C. Orizu 12:25 PM: It's saying my email hasn't been enrolled even…" at bounding box center [351, 308] width 180 height 130
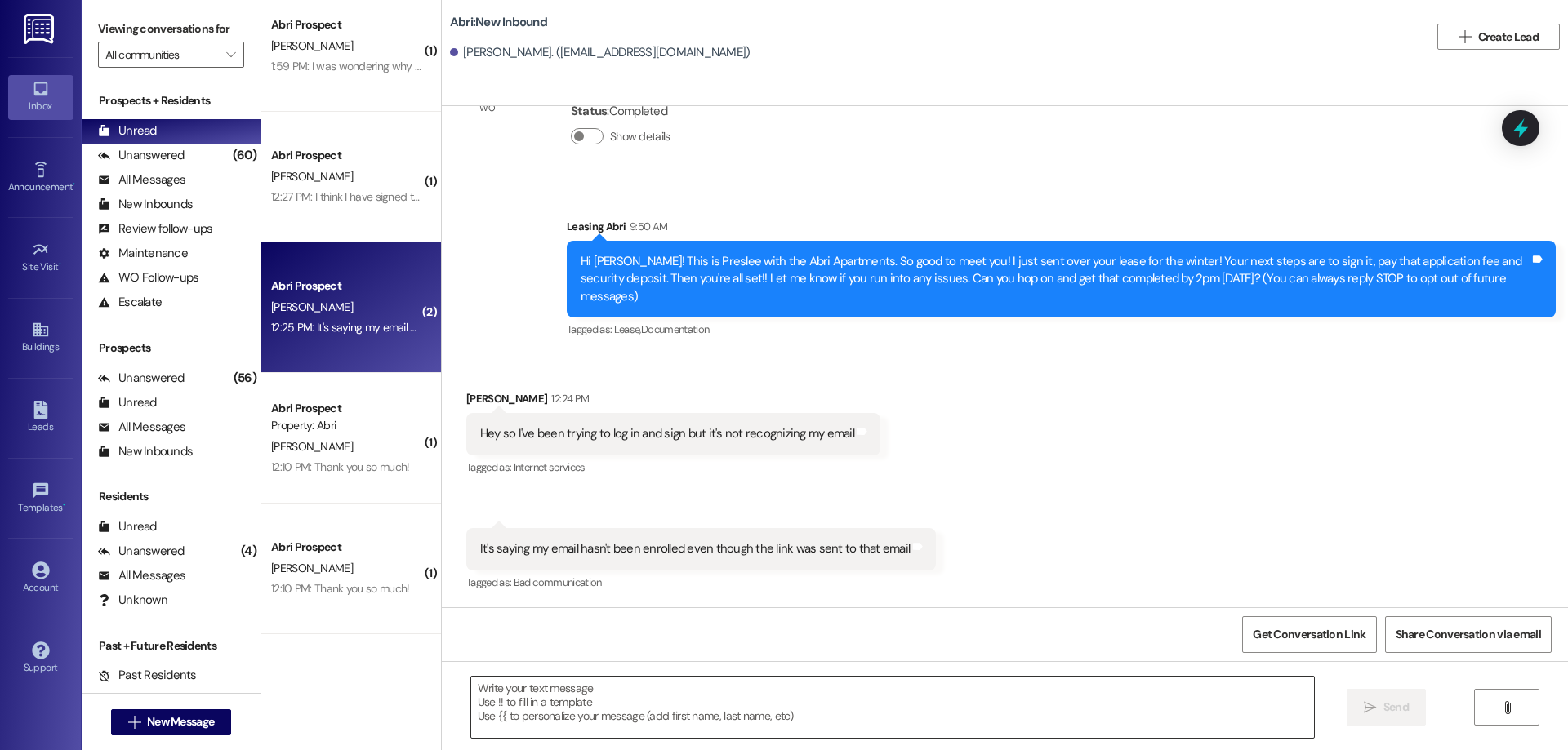
scroll to position [75, 0]
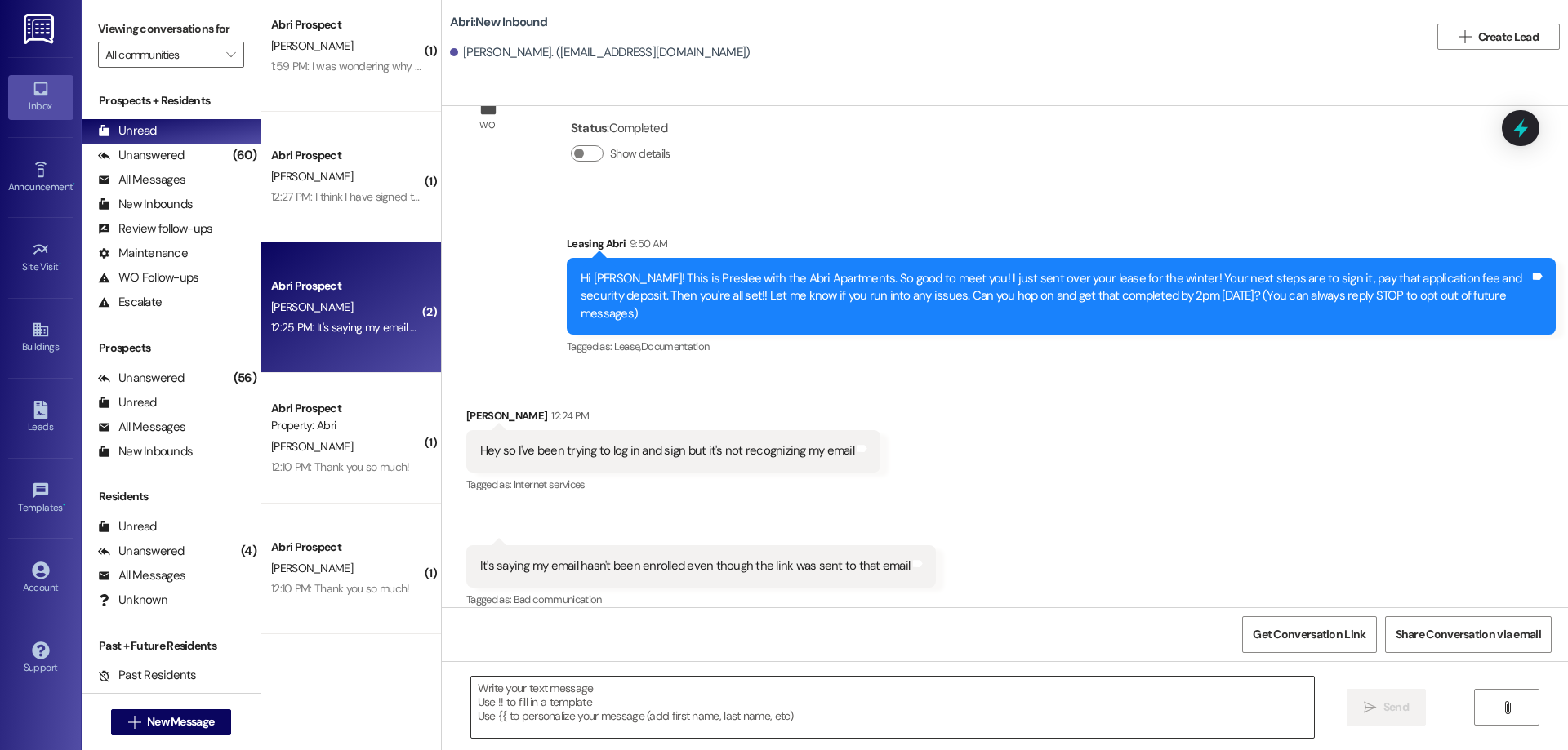
click at [730, 725] on textarea at bounding box center [892, 707] width 843 height 61
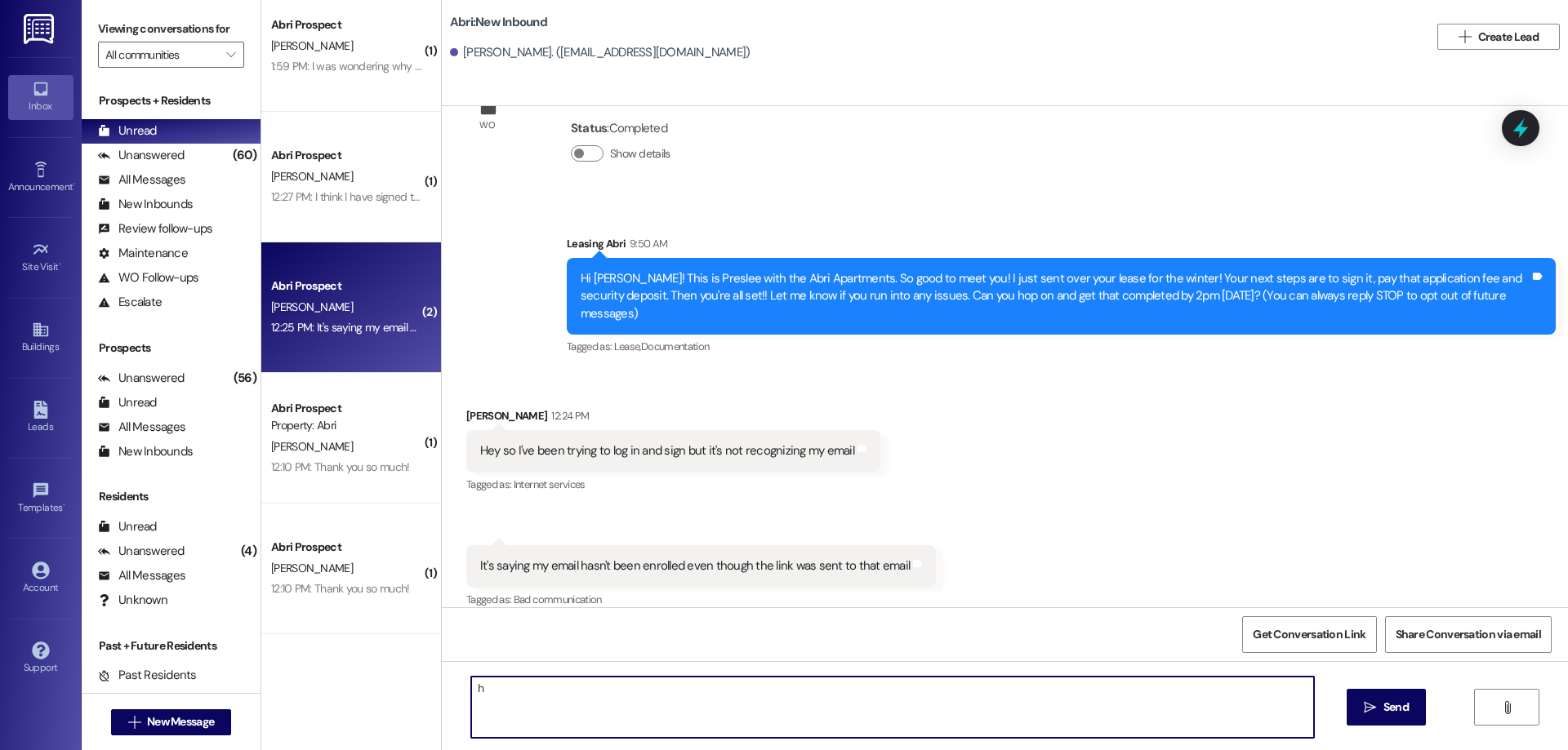
type textarea "h"
type textarea "Oh no! Let me reset your password real quick and see if that helps reset it"
click at [683, 730] on textarea at bounding box center [892, 707] width 843 height 61
paste textarea "Chidera!1"
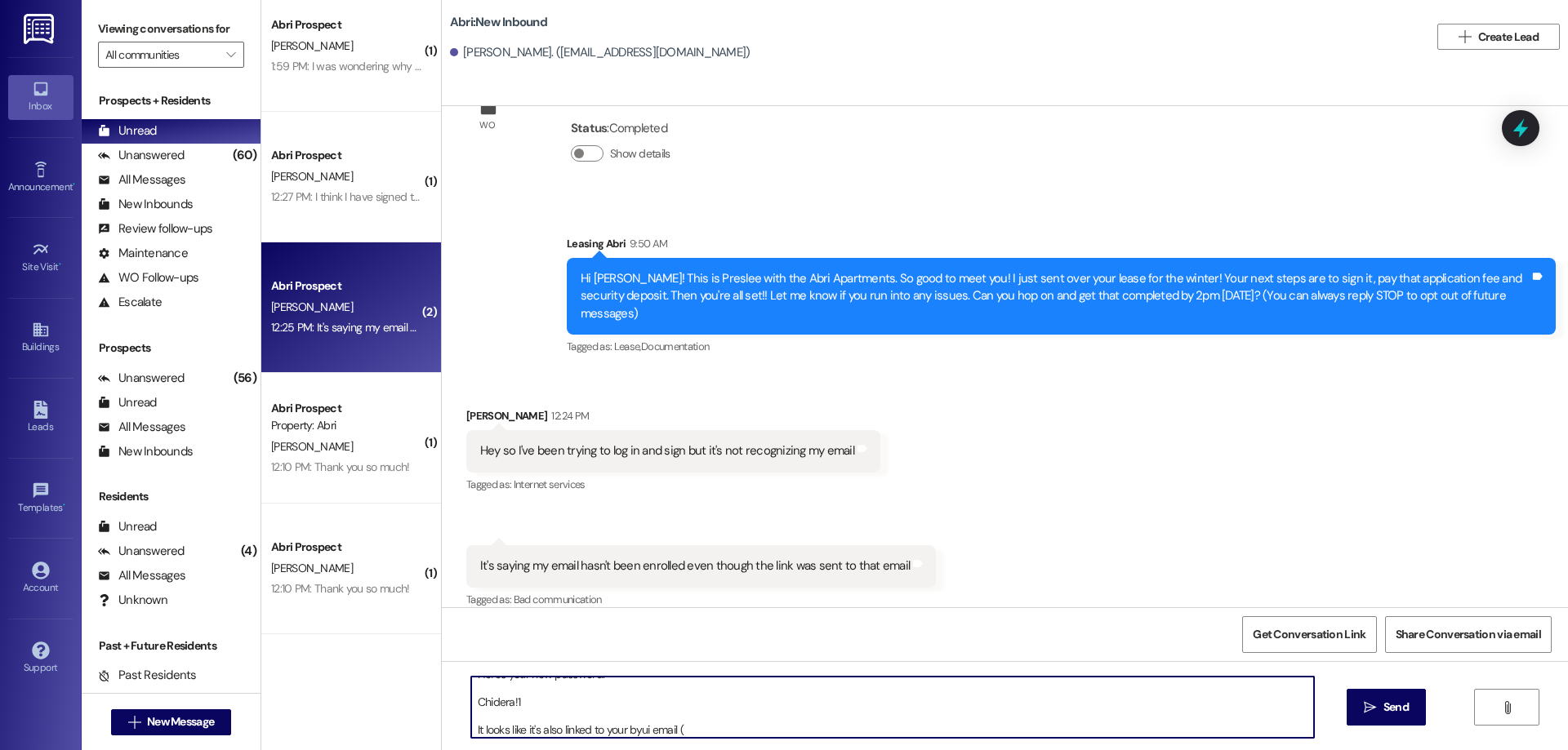
paste textarea "ori22002"
type textarea "Here's your new password. Chidera!1 It looks like it's also linked to your byui…"
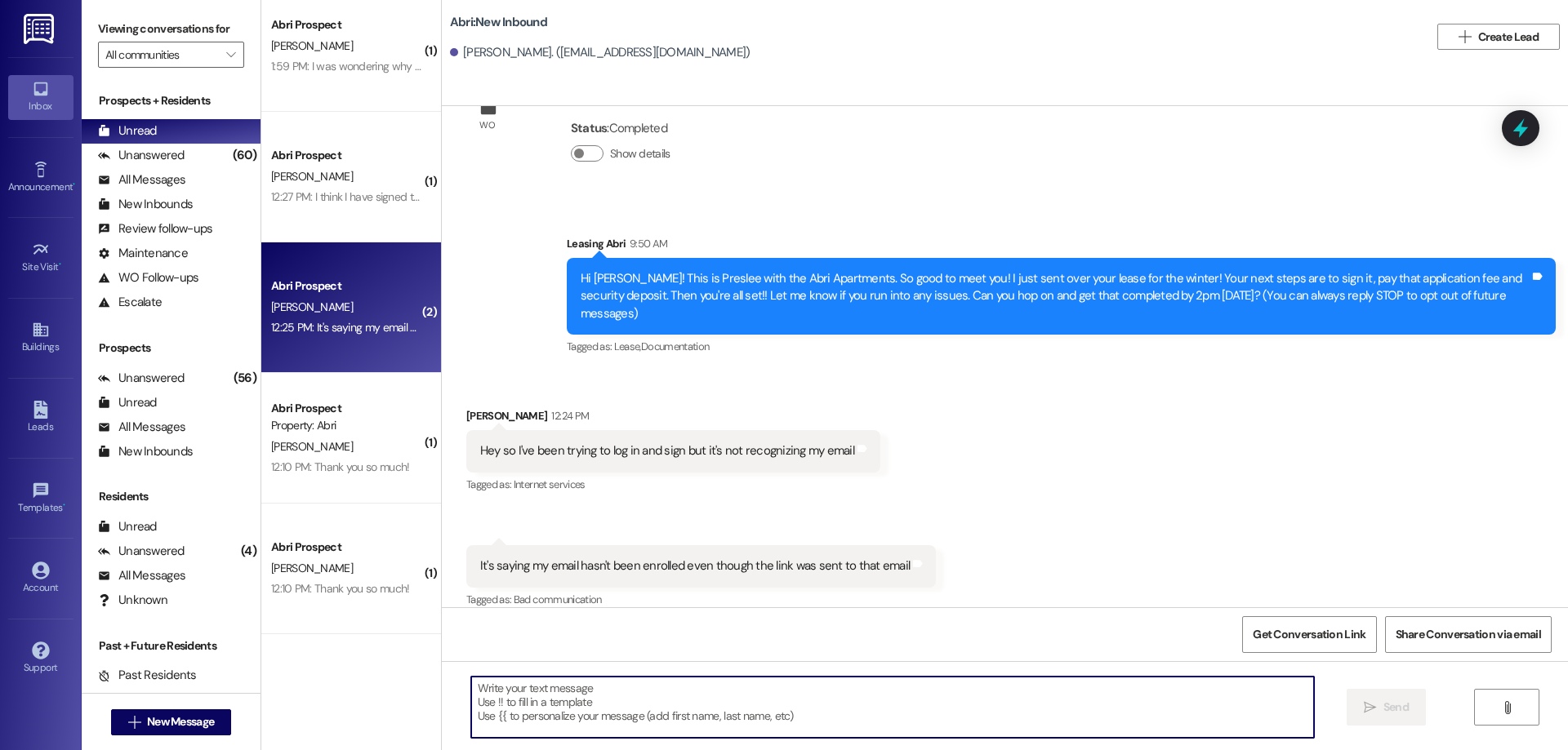
scroll to position [372, 0]
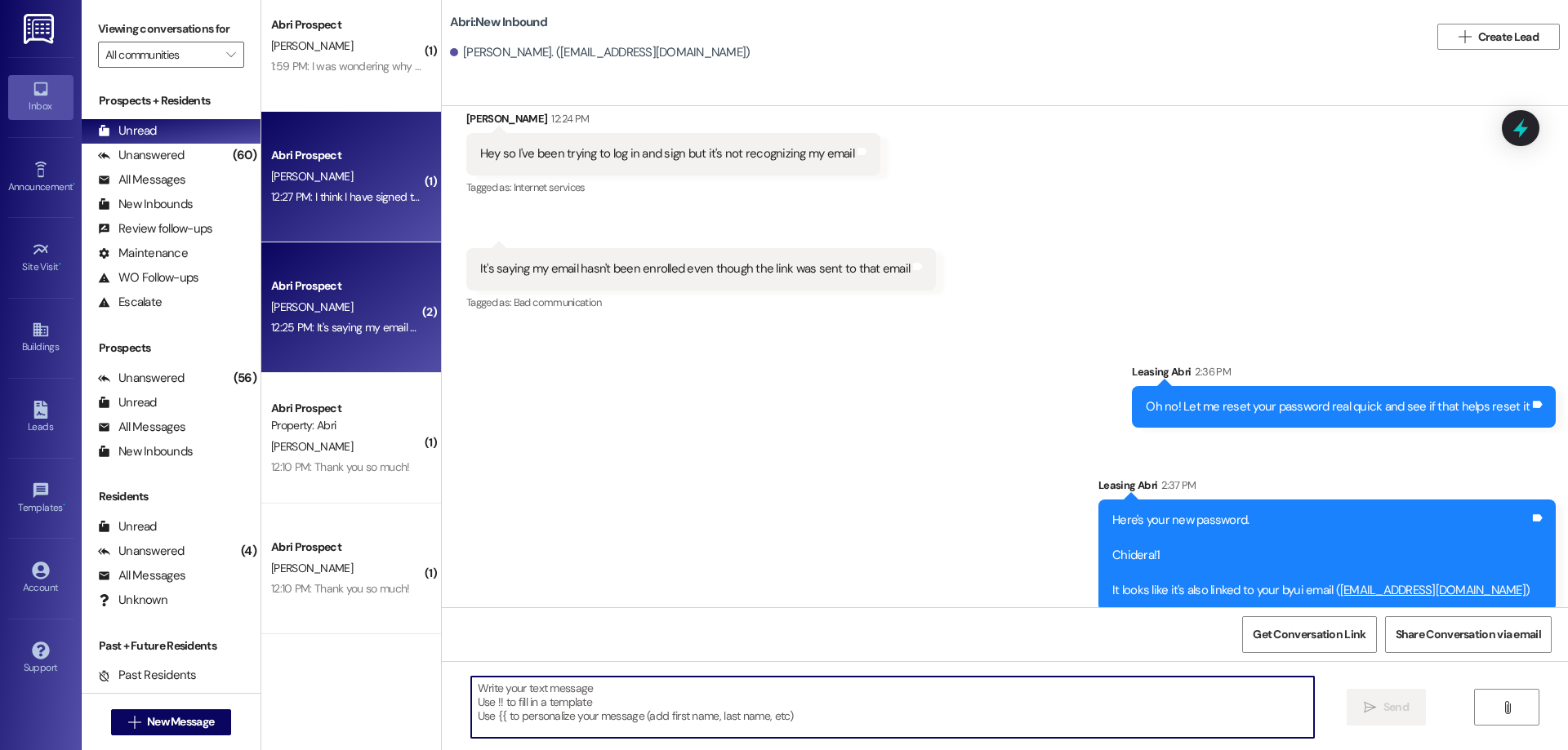
click at [373, 207] on div "12:27 PM: I think I have signed the lease I saw 2 on my account so I only signe…" at bounding box center [347, 197] width 154 height 20
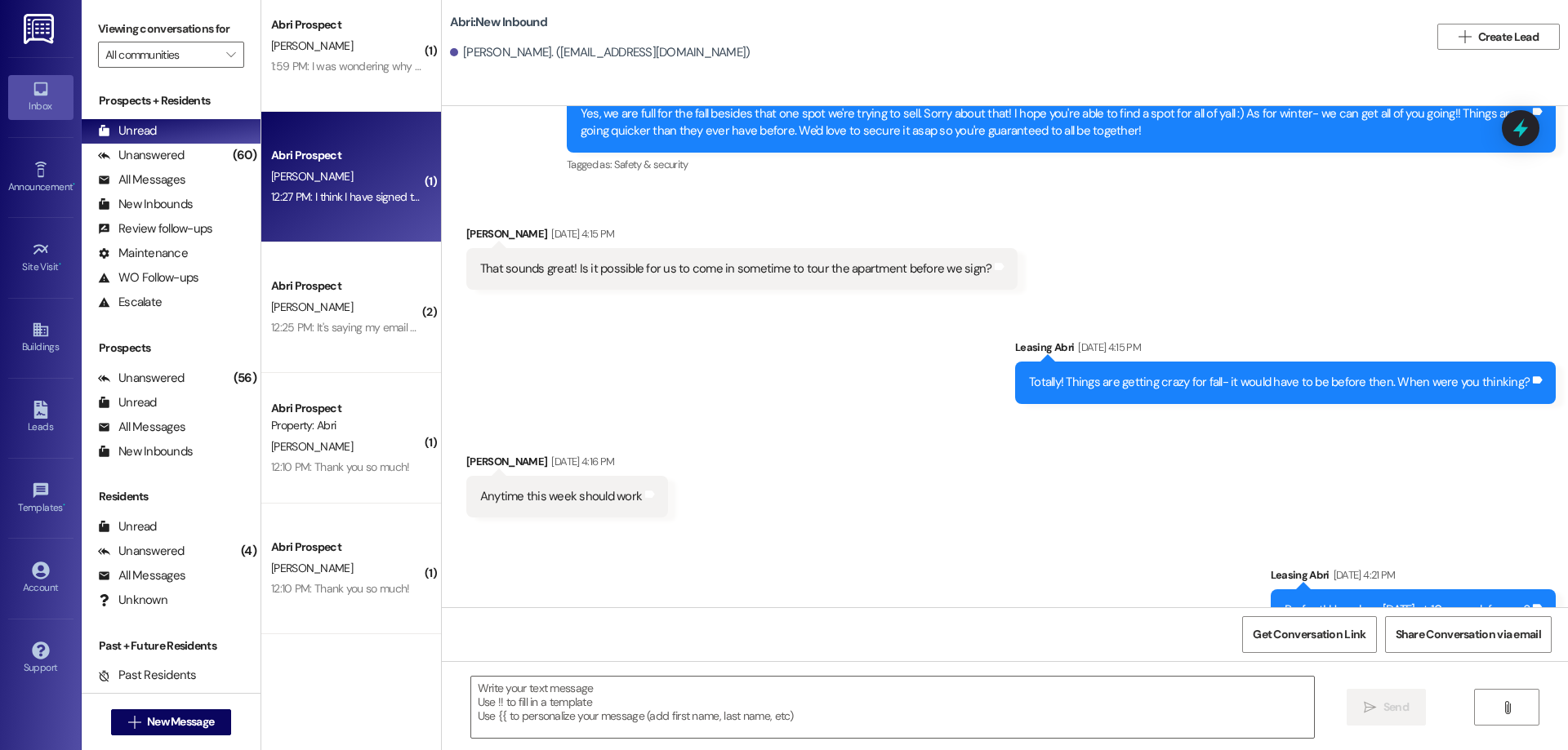
scroll to position [2405, 0]
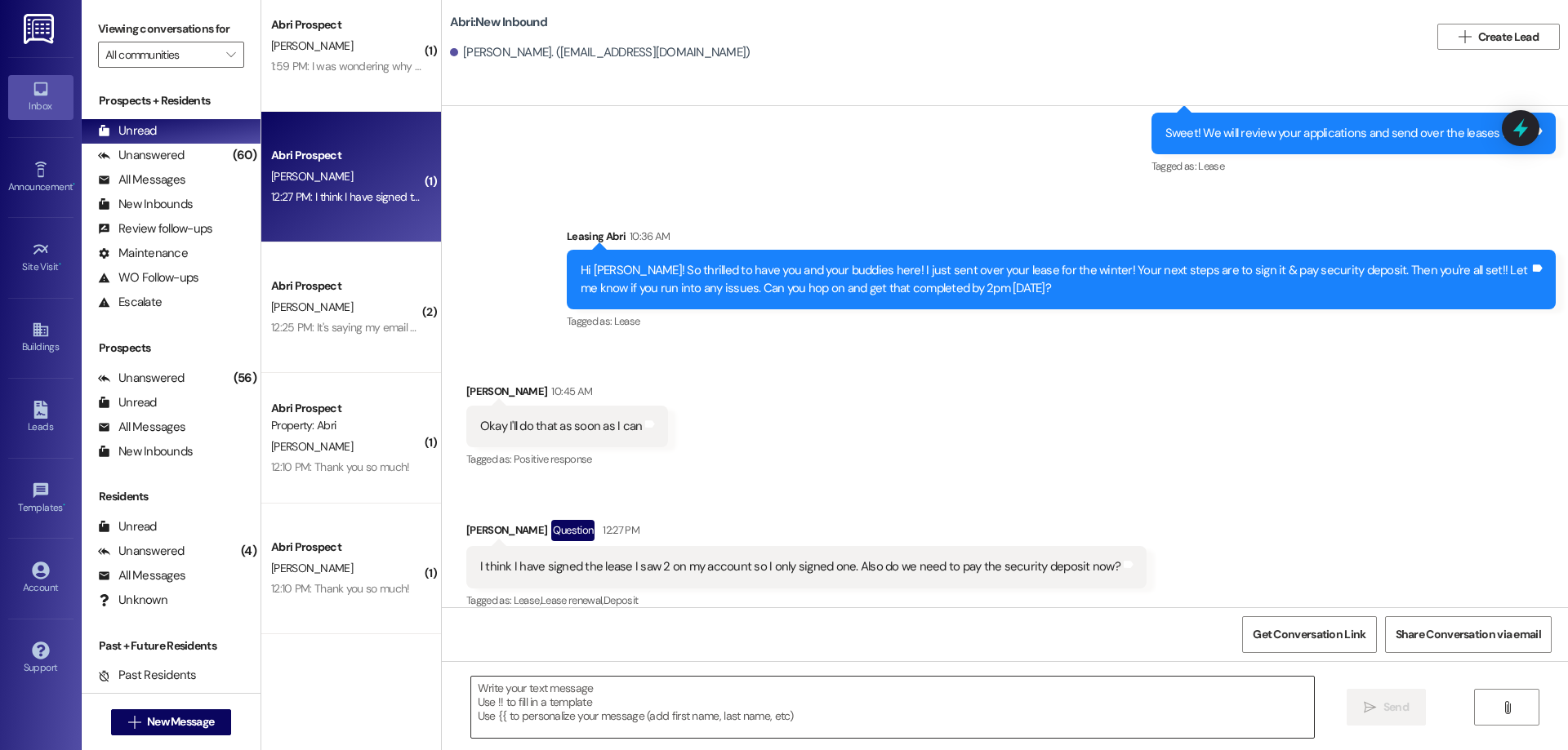
click at [806, 701] on textarea at bounding box center [892, 707] width 843 height 61
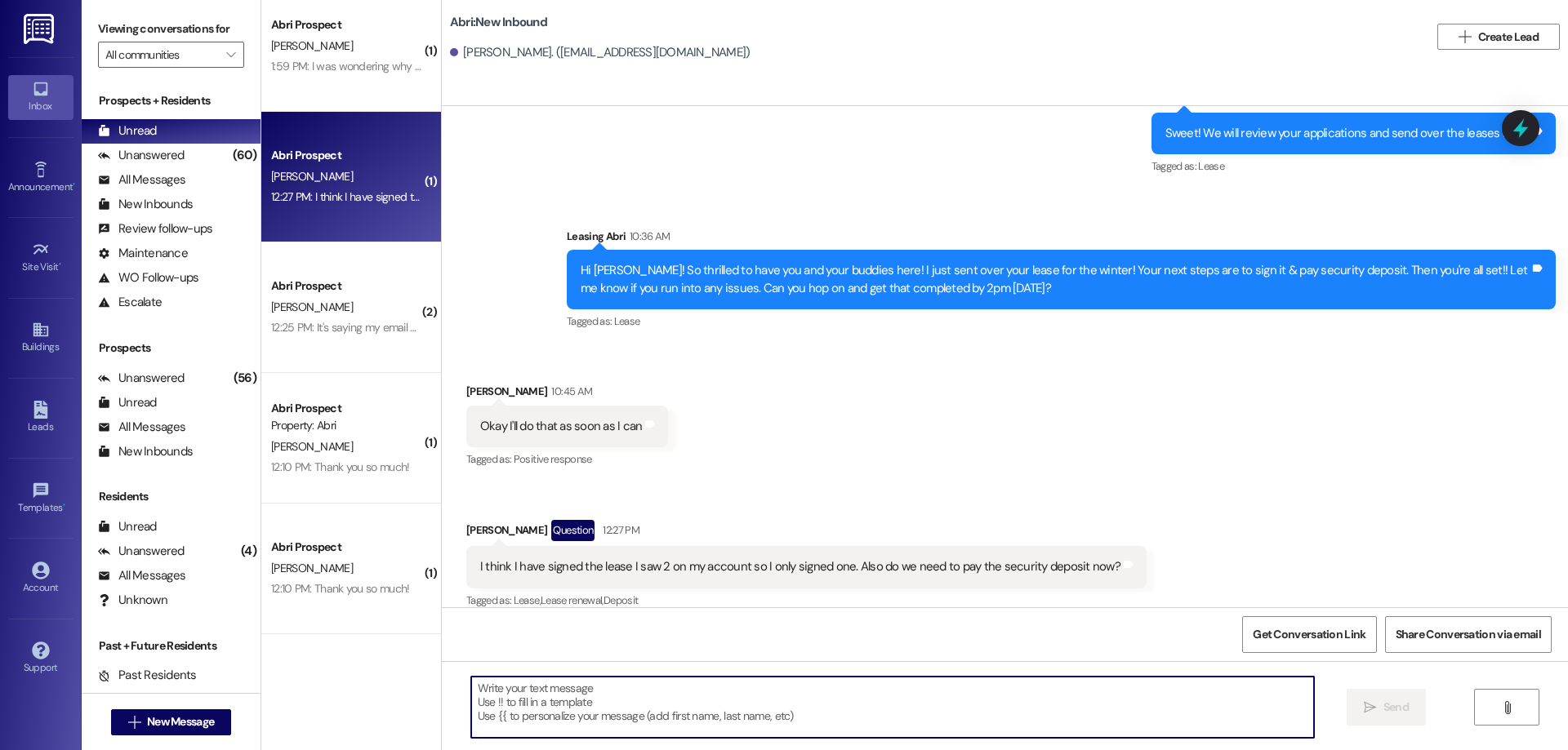
scroll to position [2406, 0]
click at [727, 693] on textarea at bounding box center [892, 707] width 843 height 61
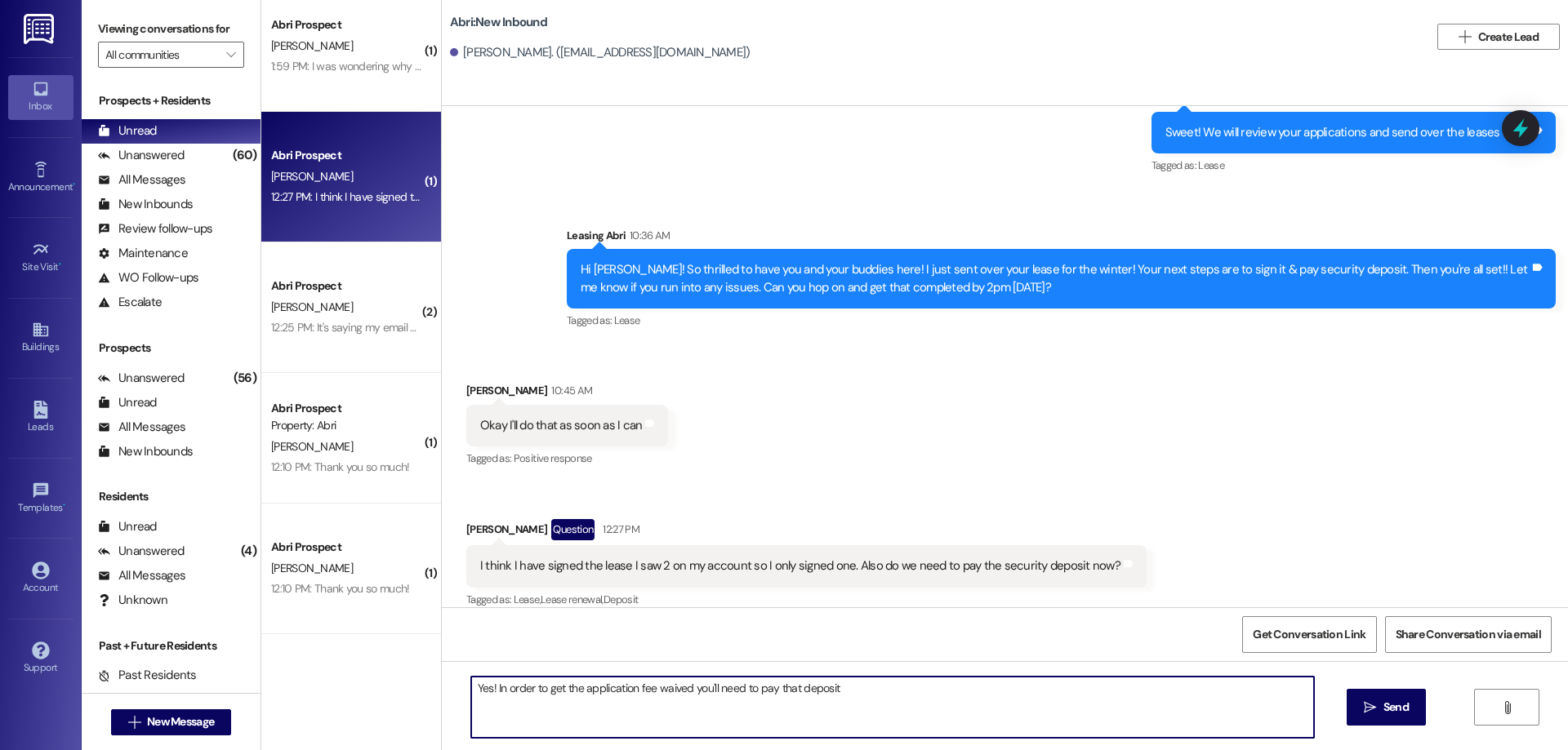
type textarea "Yes! In order to get the application fee waived you'll need to pay that deposit"
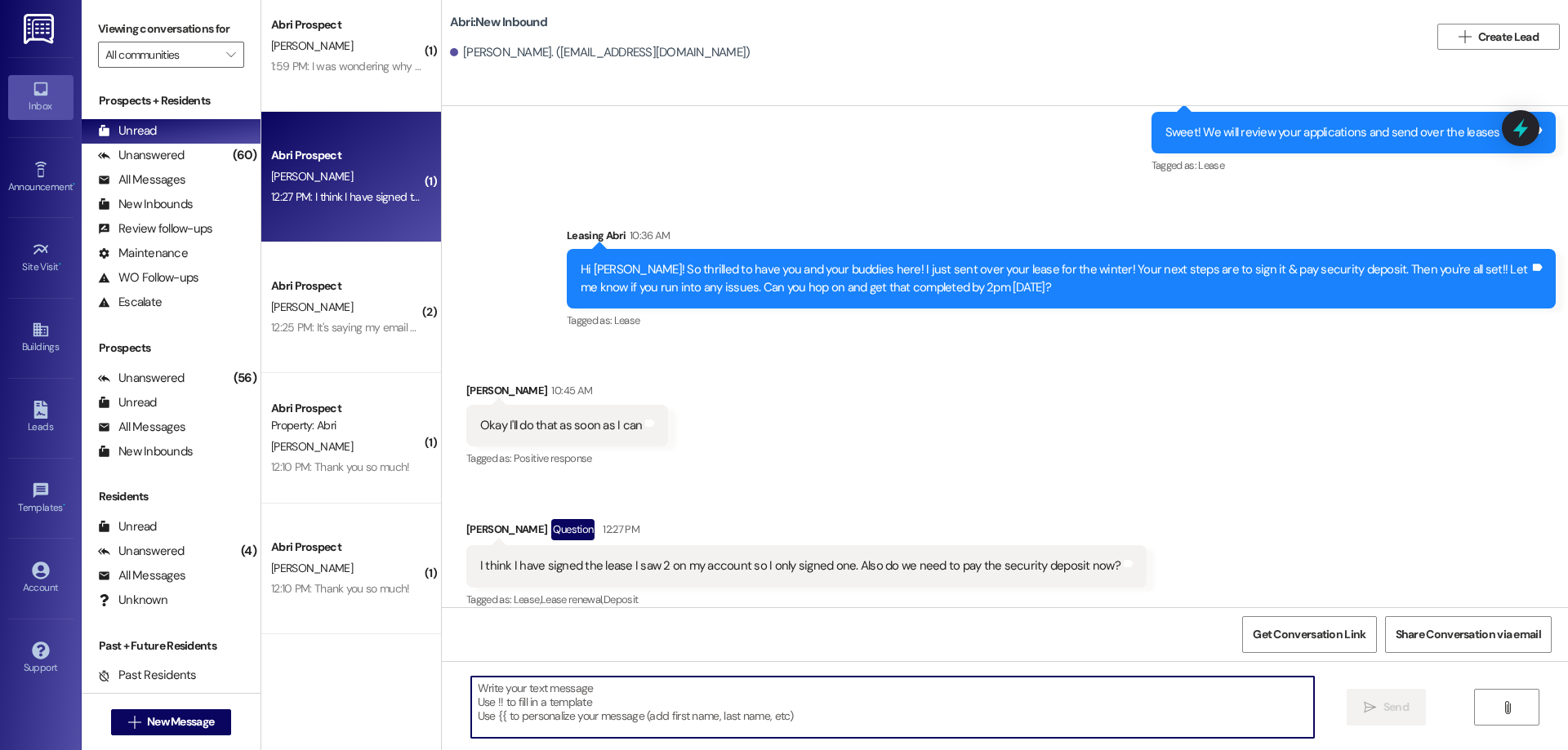
scroll to position [2405, 0]
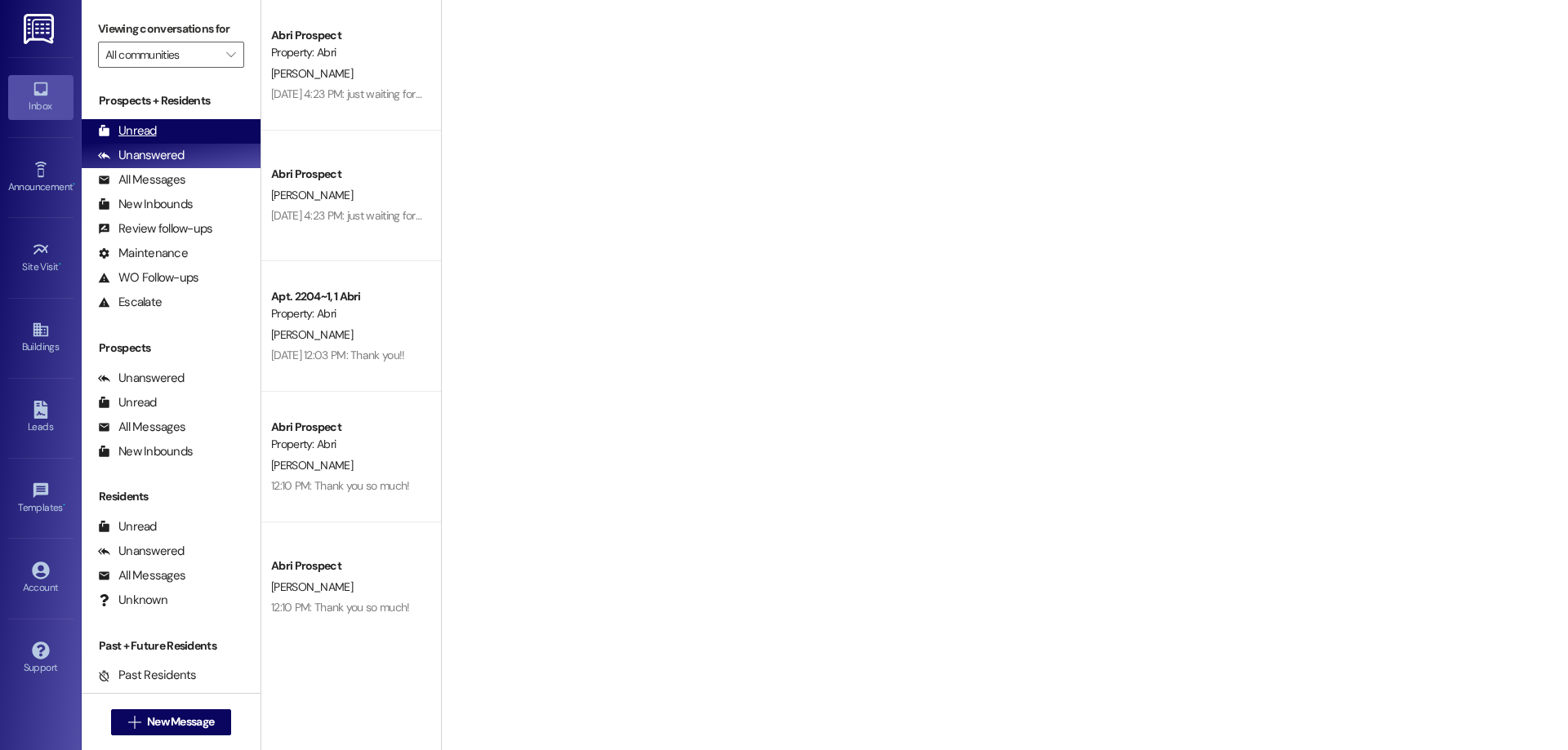
click at [168, 138] on div "Unread (0)" at bounding box center [171, 131] width 179 height 24
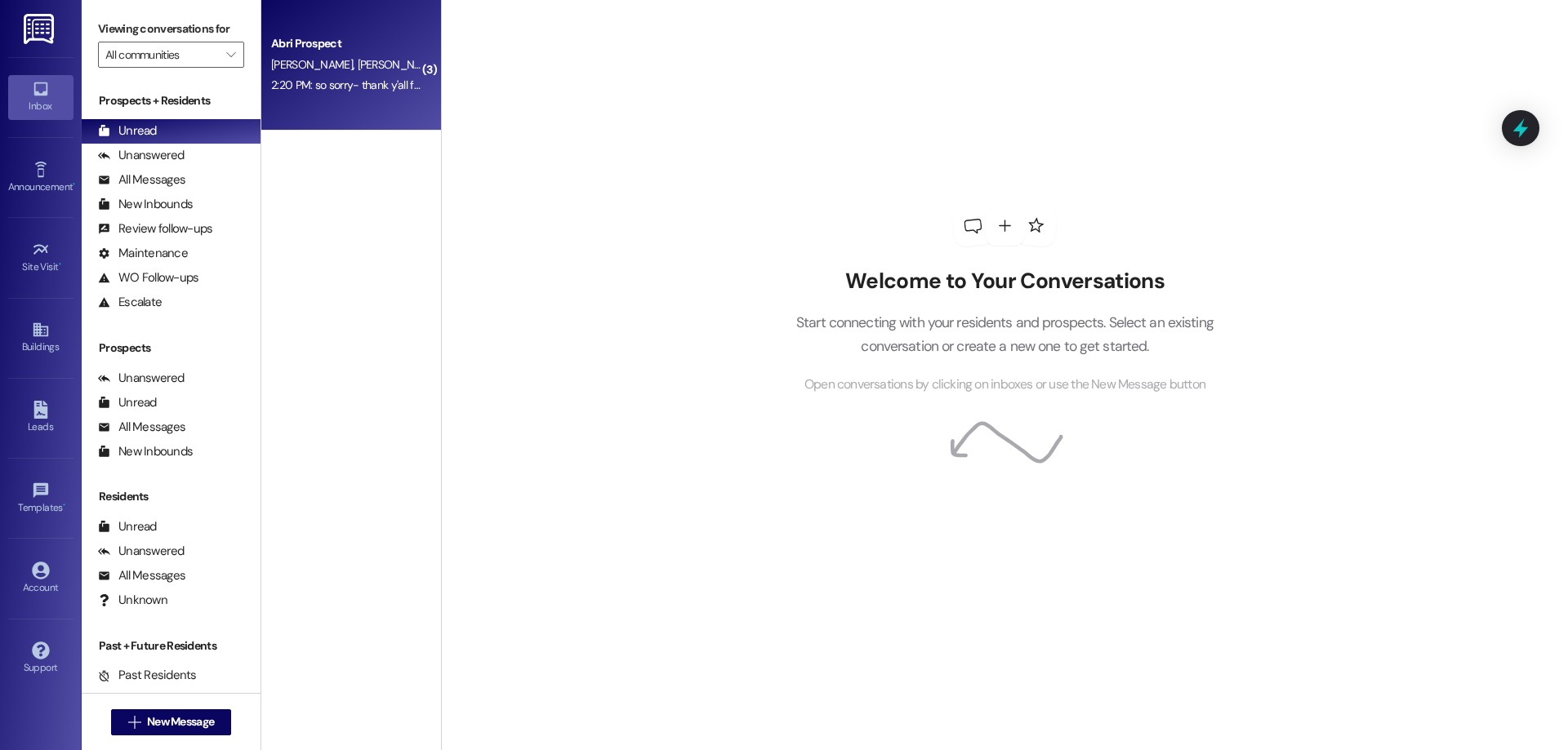
click at [377, 96] on div "2:20 PM: so sorry- thank y'all for your patience!! 2:20 PM: so sorry- thank y'a…" at bounding box center [347, 86] width 154 height 20
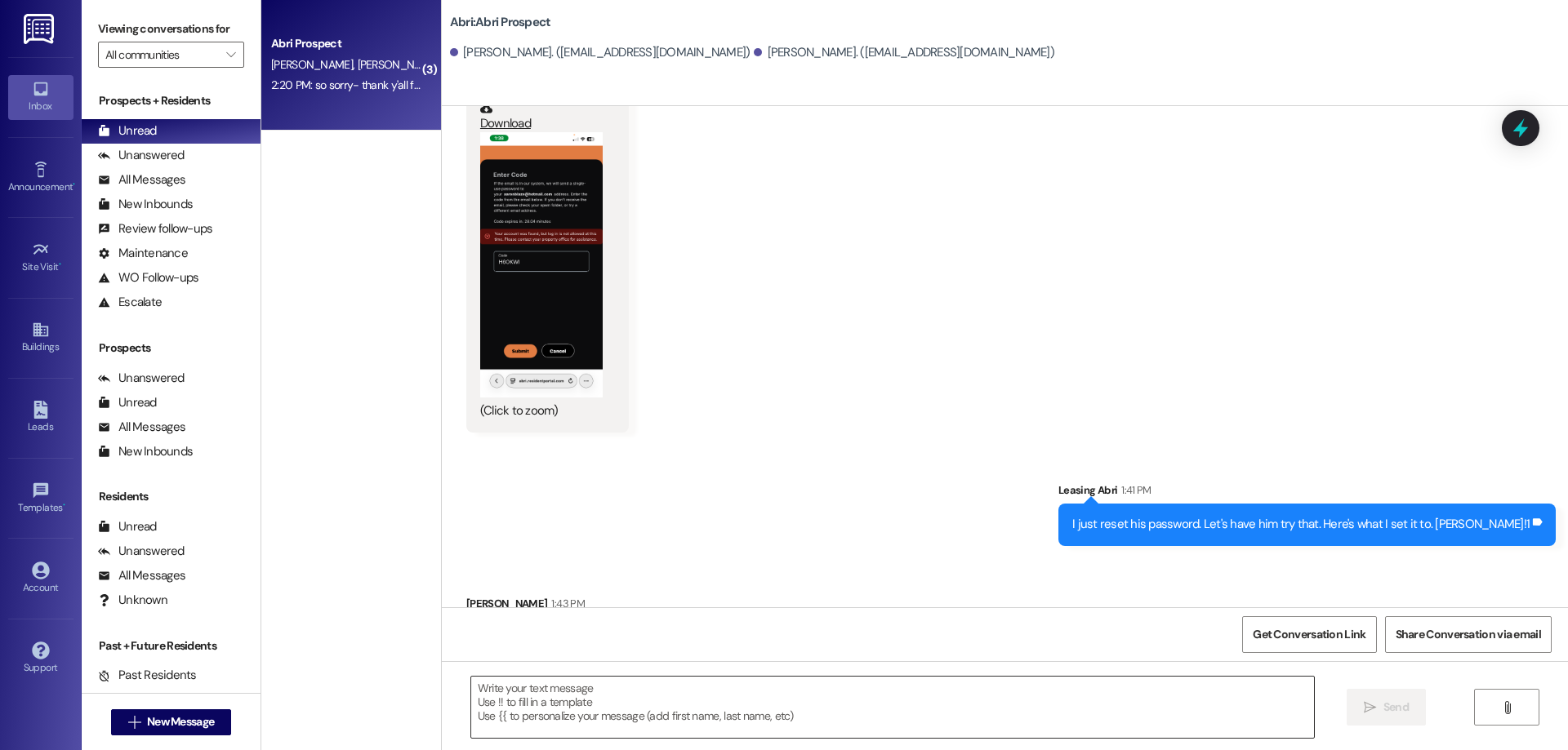
scroll to position [1720, 0]
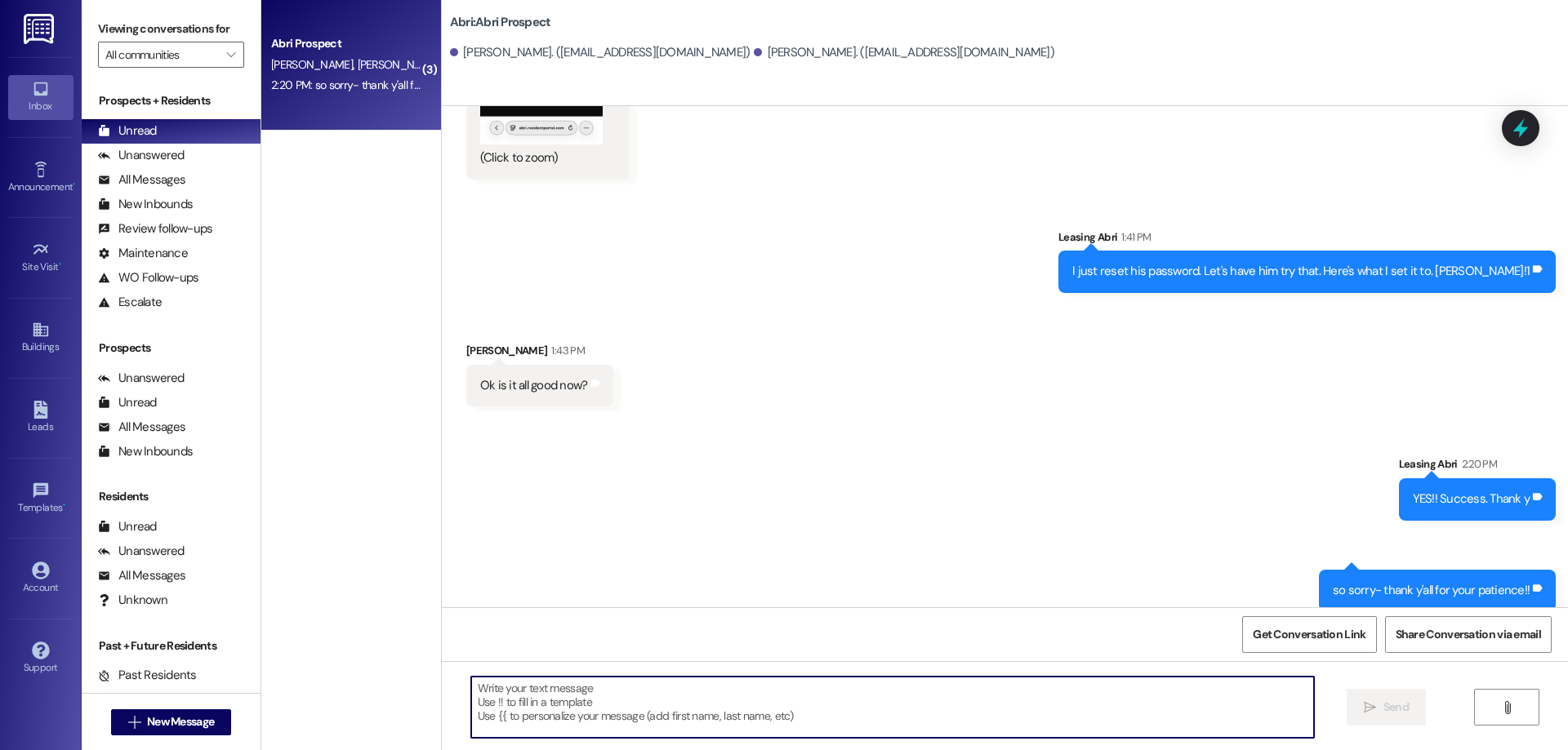
click at [776, 698] on textarea at bounding box center [892, 707] width 843 height 61
click at [162, 730] on span "New Message" at bounding box center [181, 722] width 67 height 17
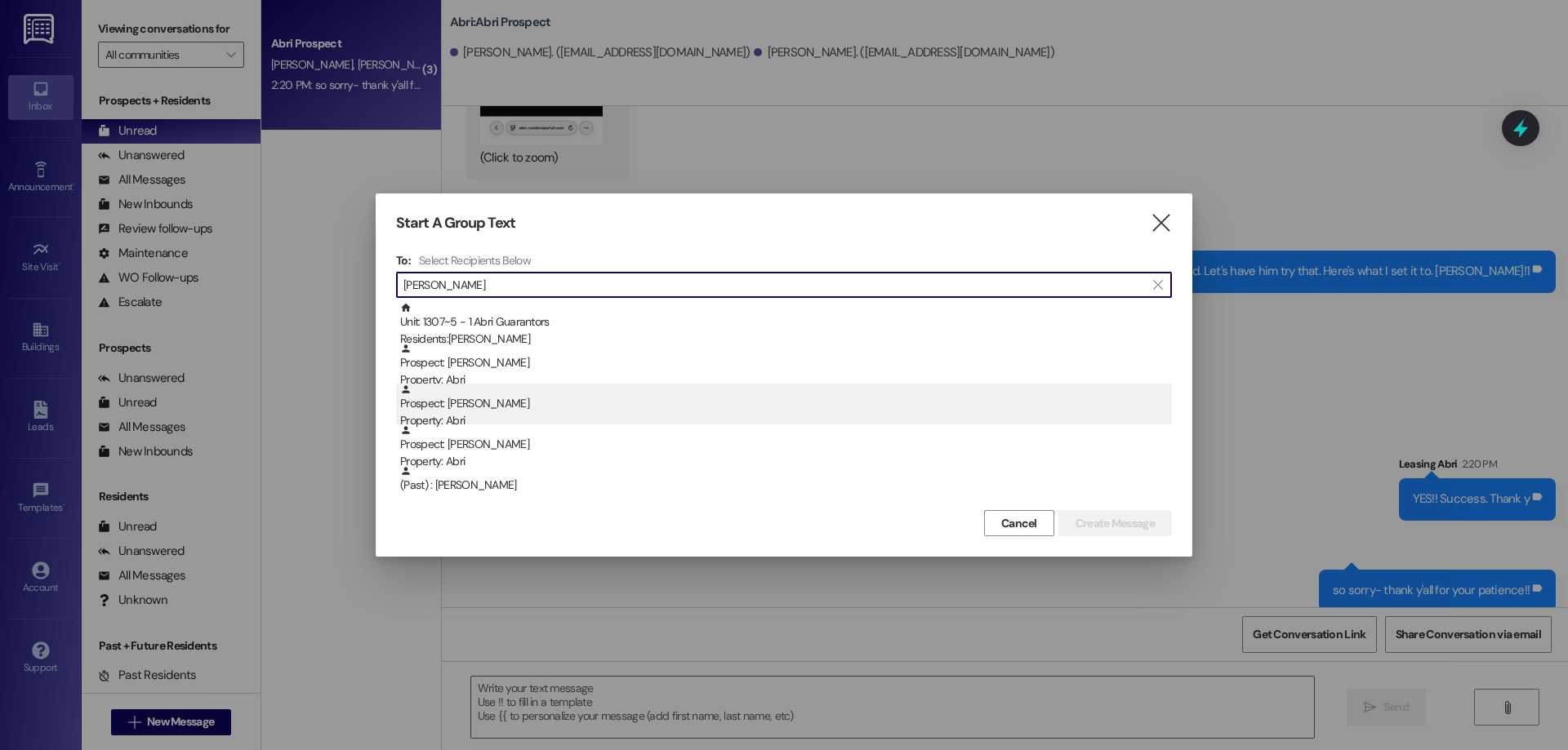
type input "[PERSON_NAME]"
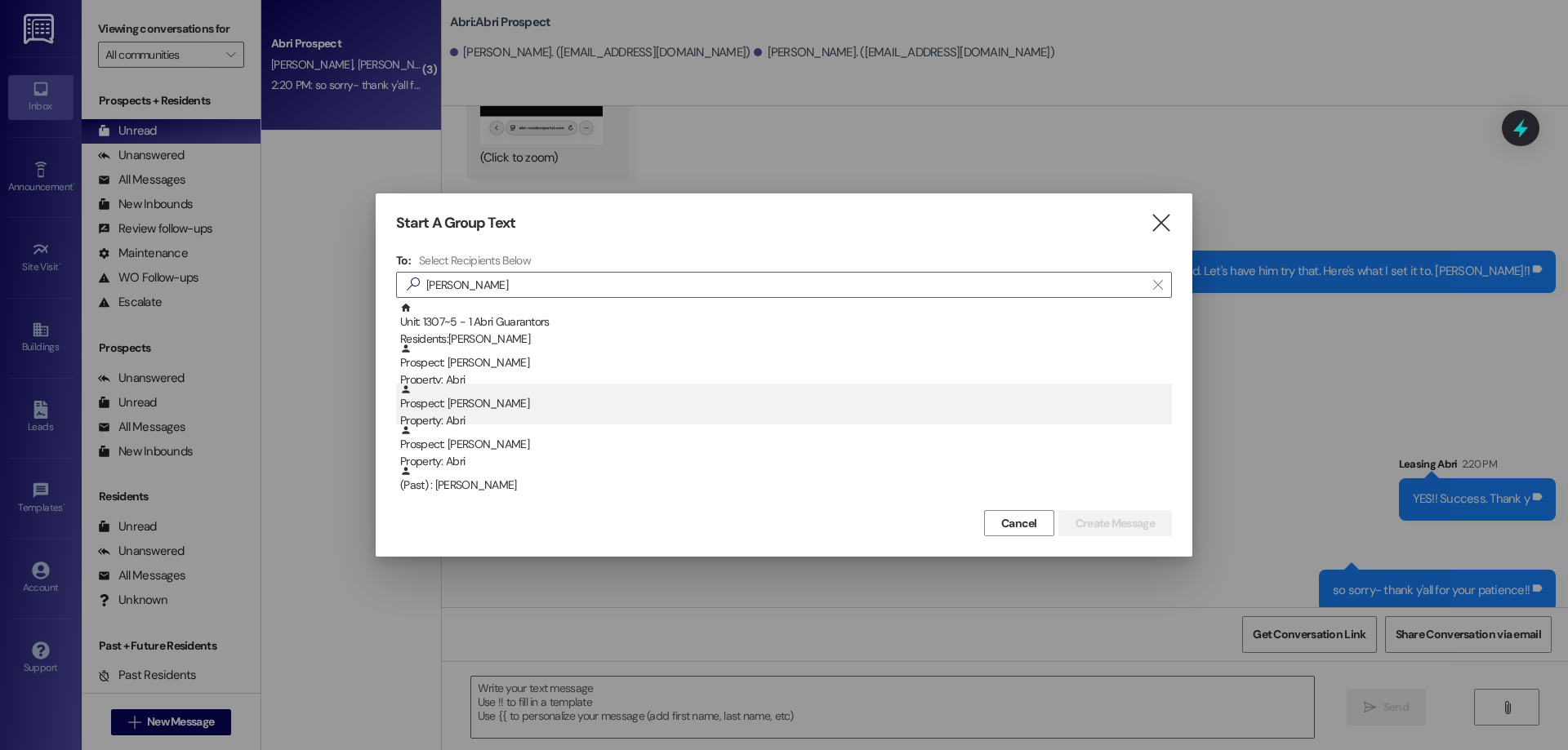
click at [563, 401] on div "Prospect: [PERSON_NAME] Property: Abri" at bounding box center [785, 407] width 771 height 47
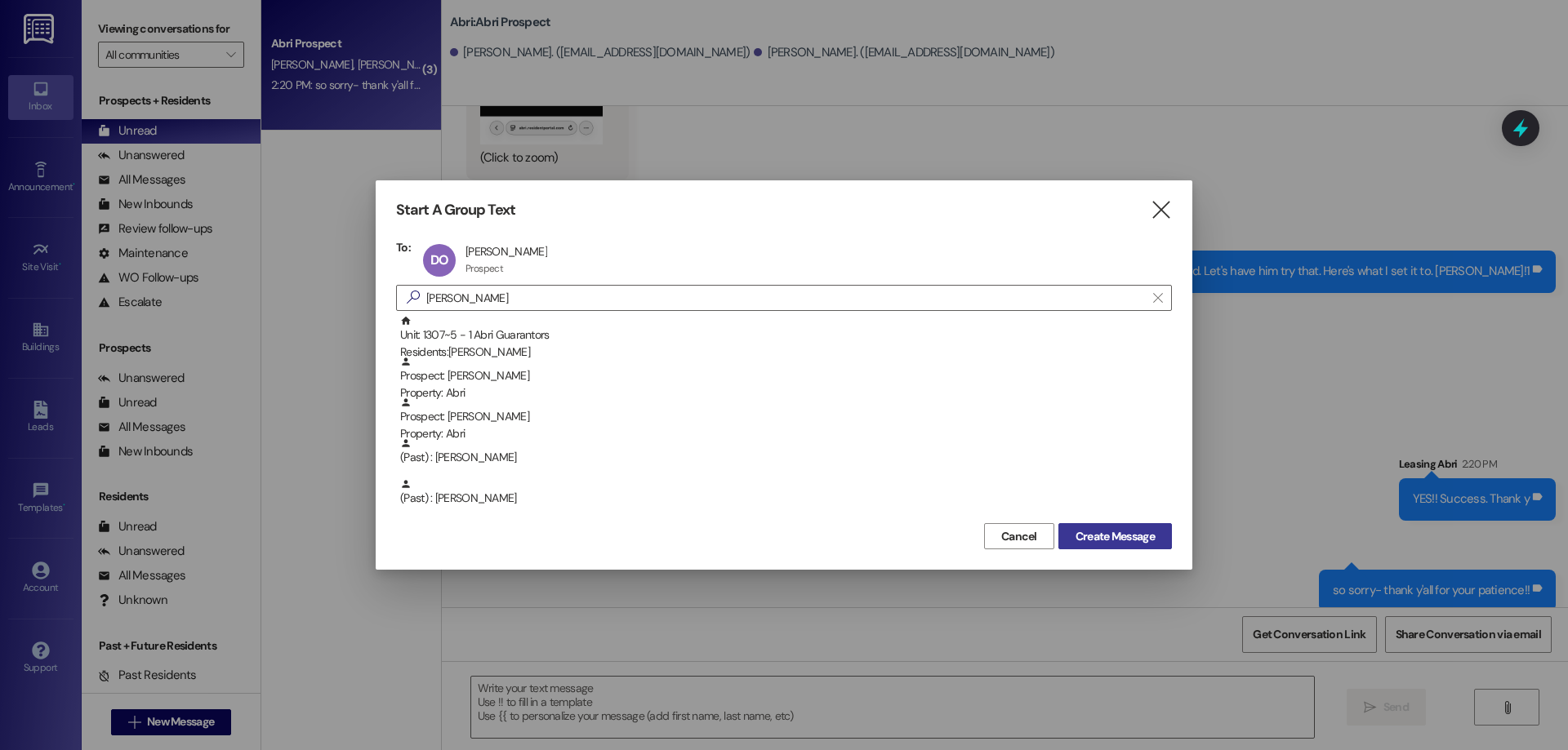
click at [1138, 550] on button "Create Message" at bounding box center [1115, 536] width 114 height 26
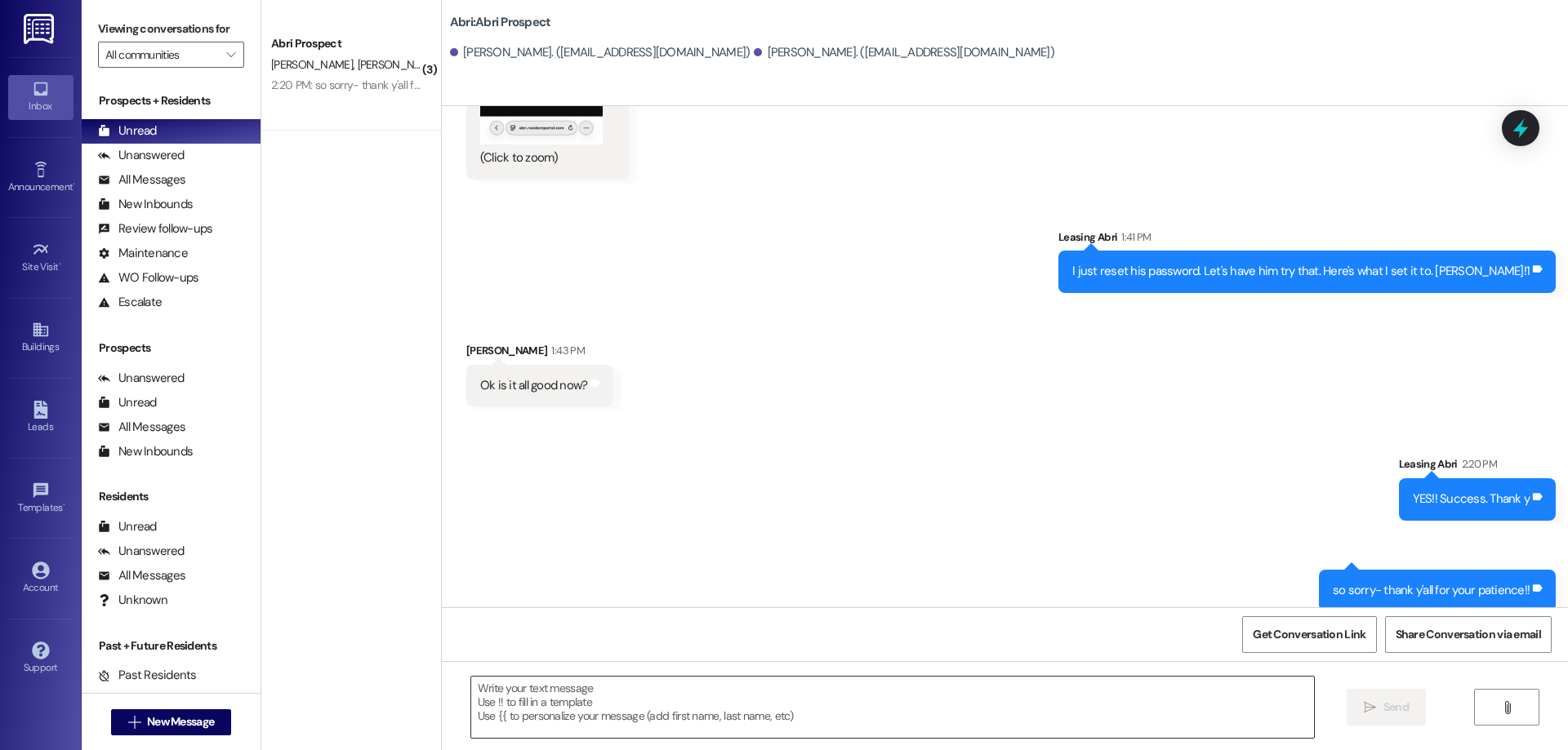
scroll to position [2405, 0]
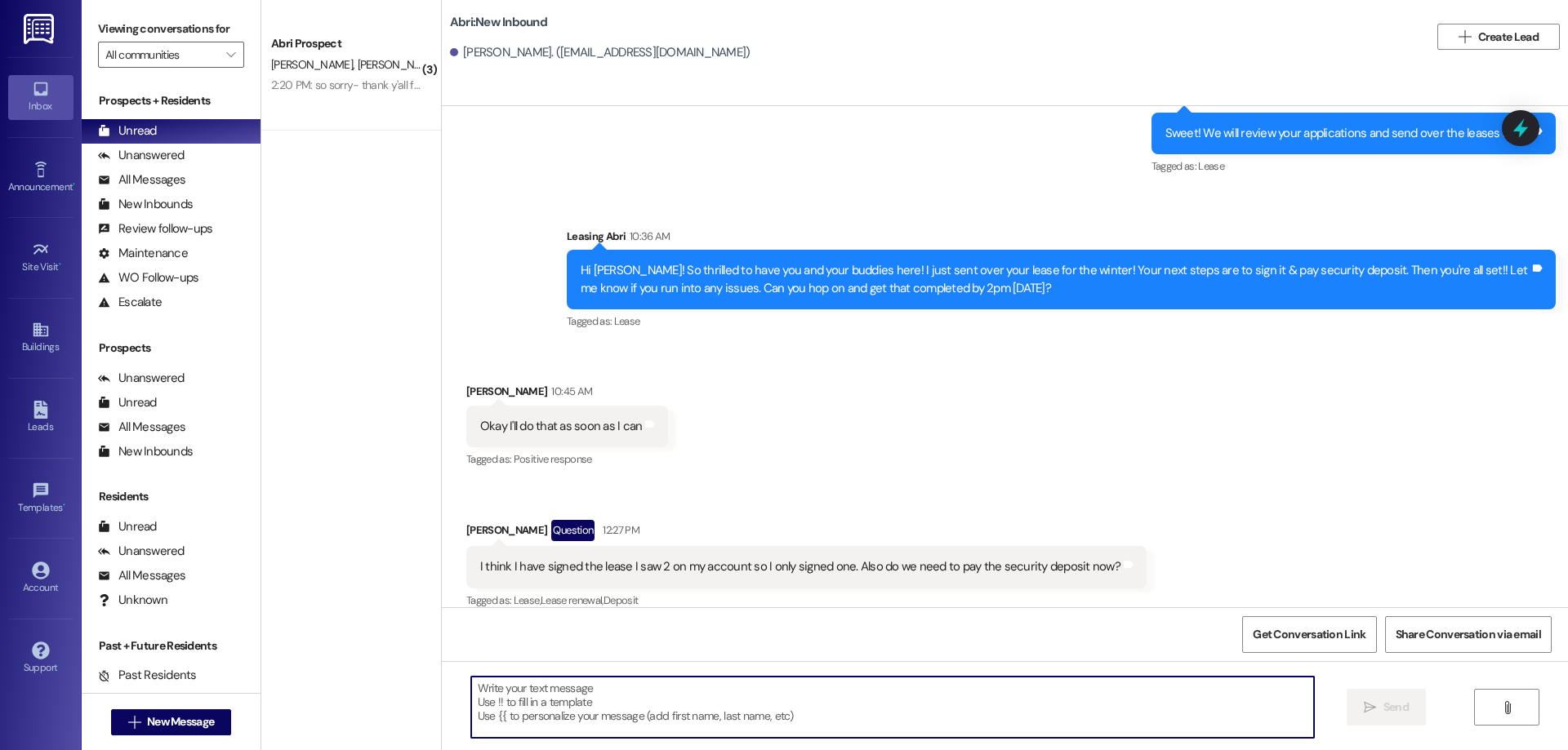
click at [696, 706] on textarea at bounding box center [892, 707] width 843 height 61
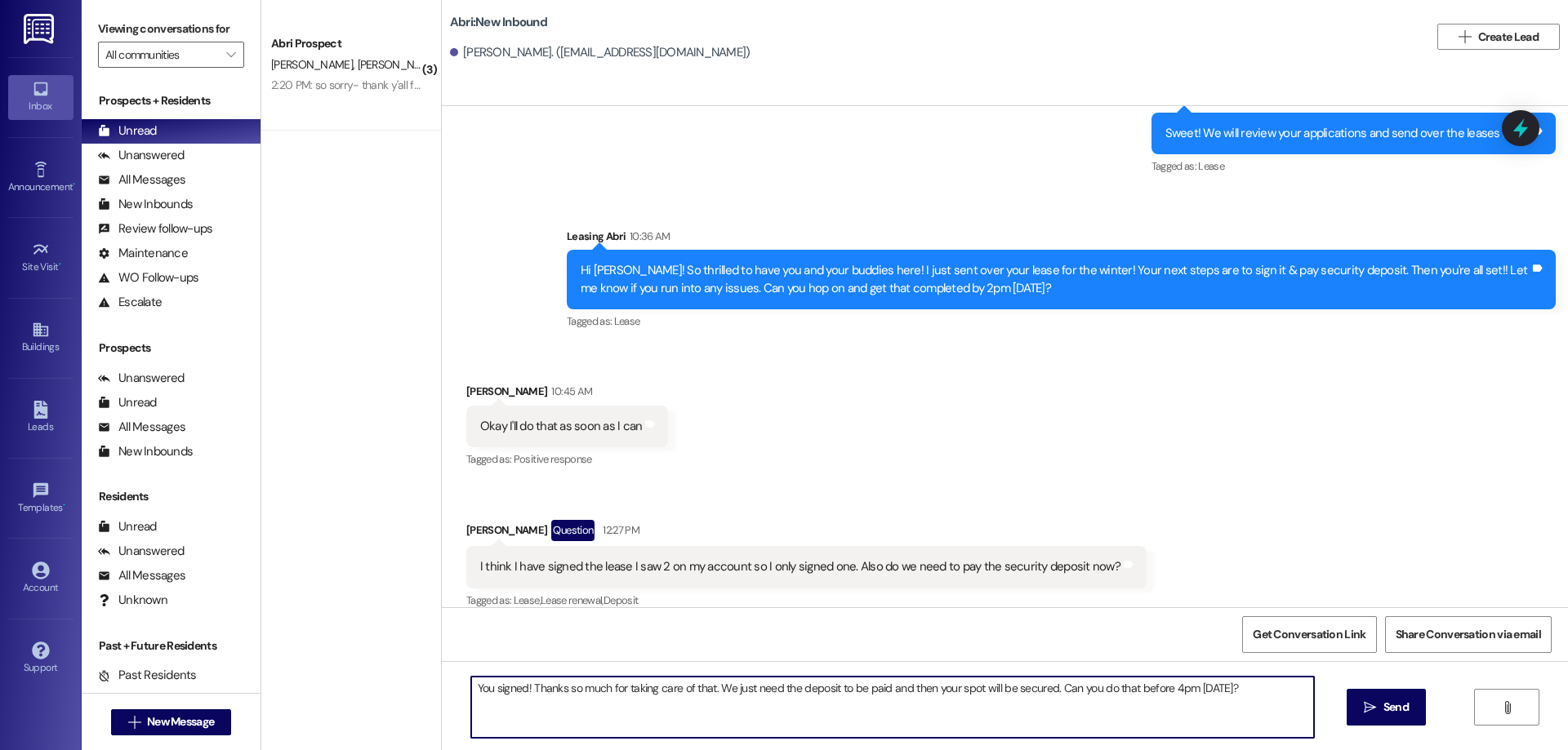
type textarea "You signed! Thanks so much for taking care of that. We just need the deposit to…"
